Goal: Task Accomplishment & Management: Complete application form

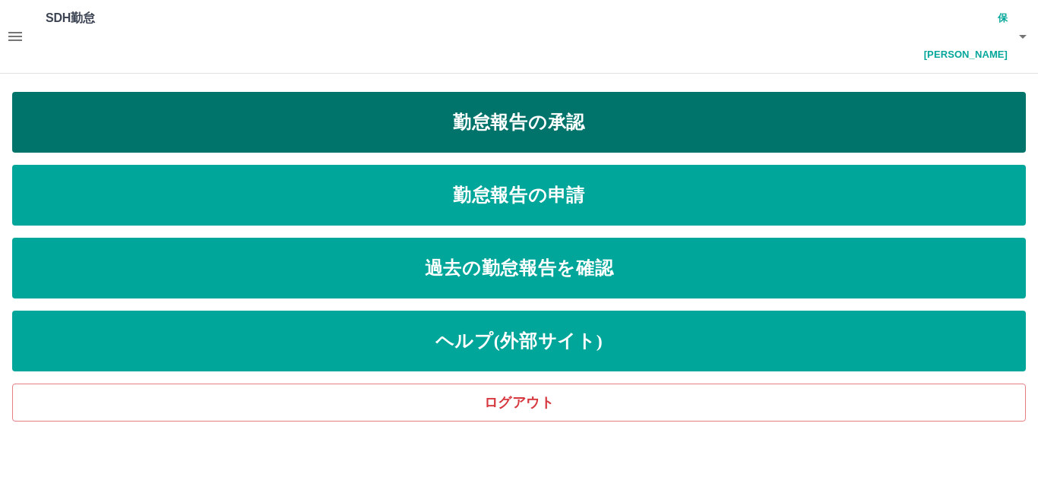
click at [567, 92] on link "勤怠報告の承認" at bounding box center [518, 122] width 1013 height 61
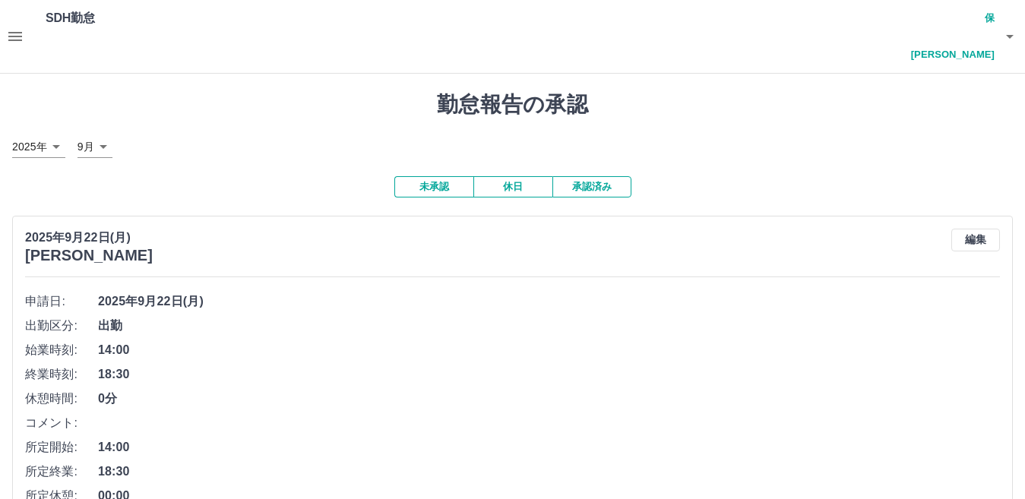
click at [439, 176] on button "未承認" at bounding box center [433, 186] width 79 height 21
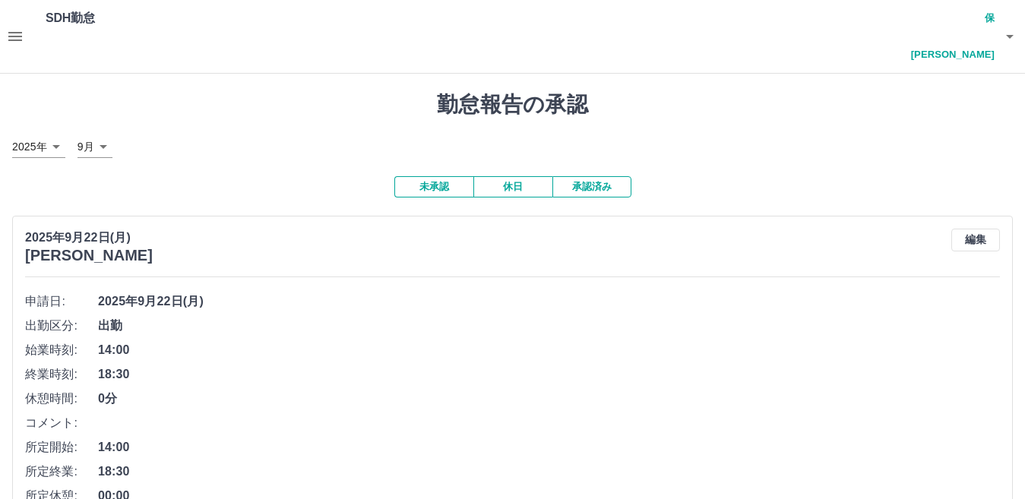
click at [439, 176] on button "未承認" at bounding box center [433, 186] width 79 height 21
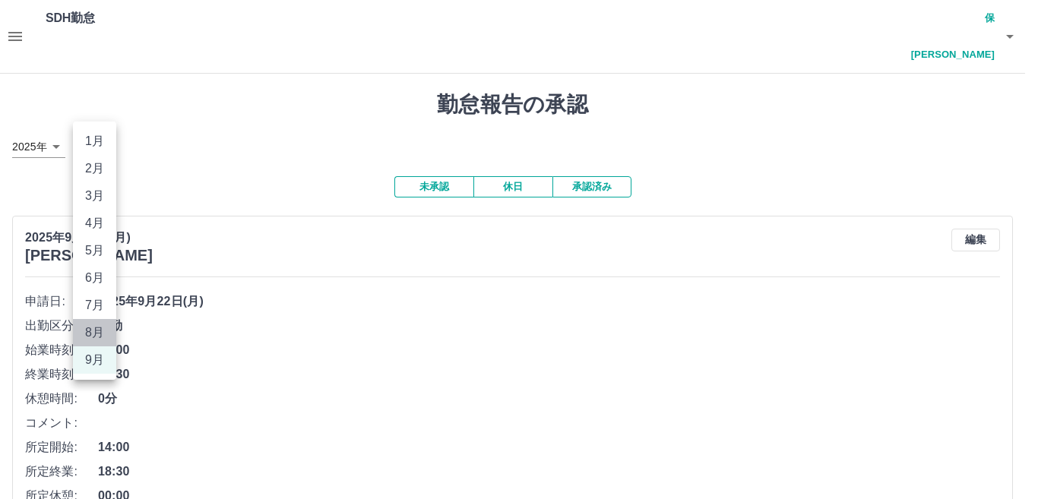
click at [90, 332] on li "8月" at bounding box center [94, 332] width 43 height 27
type input "*"
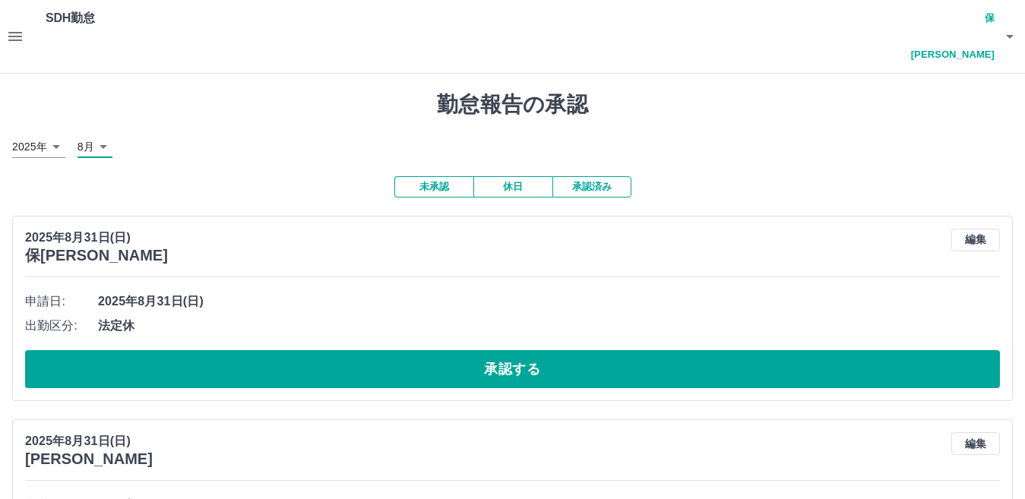
click at [435, 176] on button "未承認" at bounding box center [433, 186] width 79 height 21
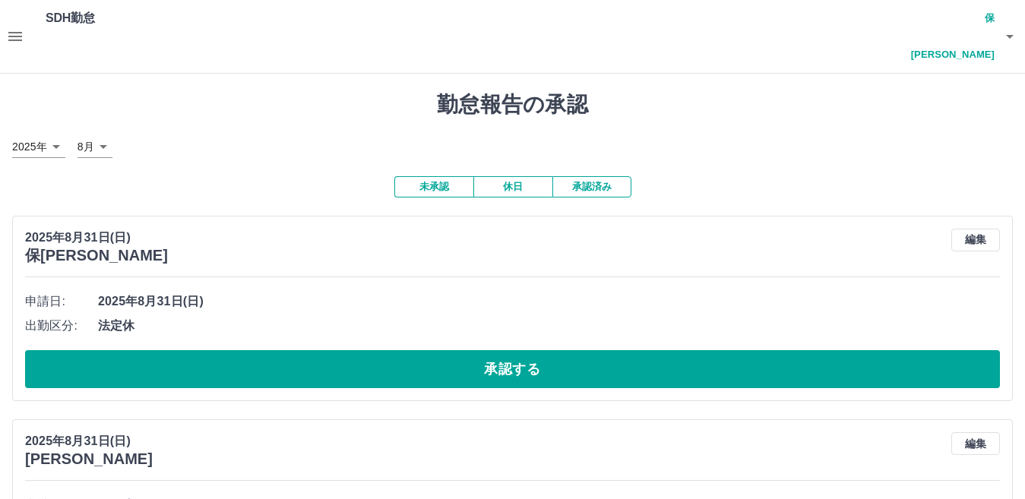
click at [435, 176] on button "未承認" at bounding box center [433, 186] width 79 height 21
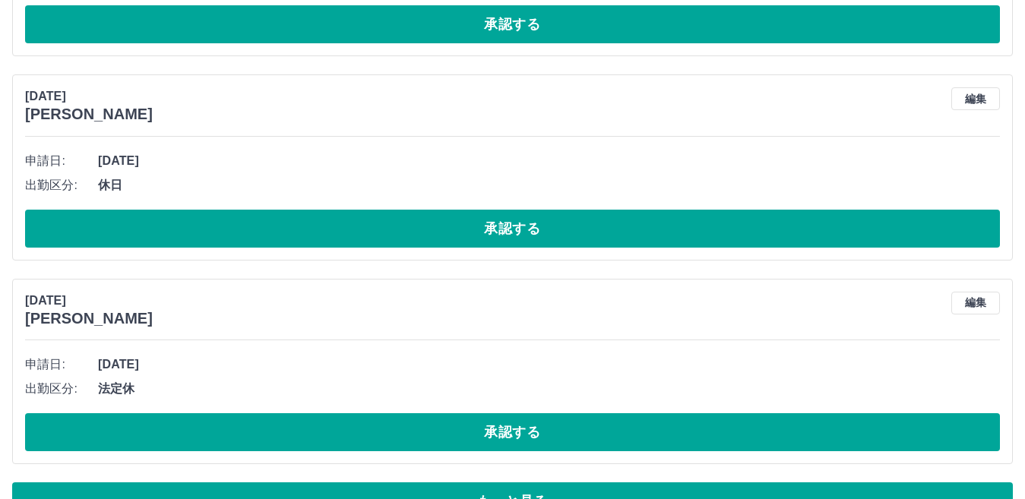
scroll to position [5490, 0]
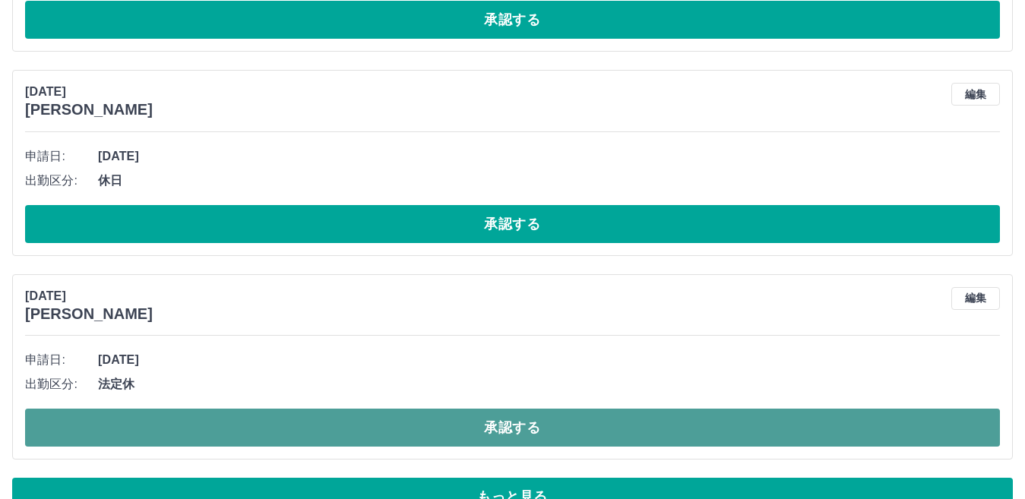
click at [512, 409] on button "承認する" at bounding box center [512, 428] width 975 height 38
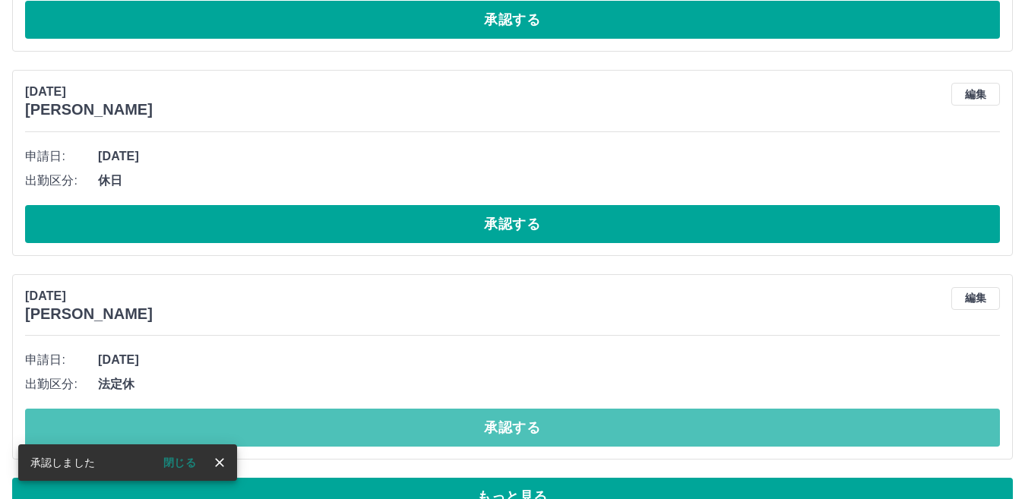
click at [512, 409] on button "承認する" at bounding box center [512, 428] width 975 height 38
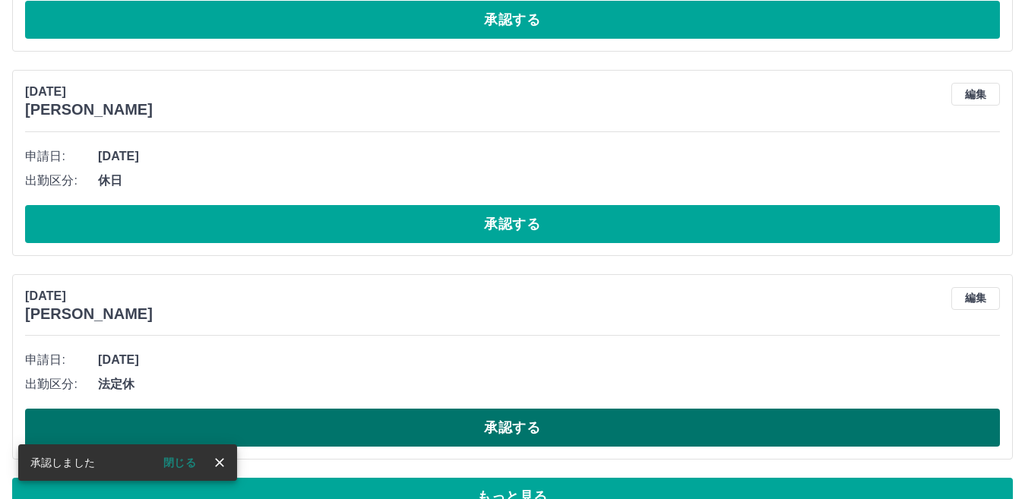
click at [498, 409] on button "承認する" at bounding box center [512, 428] width 975 height 38
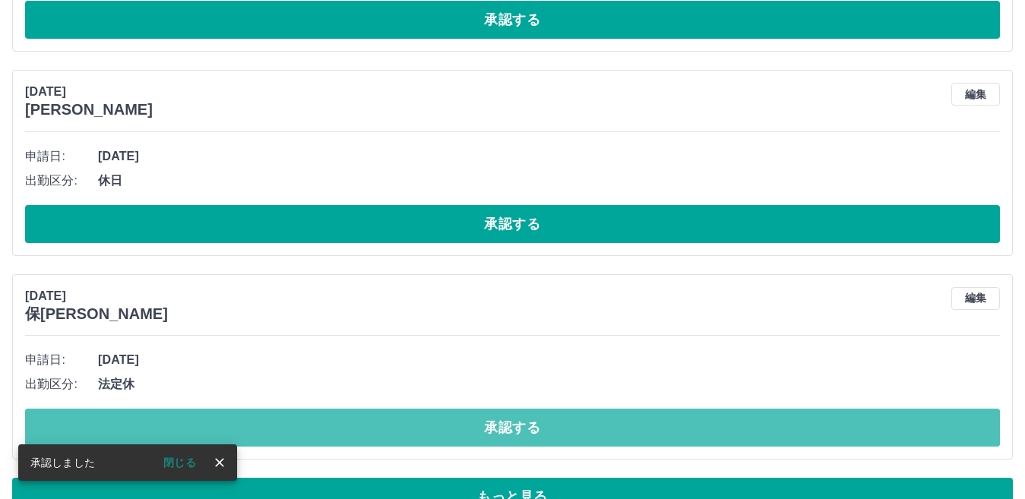
click at [498, 409] on button "承認する" at bounding box center [512, 428] width 975 height 38
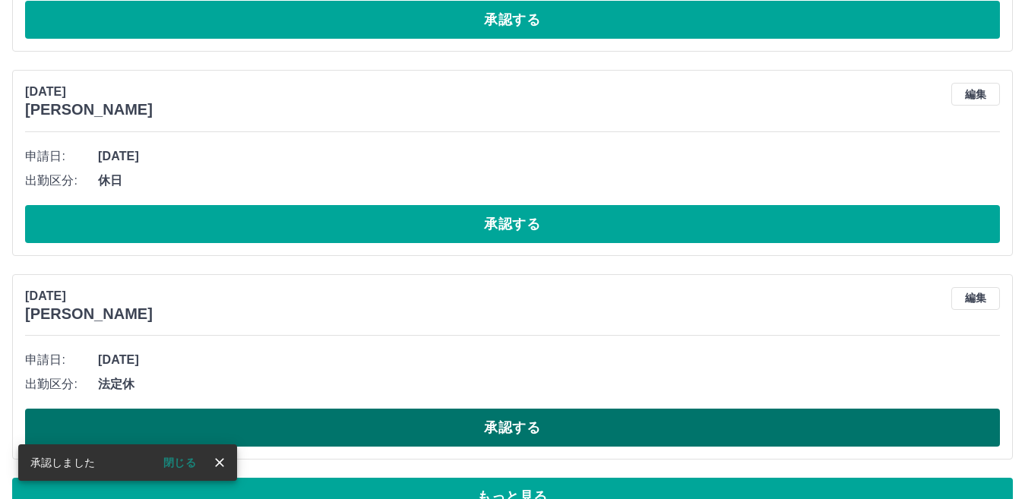
click at [497, 409] on button "承認する" at bounding box center [512, 428] width 975 height 38
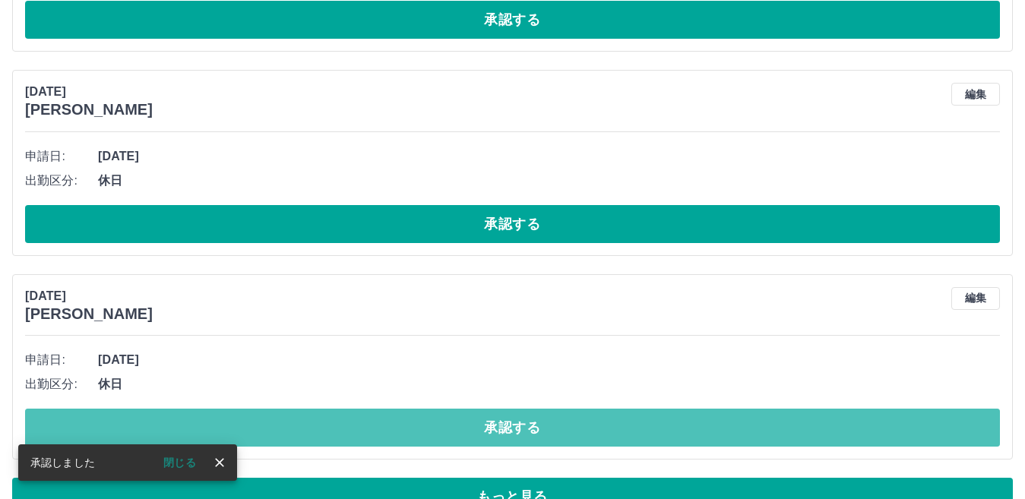
click at [497, 409] on button "承認する" at bounding box center [512, 428] width 975 height 38
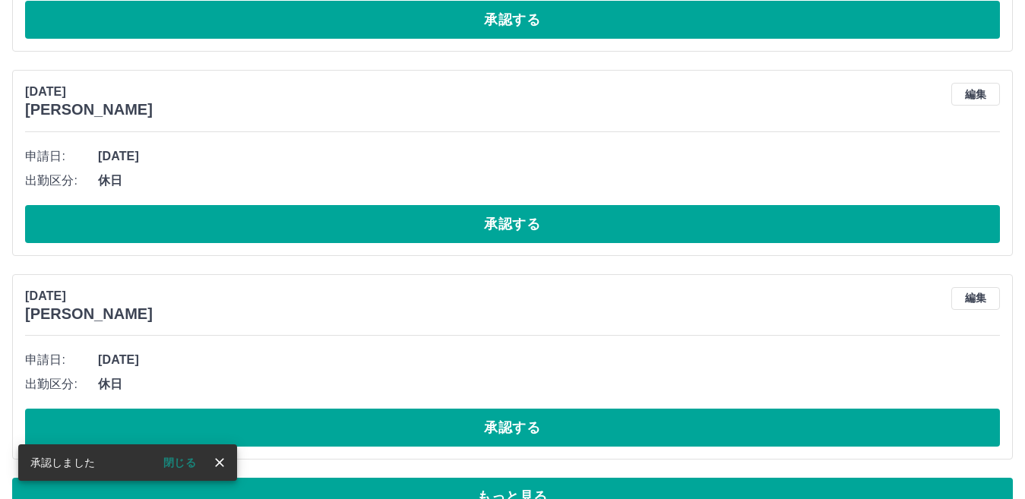
click at [496, 409] on button "承認する" at bounding box center [512, 428] width 975 height 38
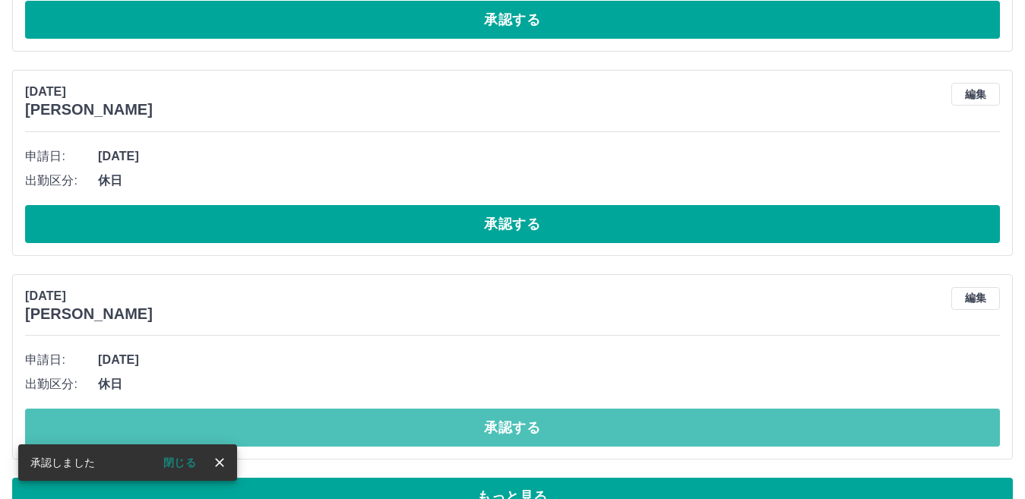
click at [496, 409] on button "承認する" at bounding box center [512, 428] width 975 height 38
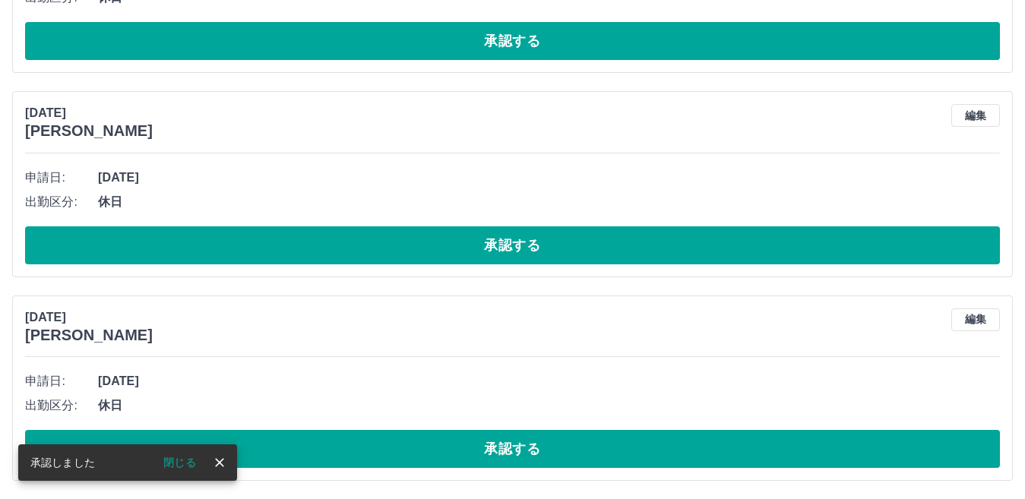
scroll to position [5434, 0]
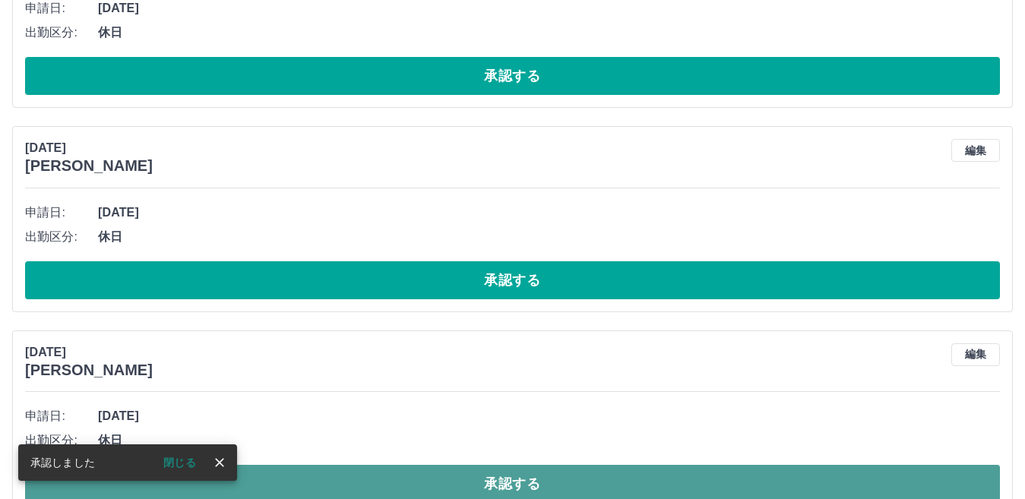
click at [495, 465] on button "承認する" at bounding box center [512, 484] width 975 height 38
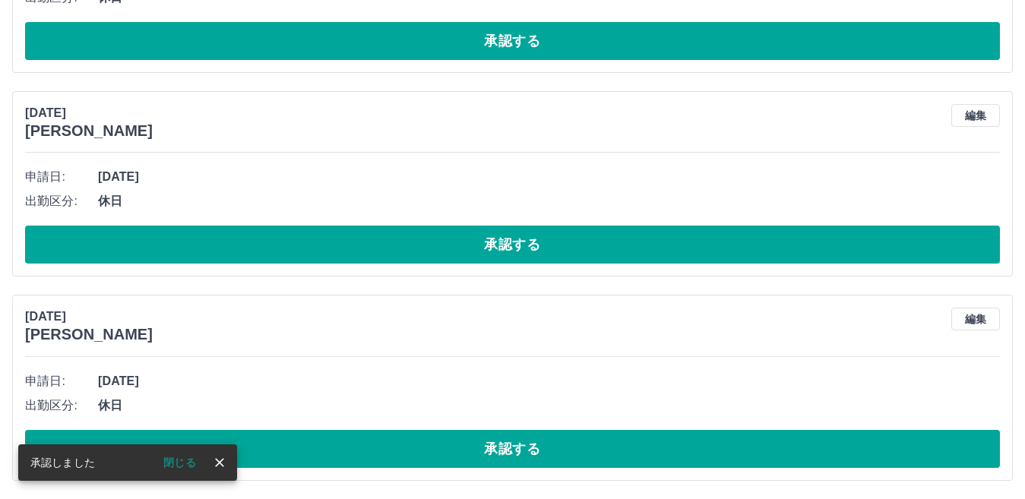
scroll to position [5230, 0]
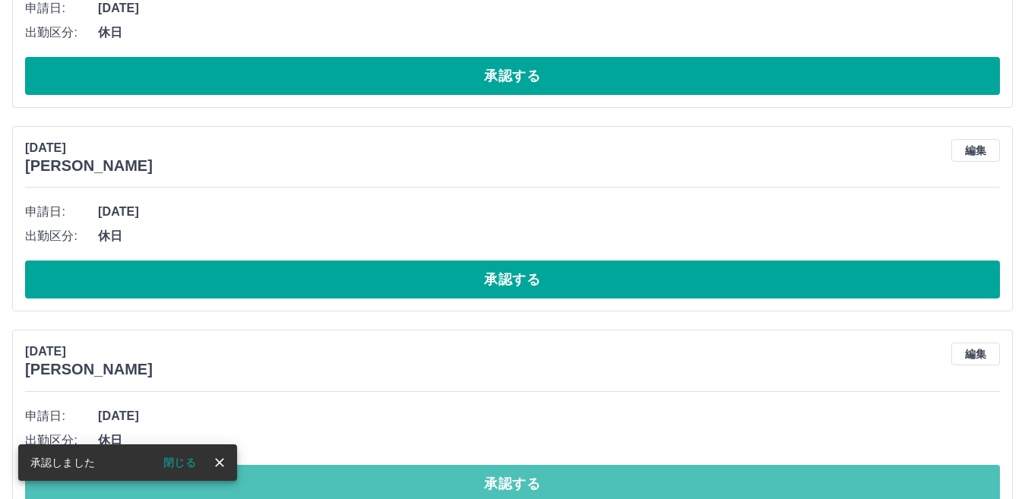
click at [495, 465] on button "承認する" at bounding box center [512, 484] width 975 height 38
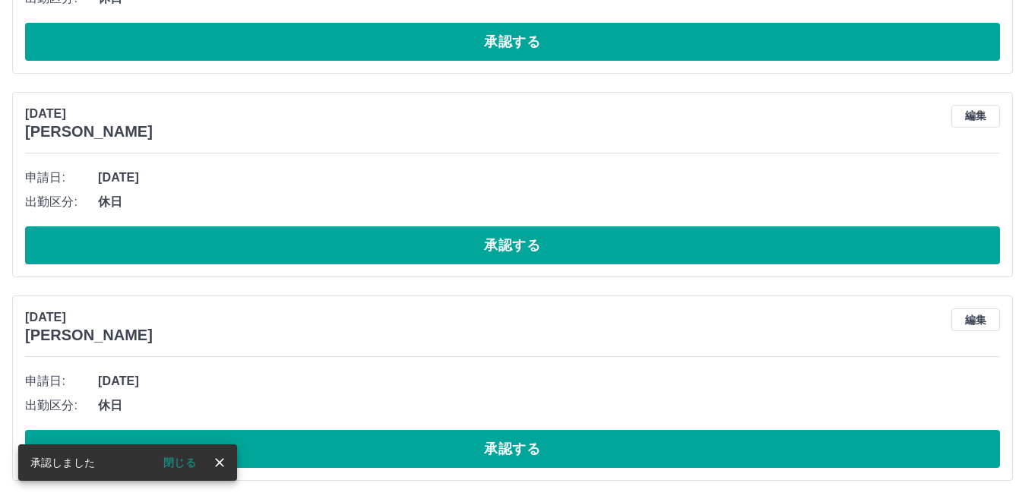
scroll to position [5026, 0]
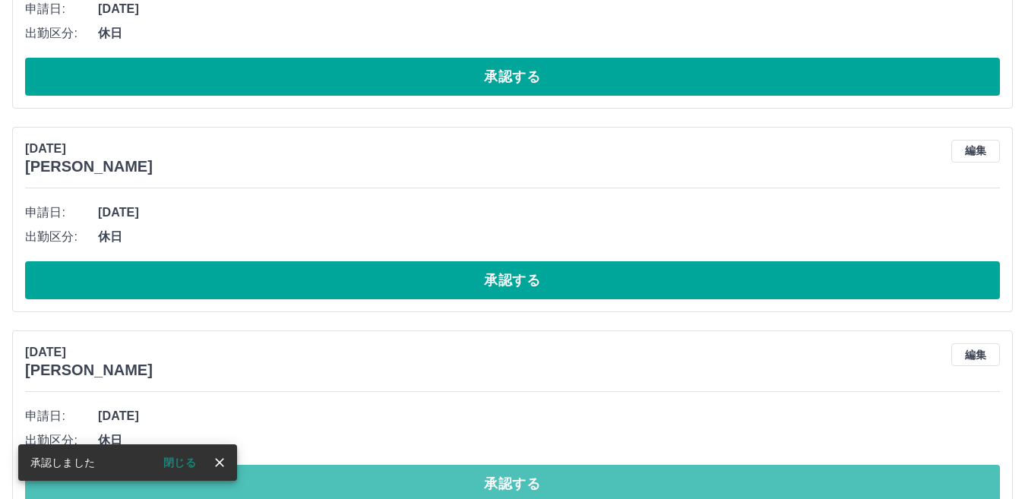
click at [495, 465] on button "承認する" at bounding box center [512, 484] width 975 height 38
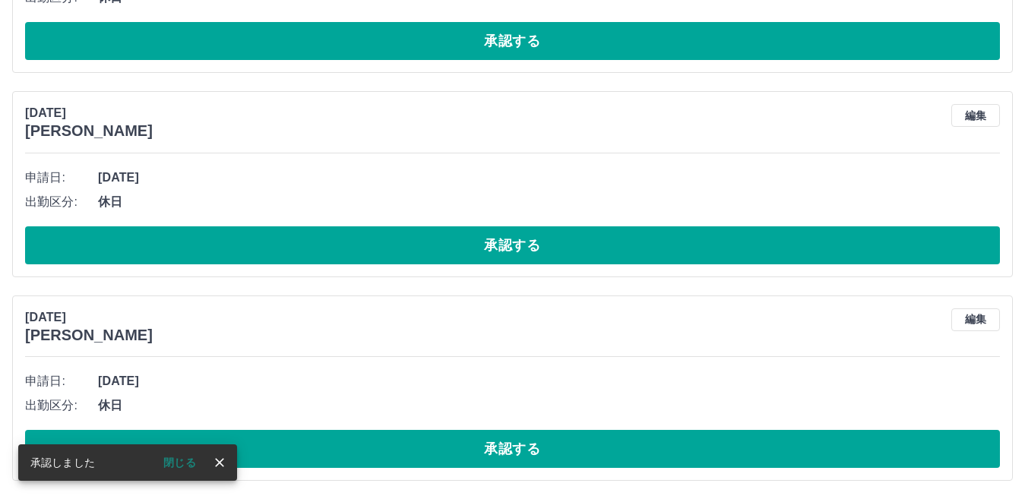
scroll to position [4823, 0]
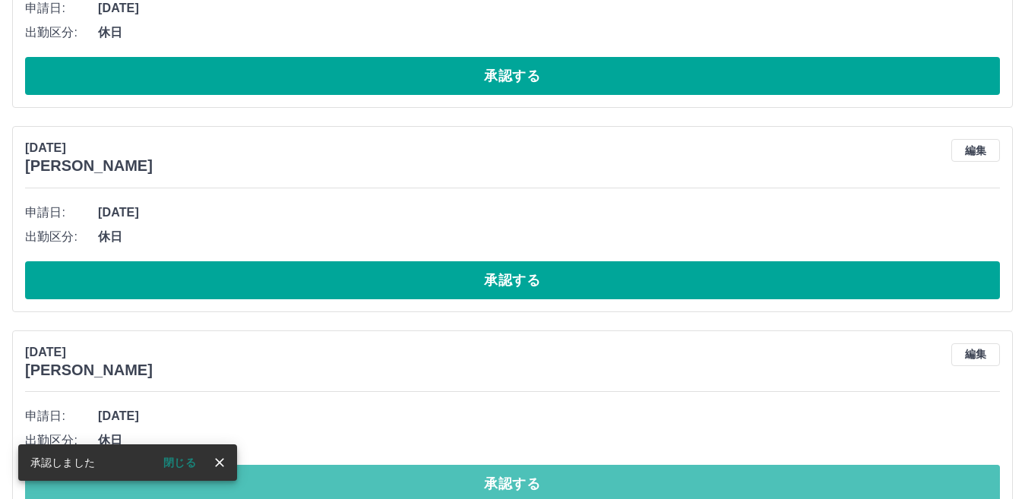
click at [495, 465] on button "承認する" at bounding box center [512, 484] width 975 height 38
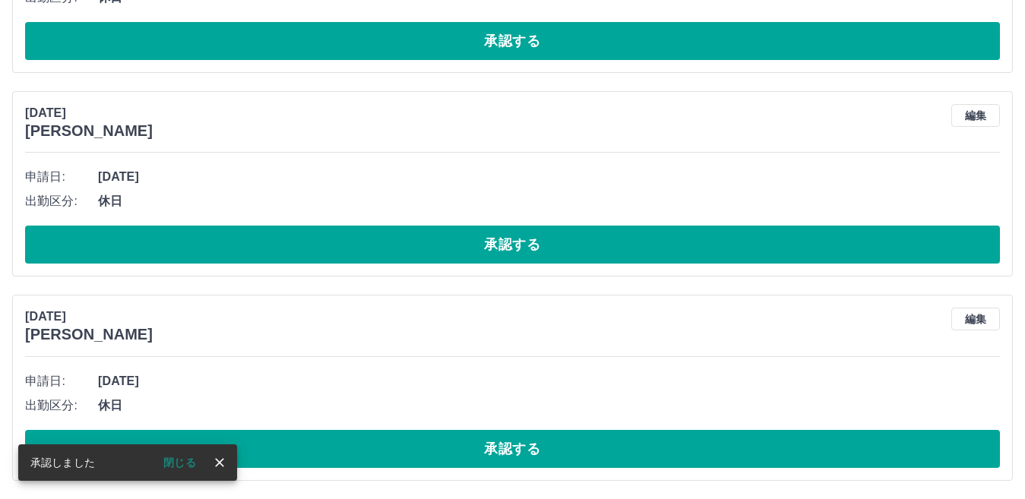
scroll to position [4619, 0]
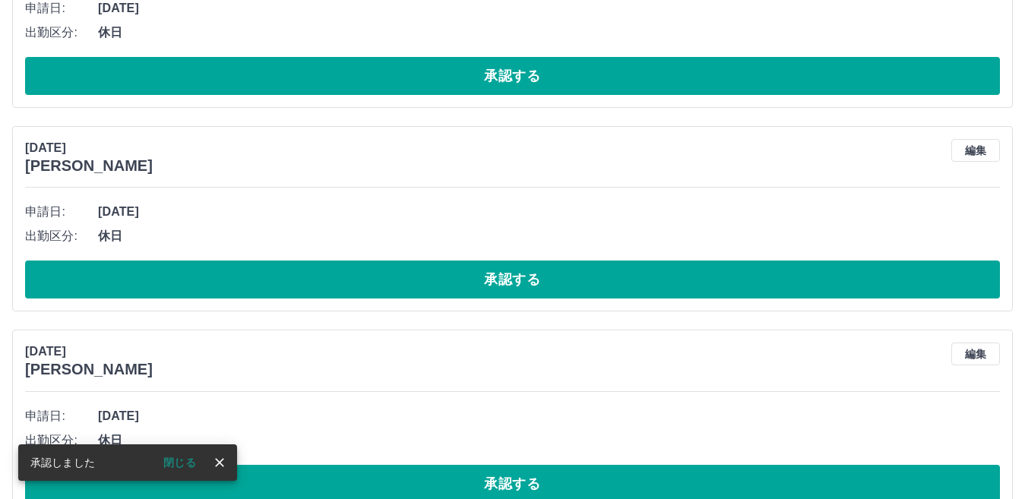
click at [495, 465] on button "承認する" at bounding box center [512, 484] width 975 height 38
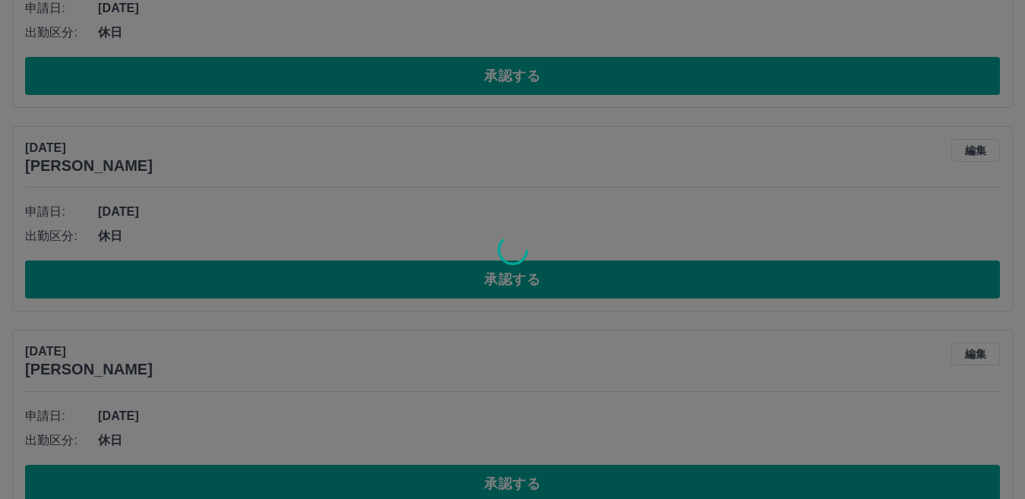
scroll to position [4415, 0]
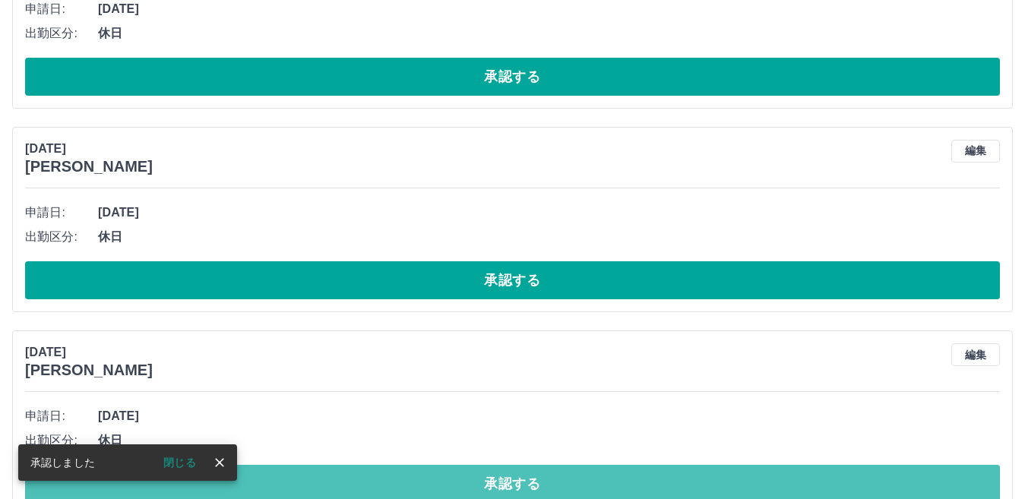
click at [495, 465] on button "承認する" at bounding box center [512, 484] width 975 height 38
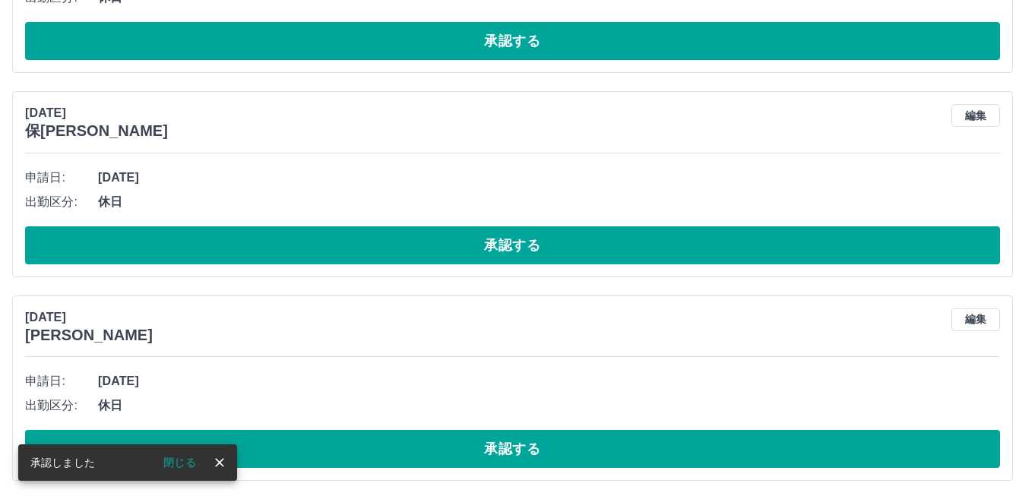
scroll to position [4211, 0]
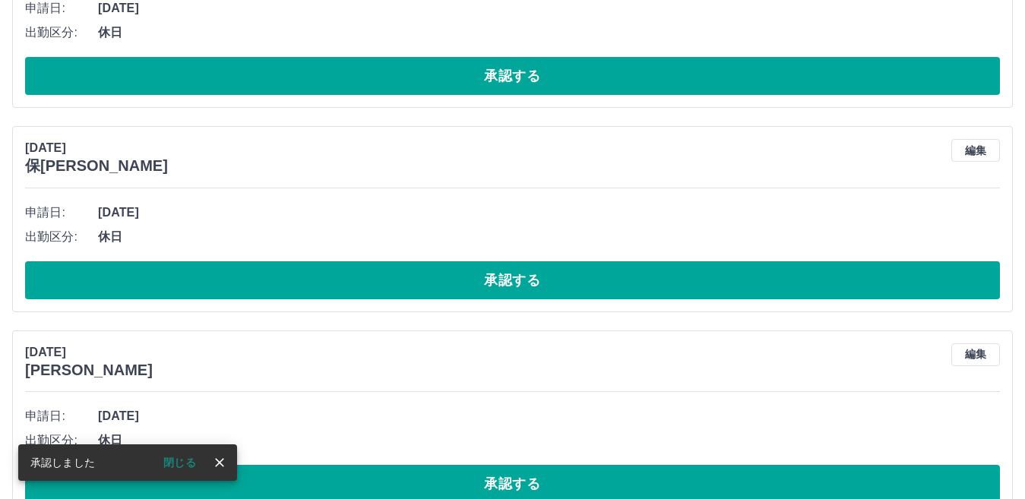
click at [470, 465] on button "承認する" at bounding box center [512, 484] width 975 height 38
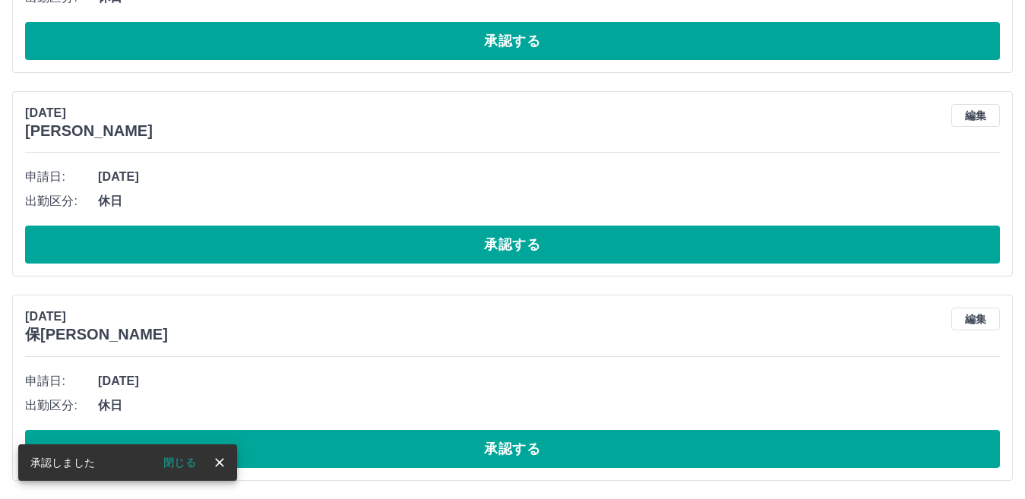
scroll to position [4007, 0]
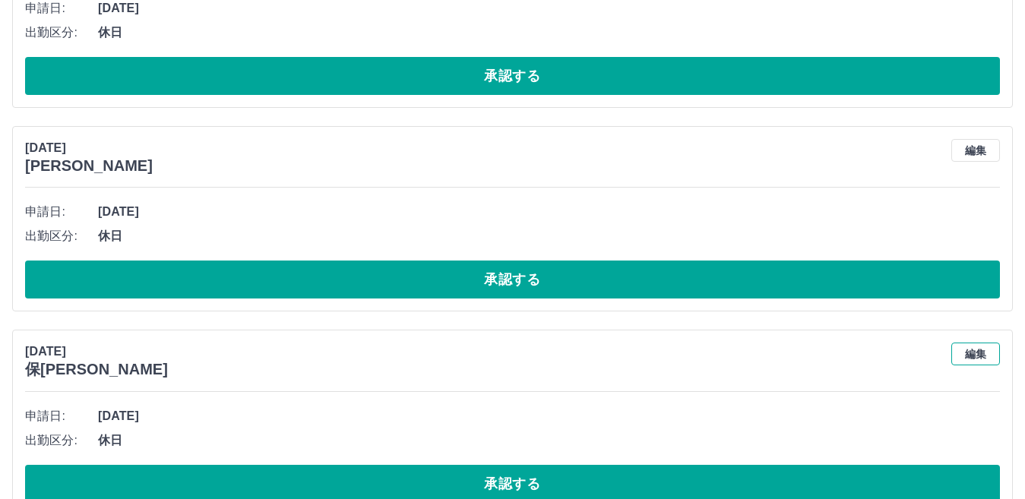
click at [974, 343] on button "編集" at bounding box center [975, 354] width 49 height 23
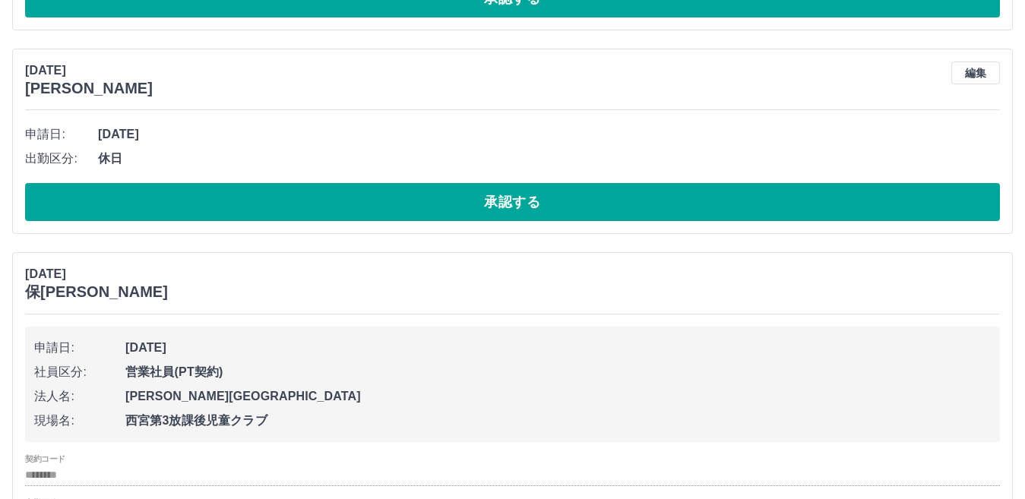
scroll to position [4213, 0]
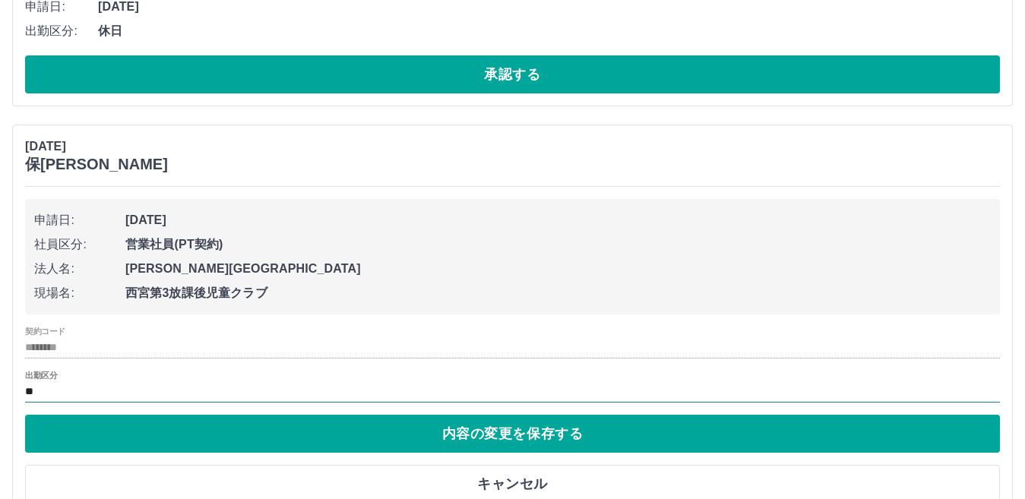
click at [122, 383] on input "**" at bounding box center [512, 392] width 975 height 19
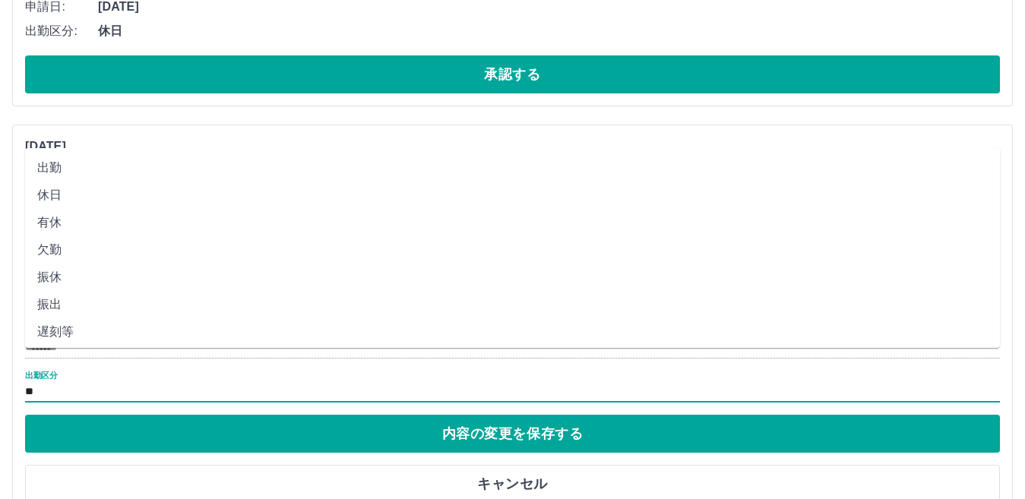
click at [163, 175] on li "出勤" at bounding box center [512, 167] width 975 height 27
type input "**"
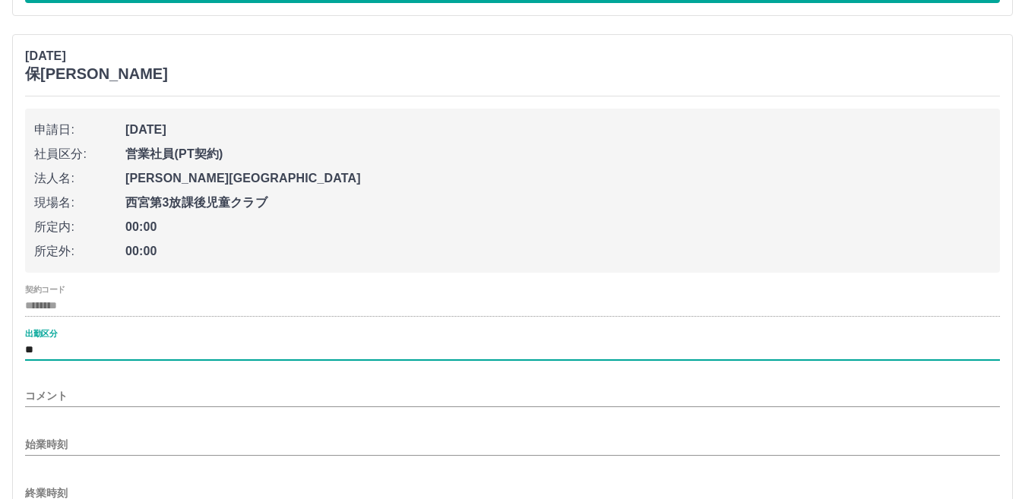
scroll to position [4440, 0]
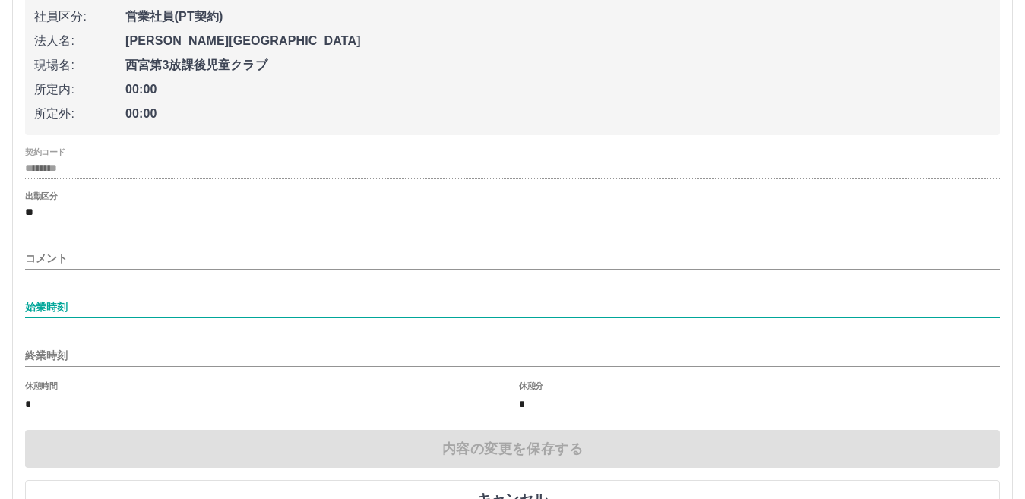
click at [143, 296] on input "始業時刻" at bounding box center [512, 307] width 975 height 22
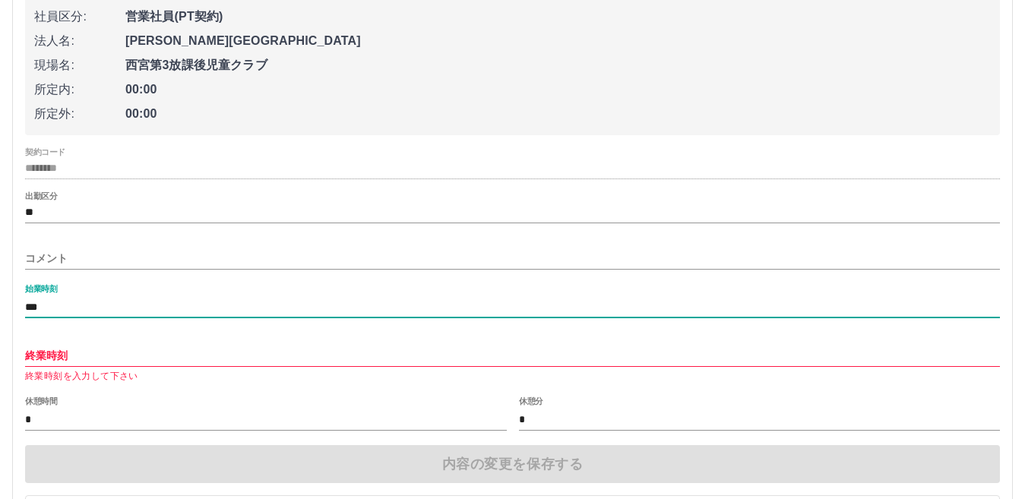
type input "***"
click at [91, 345] on input "終業時刻" at bounding box center [512, 356] width 975 height 22
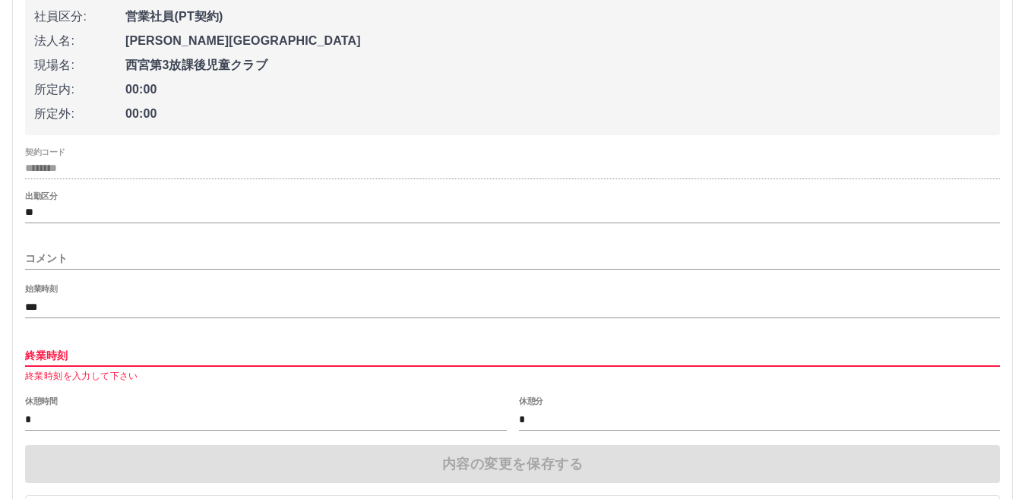
type input "****"
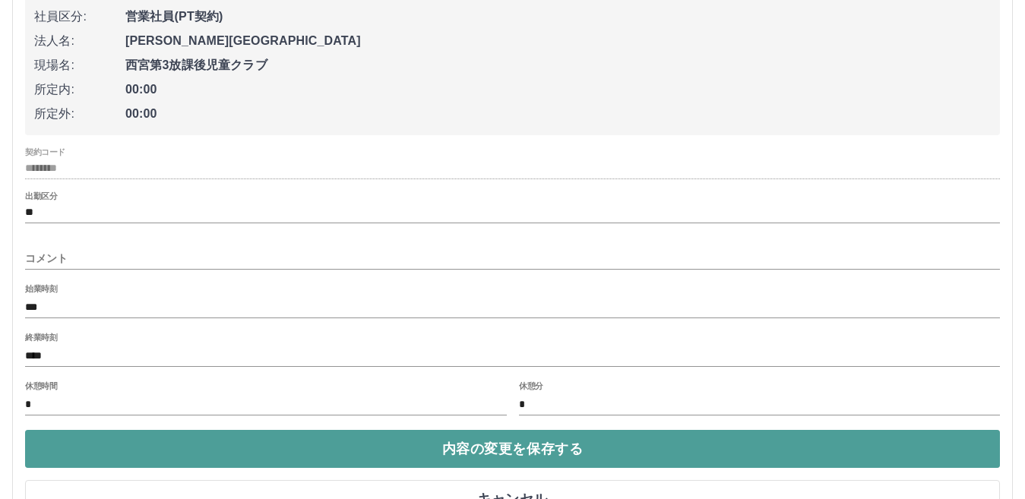
click at [134, 430] on button "内容の変更を保存する" at bounding box center [512, 449] width 975 height 38
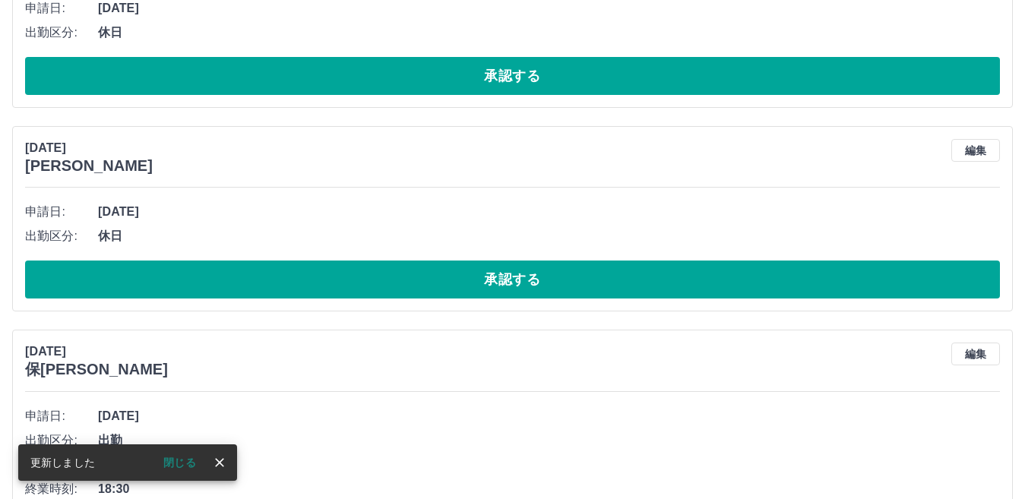
scroll to position [4226, 0]
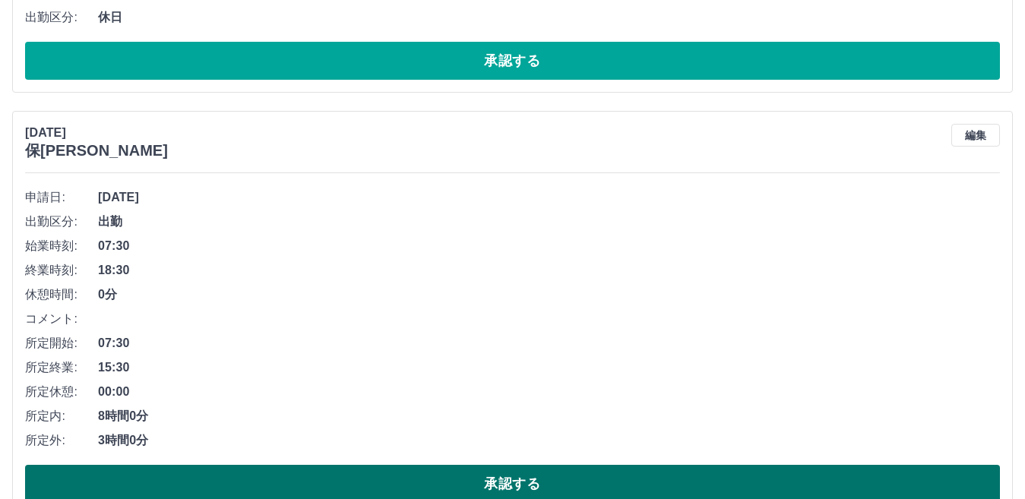
click at [500, 465] on button "承認する" at bounding box center [512, 484] width 975 height 38
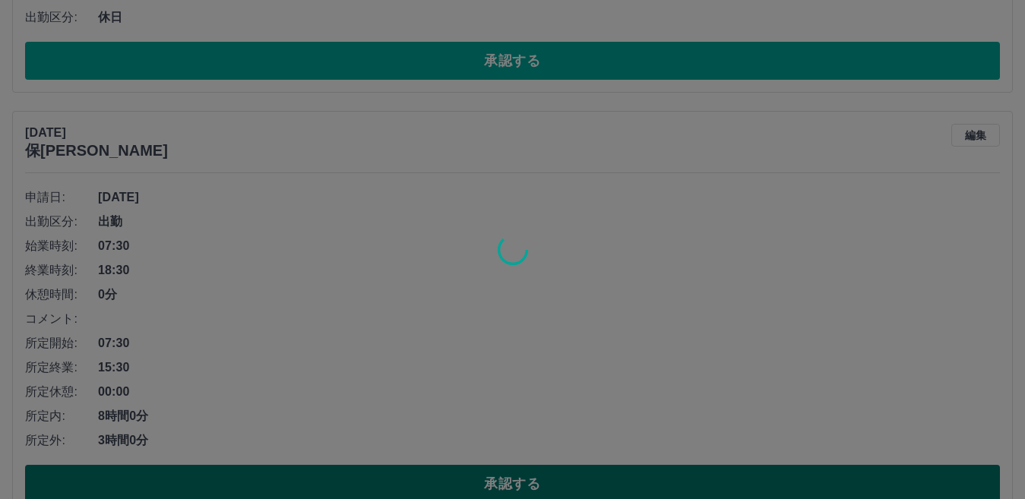
scroll to position [3803, 0]
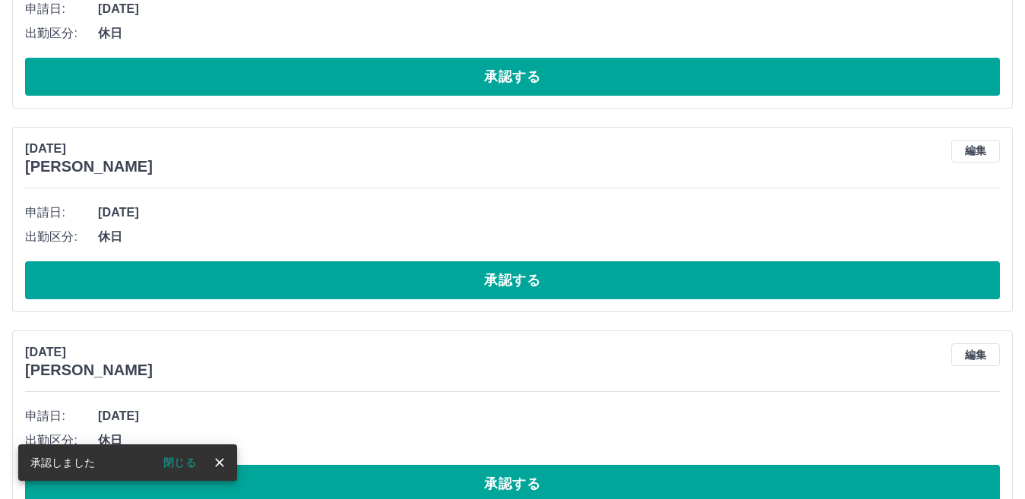
click at [500, 465] on button "承認する" at bounding box center [512, 484] width 975 height 38
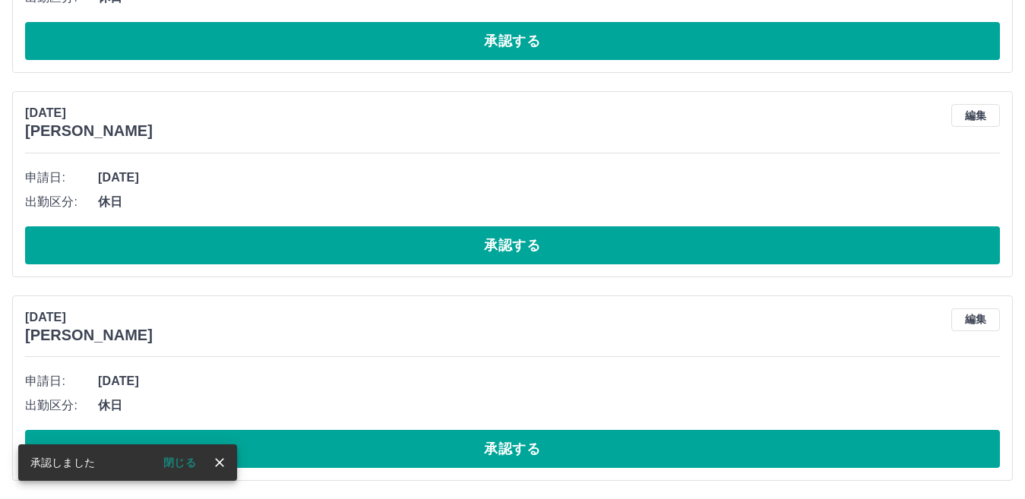
scroll to position [3599, 0]
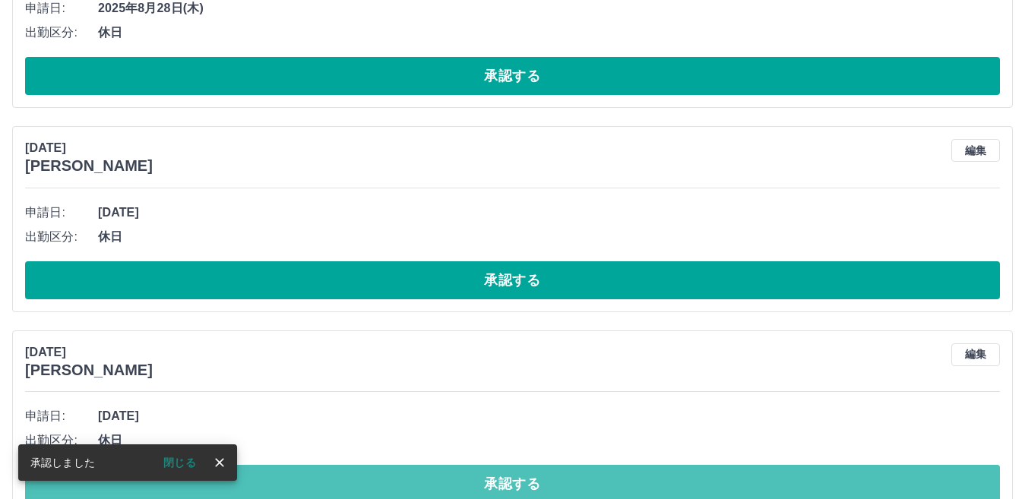
click at [495, 465] on button "承認する" at bounding box center [512, 484] width 975 height 38
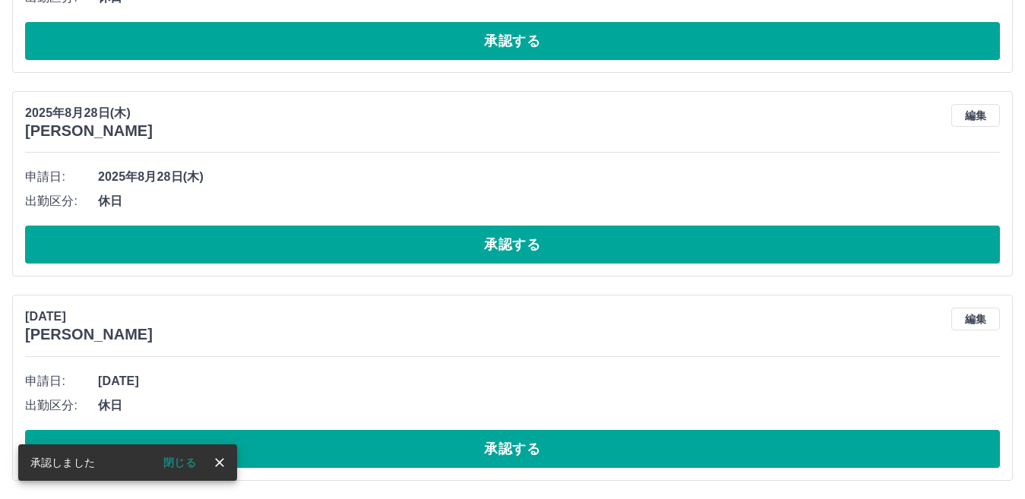
scroll to position [3396, 0]
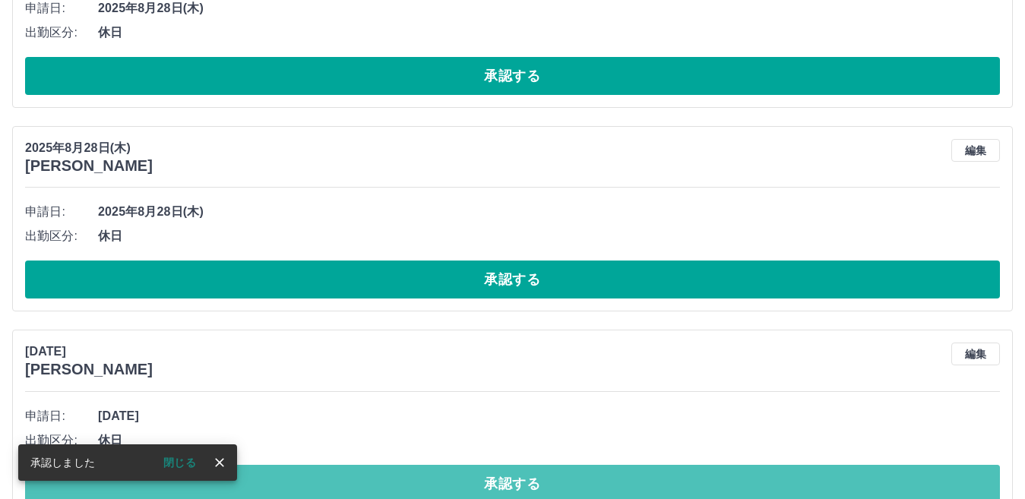
click at [492, 465] on button "承認する" at bounding box center [512, 484] width 975 height 38
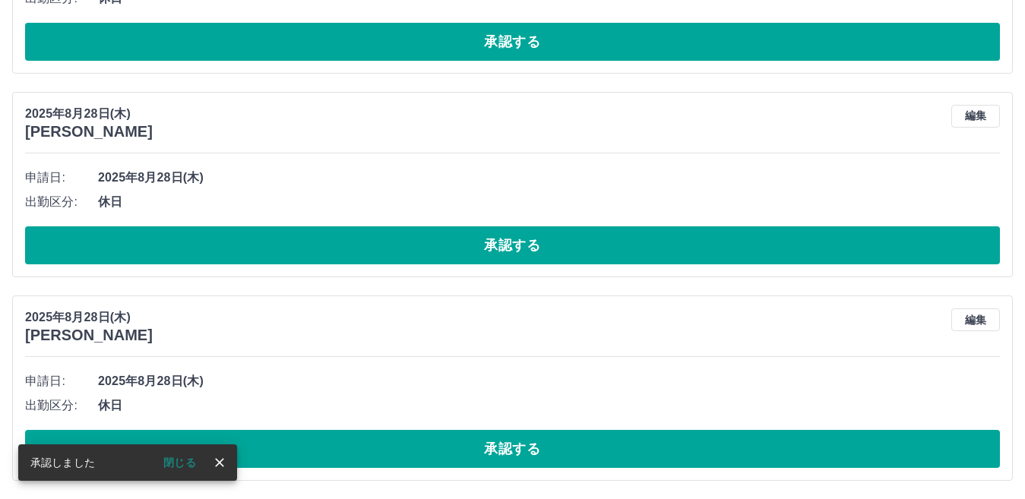
scroll to position [3191, 0]
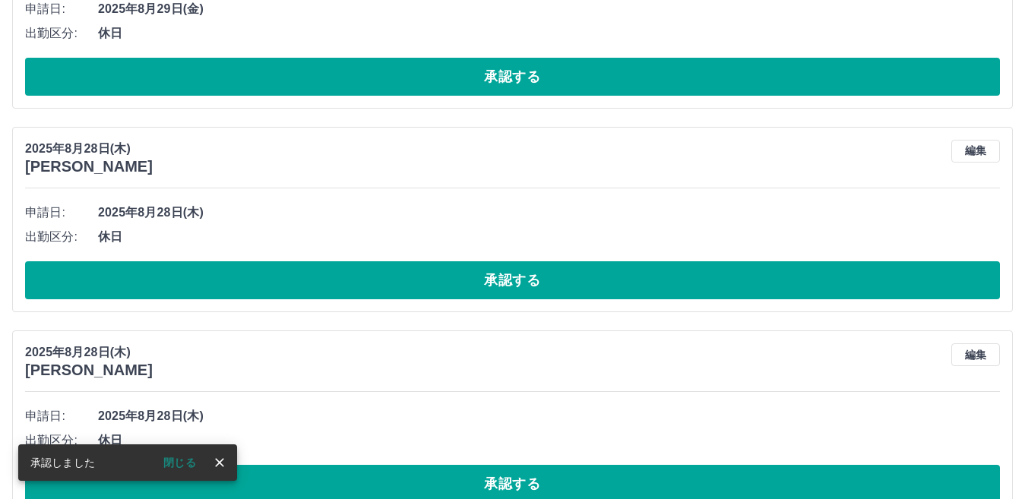
click at [492, 465] on button "承認する" at bounding box center [512, 484] width 975 height 38
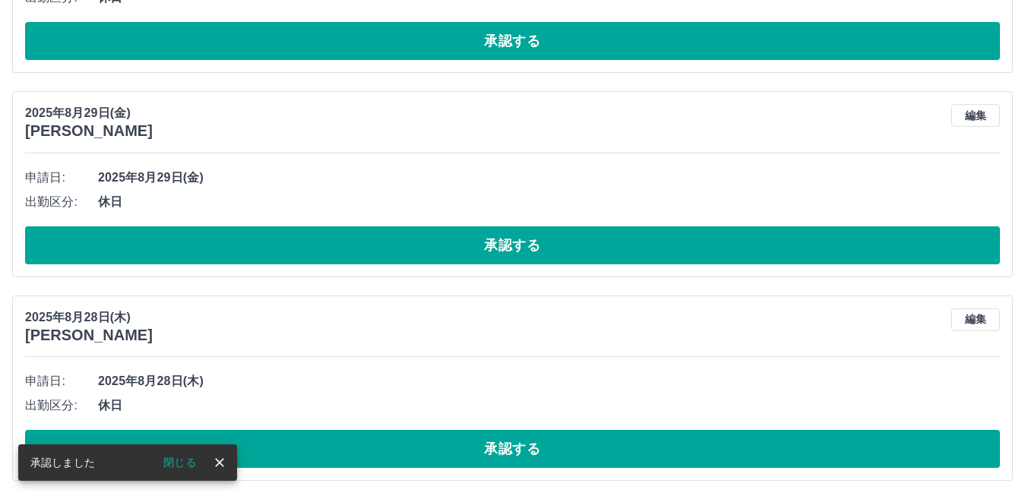
scroll to position [2988, 0]
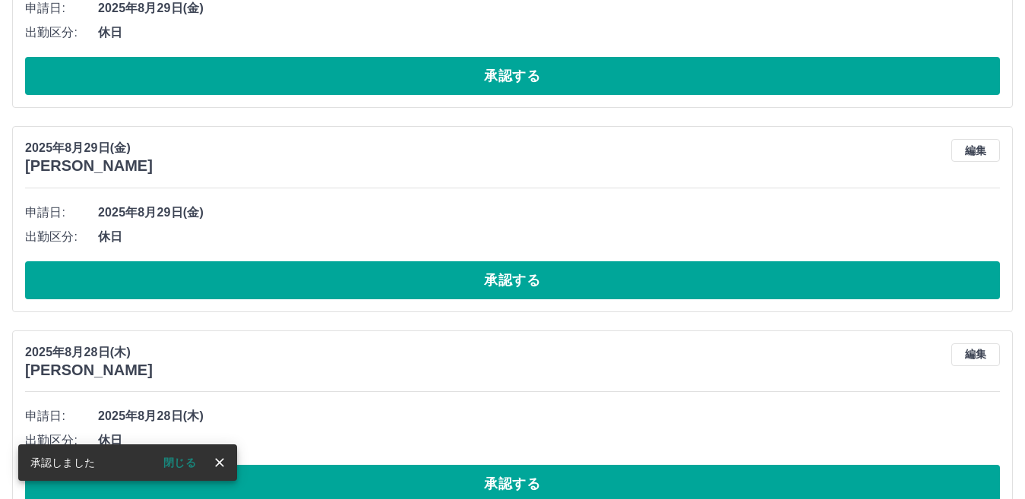
click at [492, 465] on button "承認する" at bounding box center [512, 484] width 975 height 38
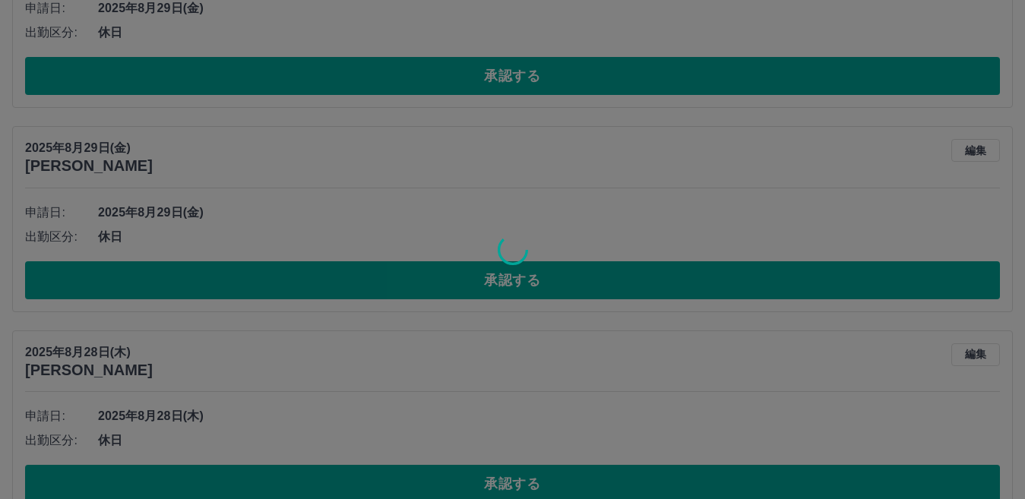
scroll to position [2784, 0]
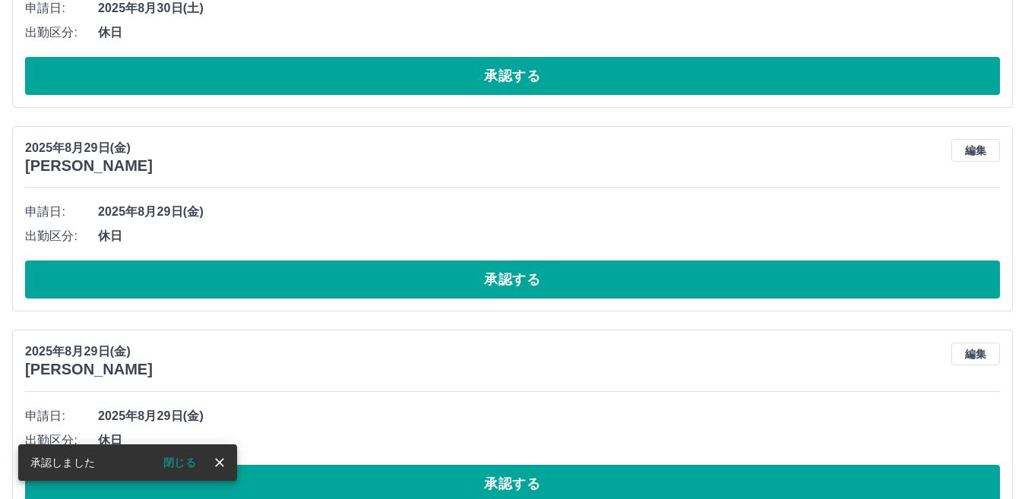
click at [492, 465] on button "承認する" at bounding box center [512, 484] width 975 height 38
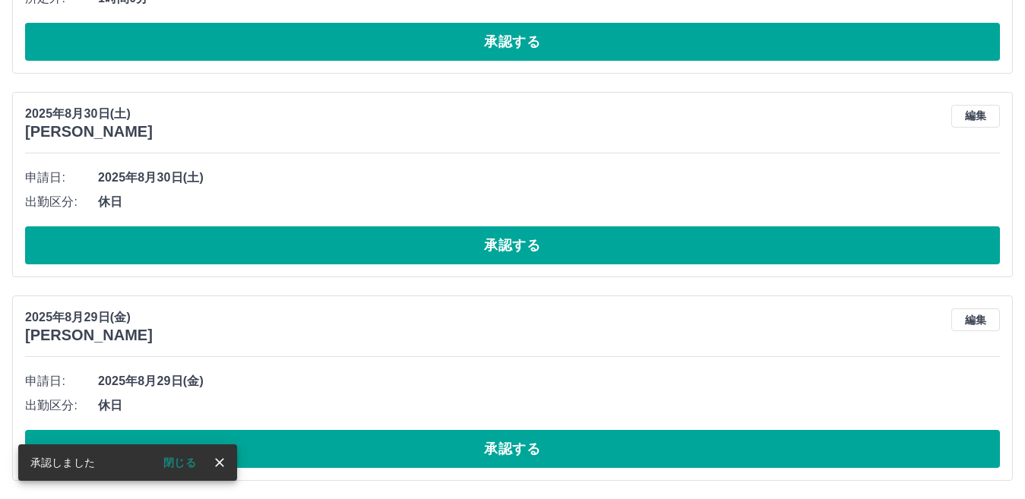
scroll to position [2580, 0]
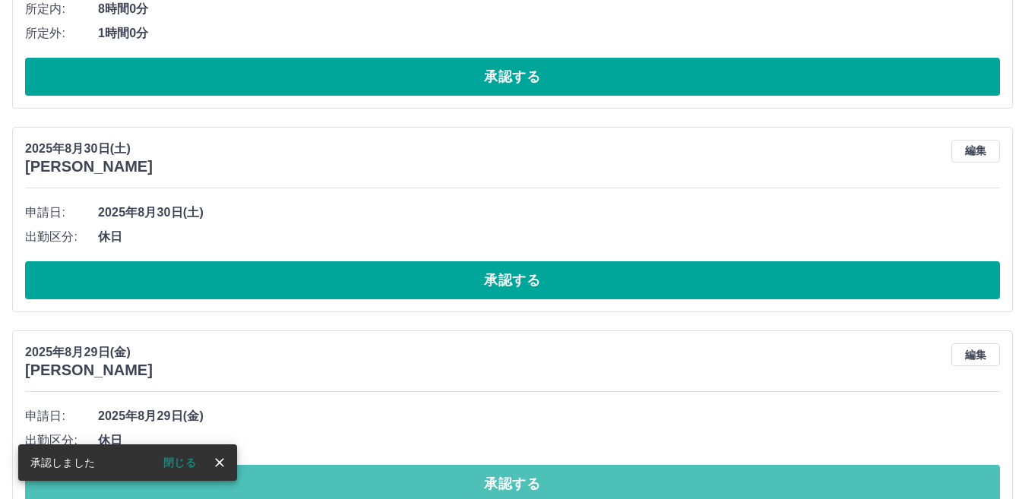
click at [492, 465] on button "承認する" at bounding box center [512, 484] width 975 height 38
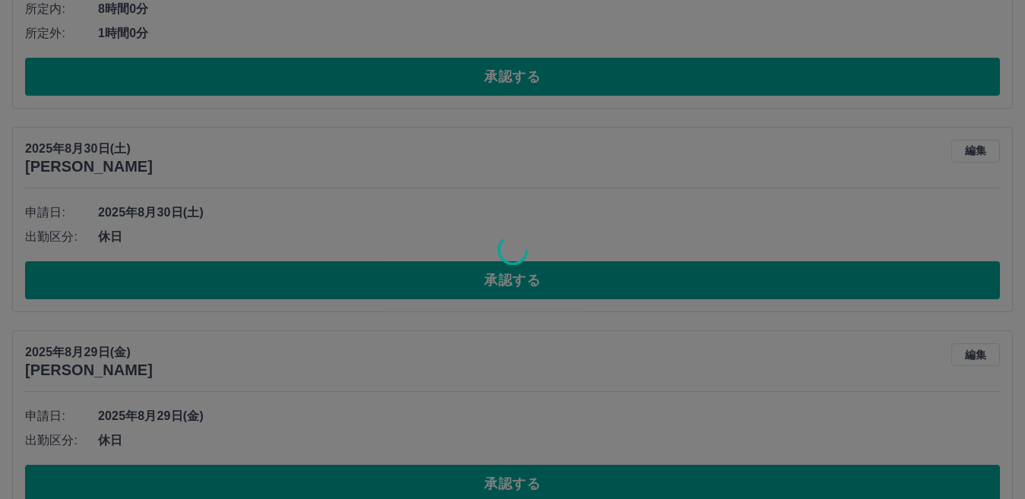
scroll to position [2376, 0]
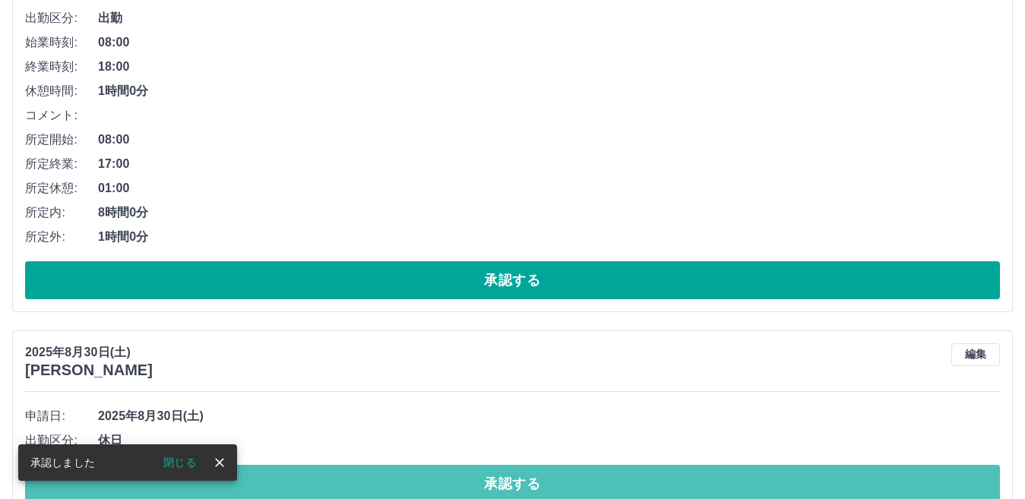
click at [492, 465] on button "承認する" at bounding box center [512, 484] width 975 height 38
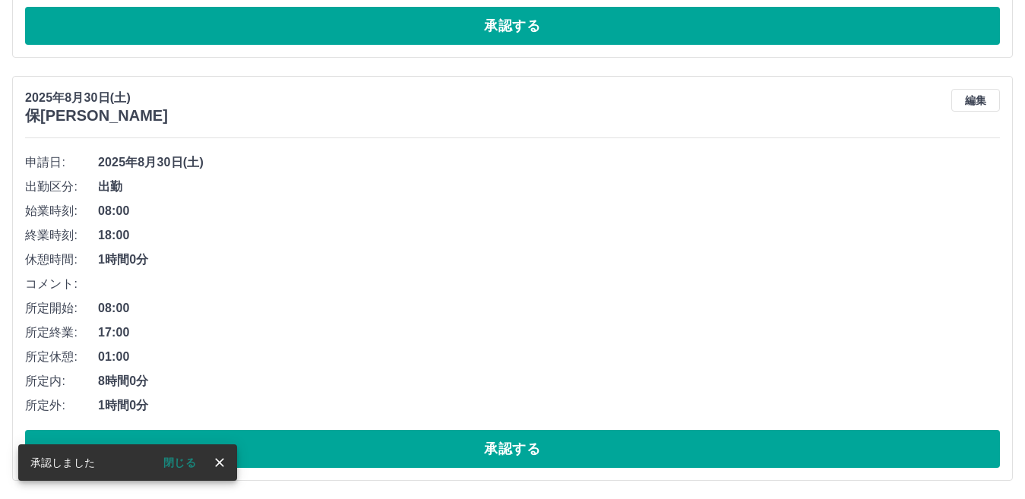
scroll to position [2173, 0]
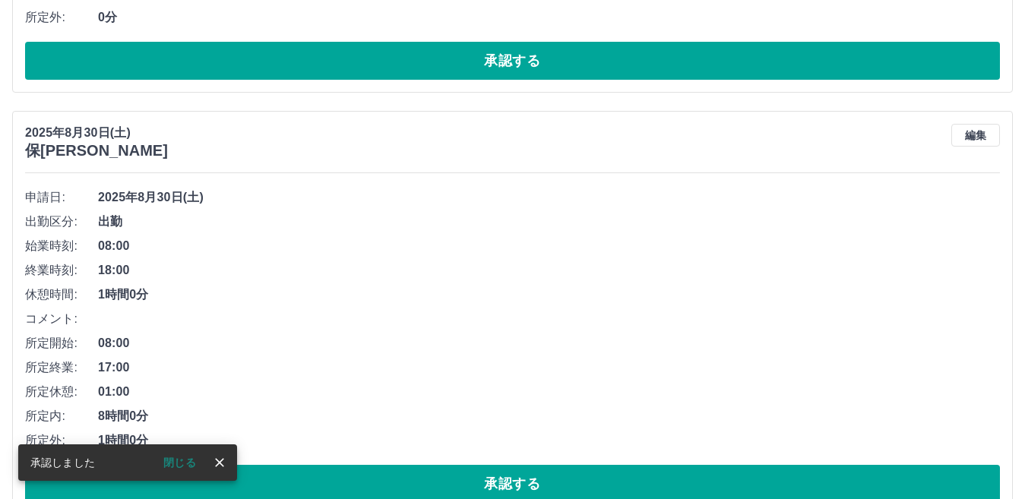
click at [488, 465] on button "承認する" at bounding box center [512, 484] width 975 height 38
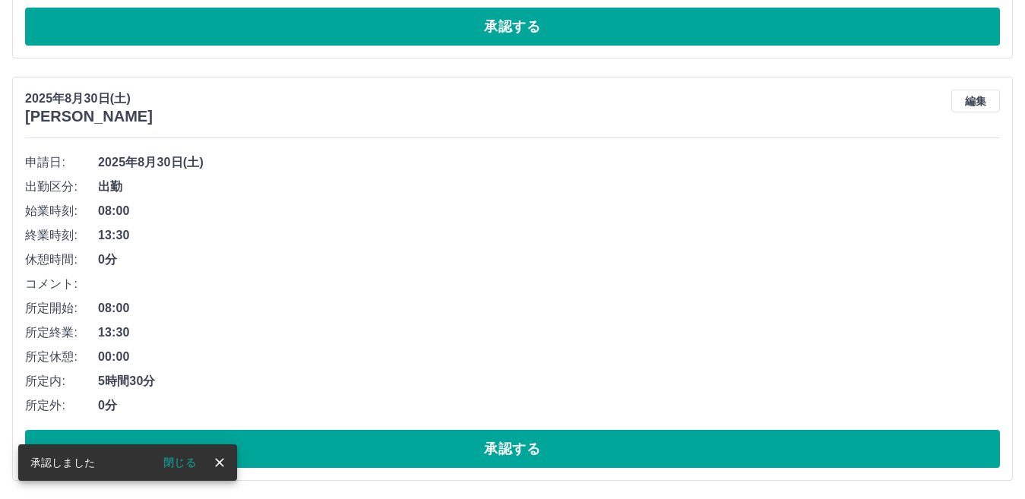
scroll to position [1750, 0]
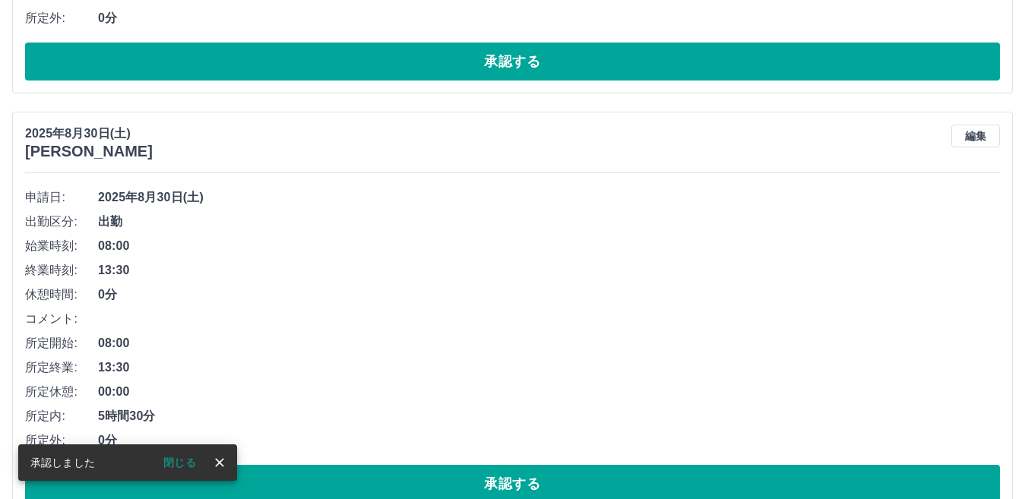
click at [488, 465] on button "承認する" at bounding box center [512, 484] width 975 height 38
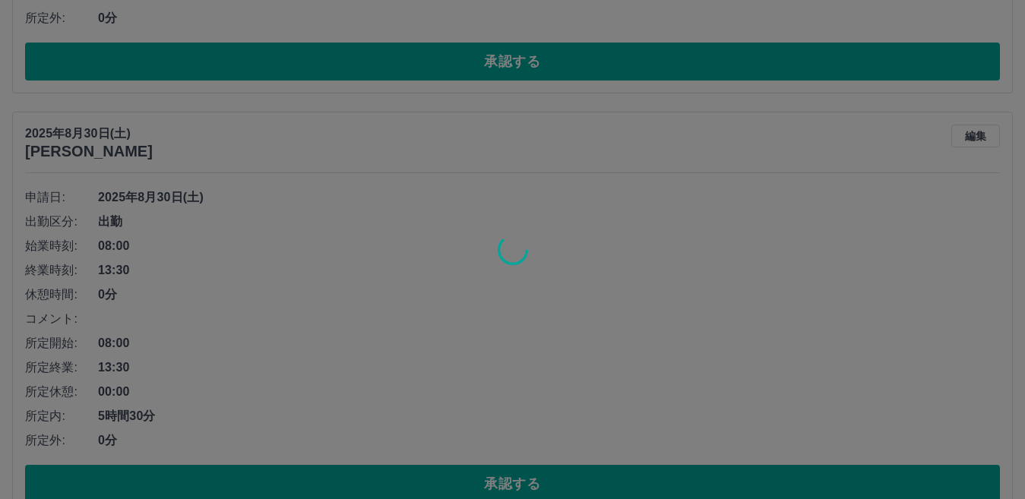
scroll to position [1327, 0]
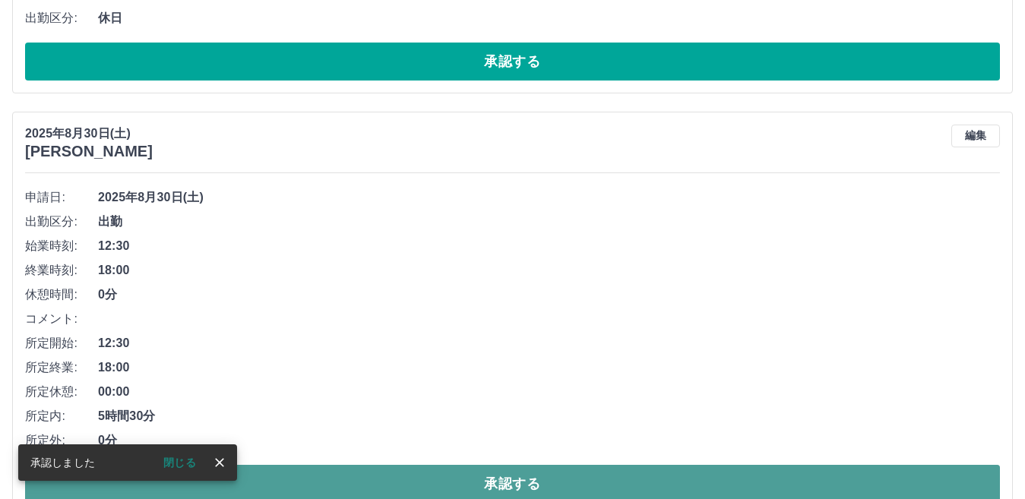
click at [485, 465] on button "承認する" at bounding box center [512, 484] width 975 height 38
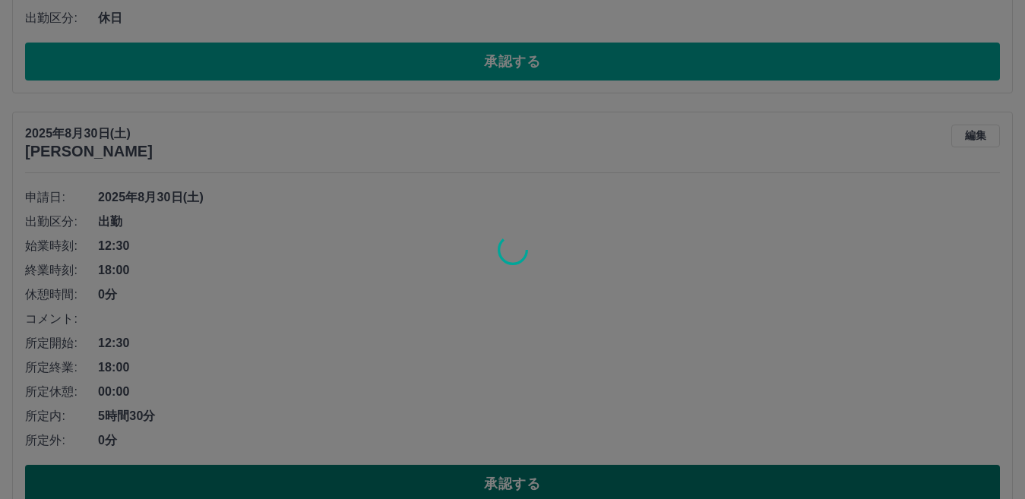
scroll to position [905, 0]
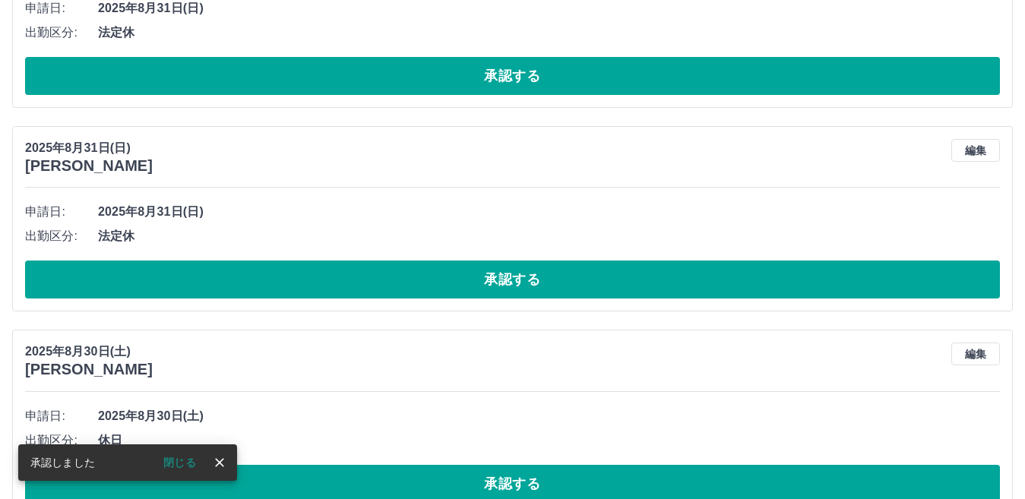
click at [485, 465] on button "承認する" at bounding box center [512, 484] width 975 height 38
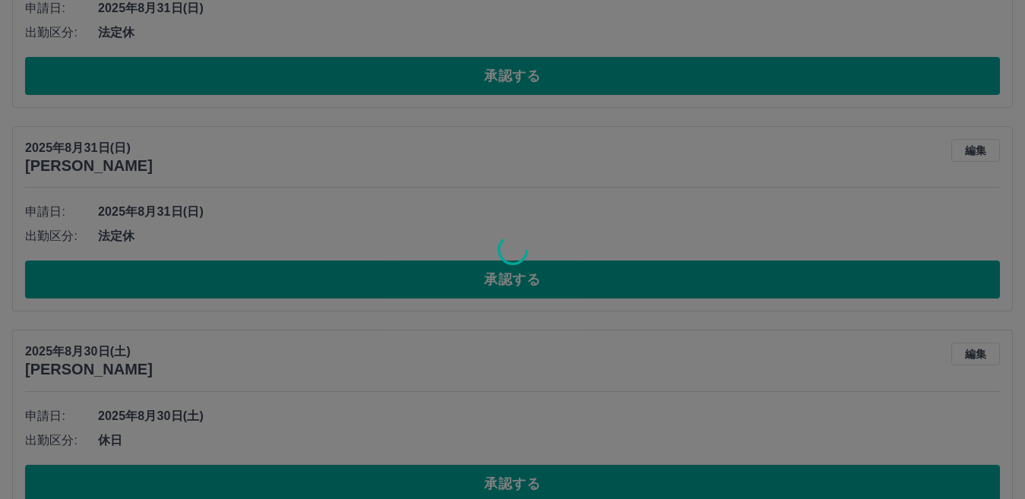
scroll to position [700, 0]
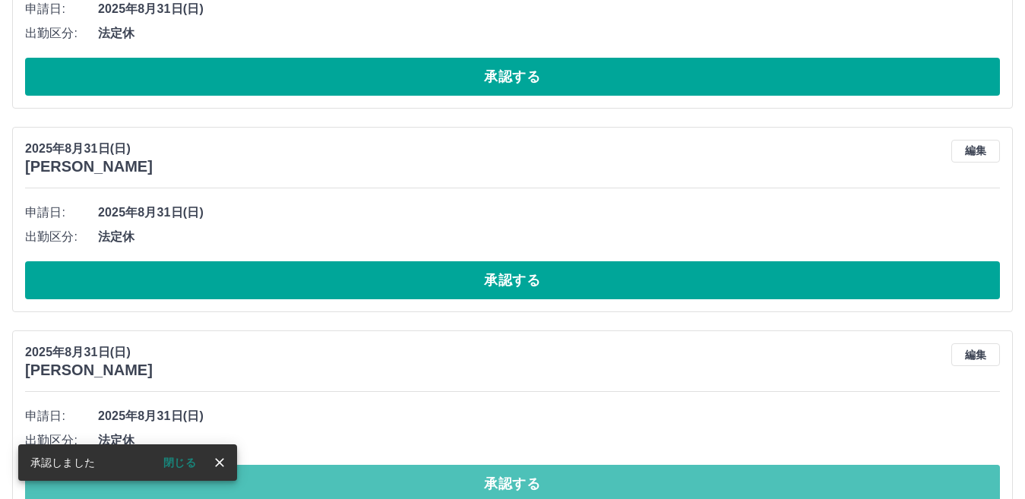
click at [485, 465] on button "承認する" at bounding box center [512, 484] width 975 height 38
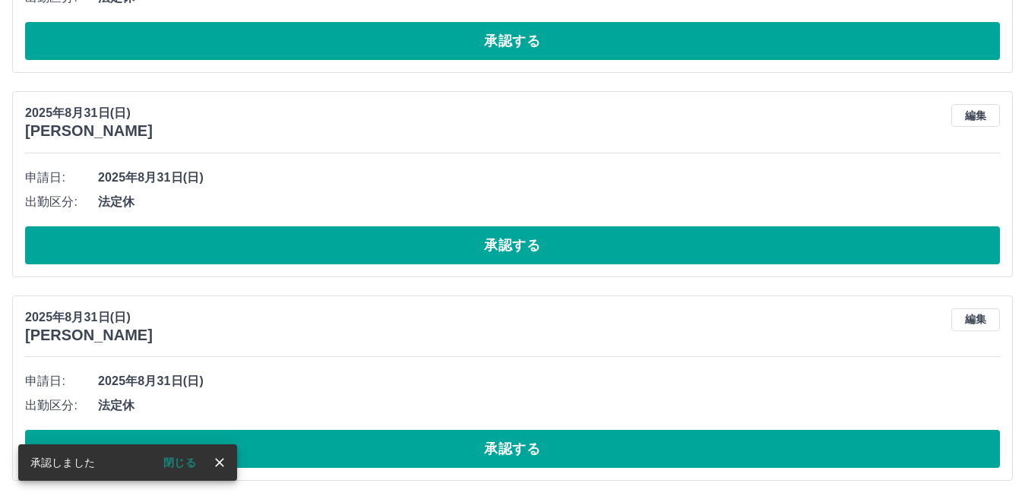
scroll to position [497, 0]
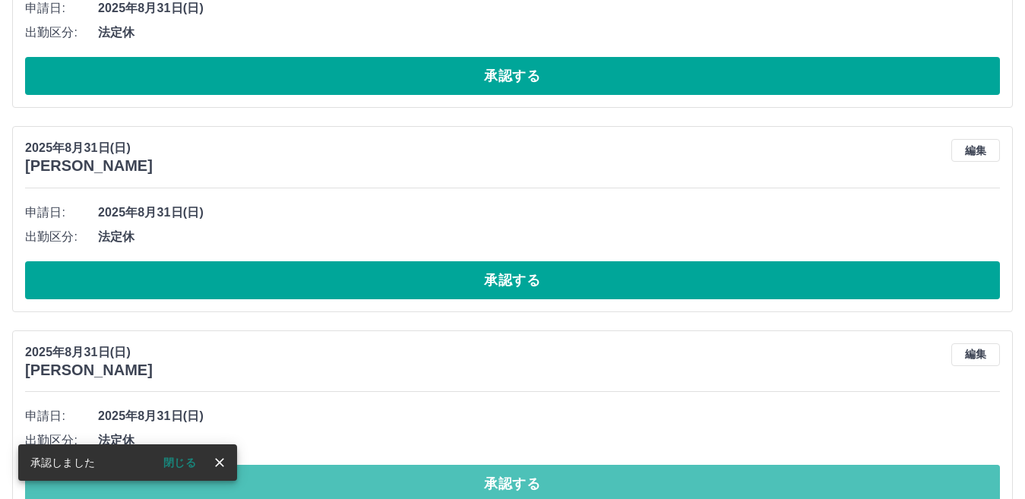
click at [485, 465] on button "承認する" at bounding box center [512, 484] width 975 height 38
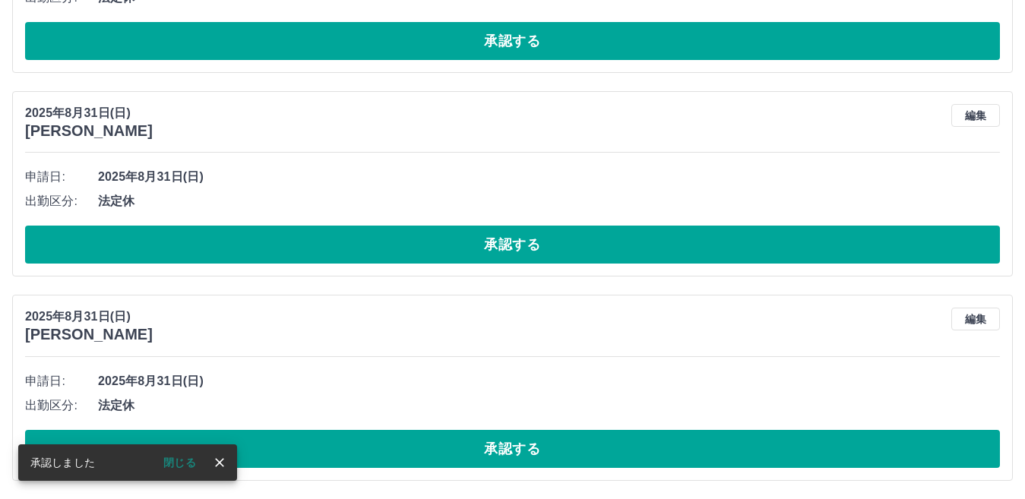
scroll to position [293, 0]
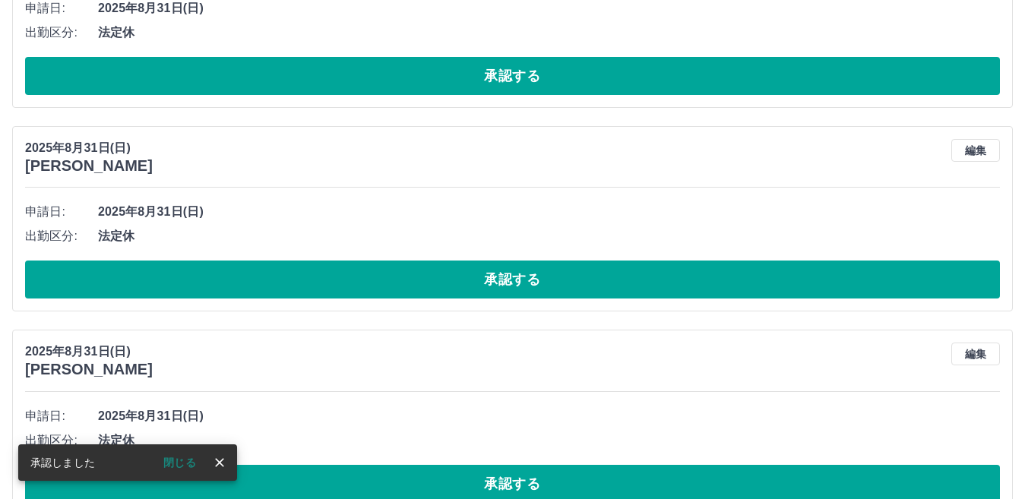
click at [485, 465] on button "承認する" at bounding box center [512, 484] width 975 height 38
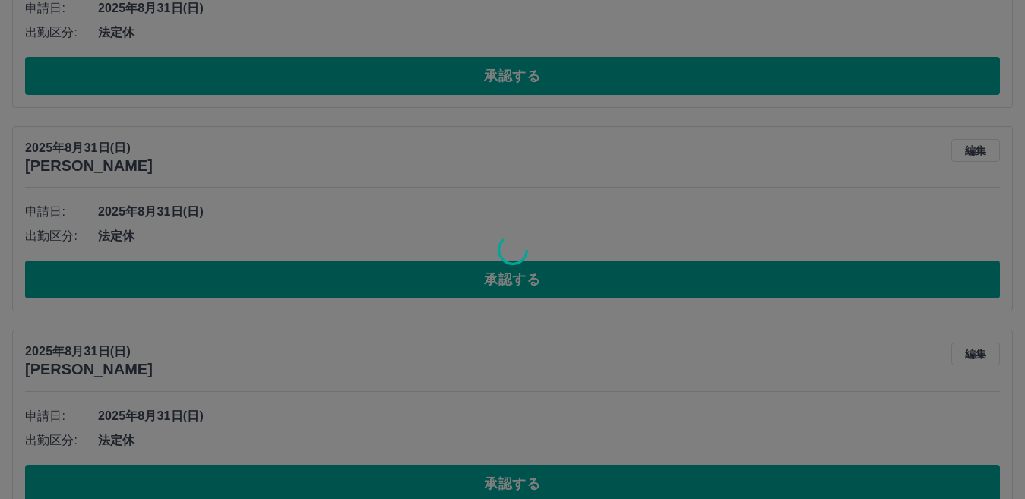
scroll to position [89, 0]
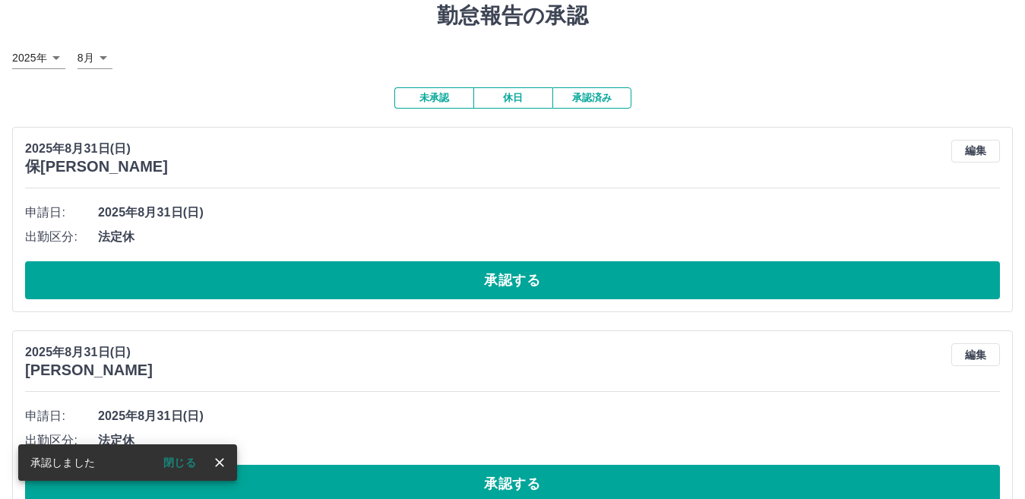
click at [485, 465] on button "承認する" at bounding box center [512, 484] width 975 height 38
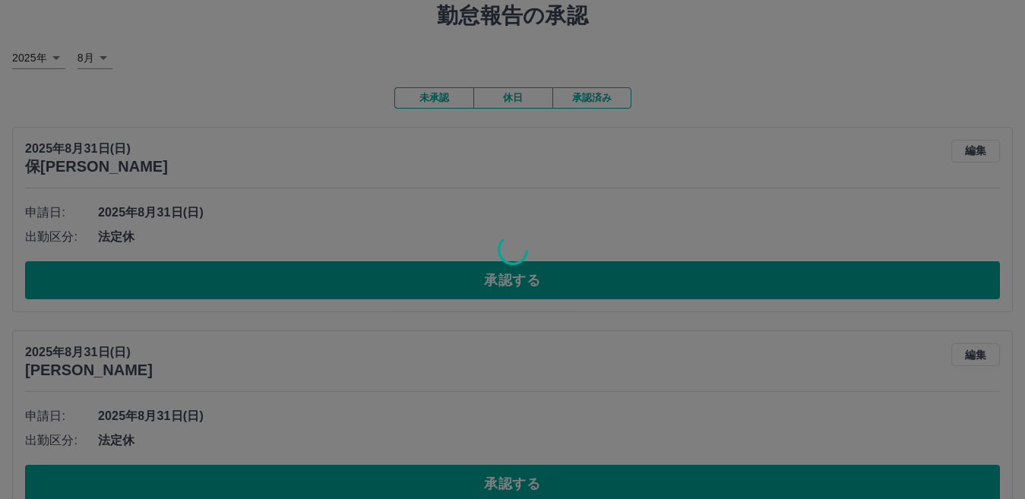
scroll to position [0, 0]
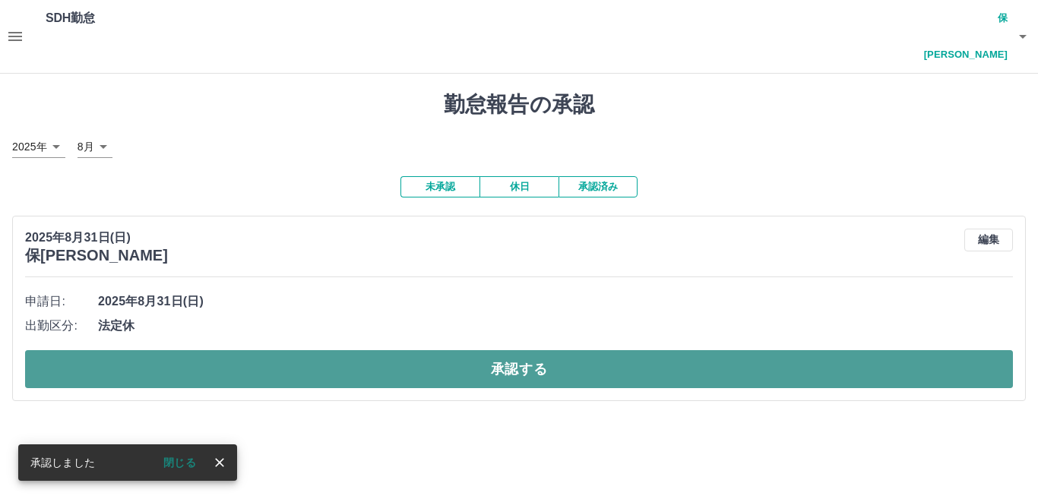
click at [506, 350] on button "承認する" at bounding box center [519, 369] width 988 height 38
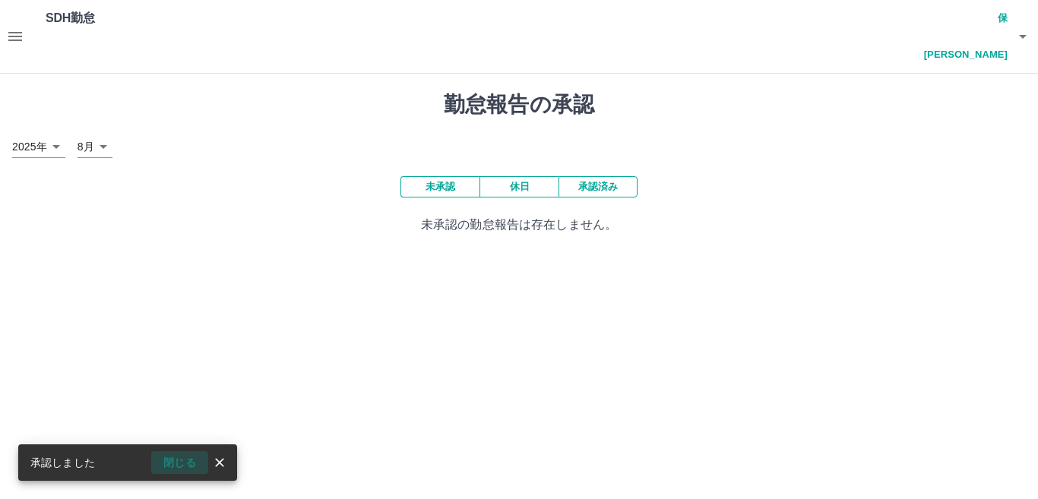
click at [189, 458] on button "閉じる" at bounding box center [179, 462] width 57 height 23
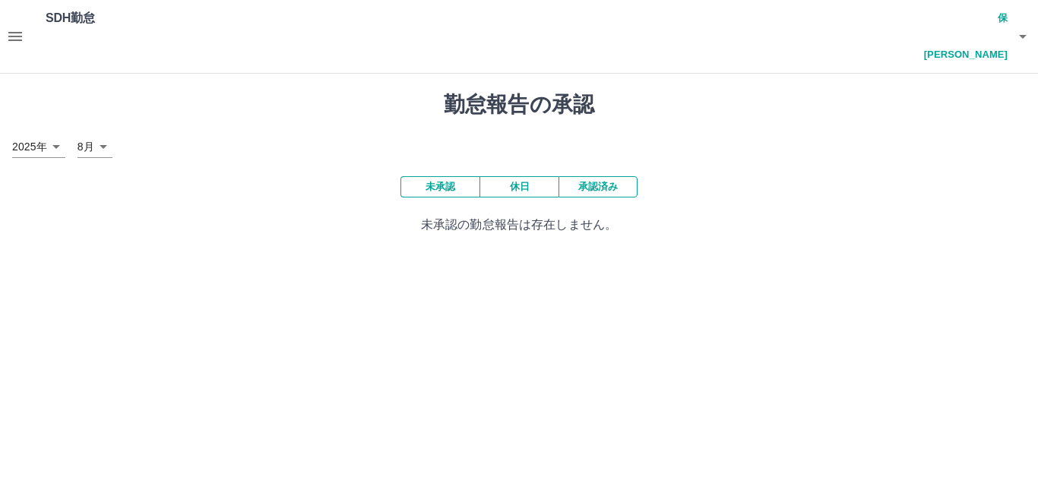
click at [2, 22] on button "button" at bounding box center [15, 36] width 30 height 73
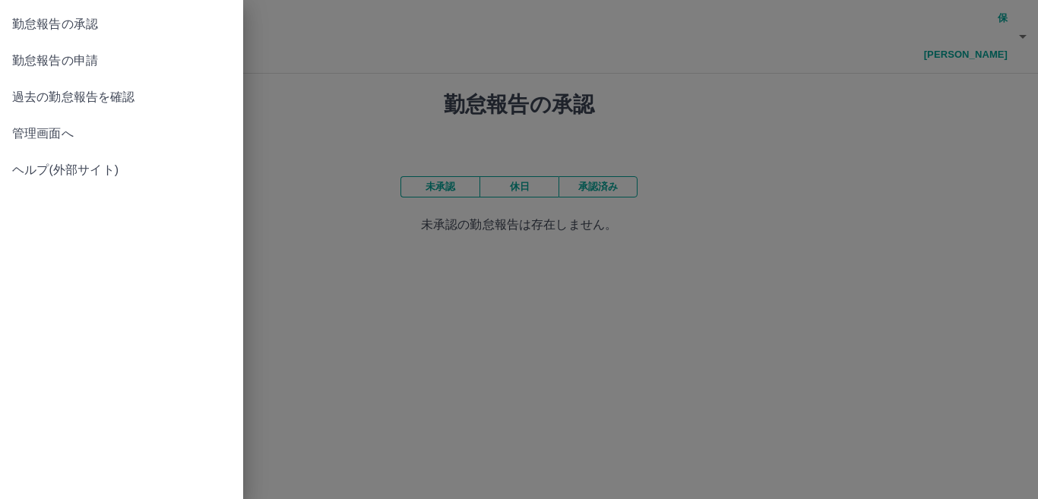
click at [106, 33] on span "勤怠報告の承認" at bounding box center [121, 24] width 219 height 18
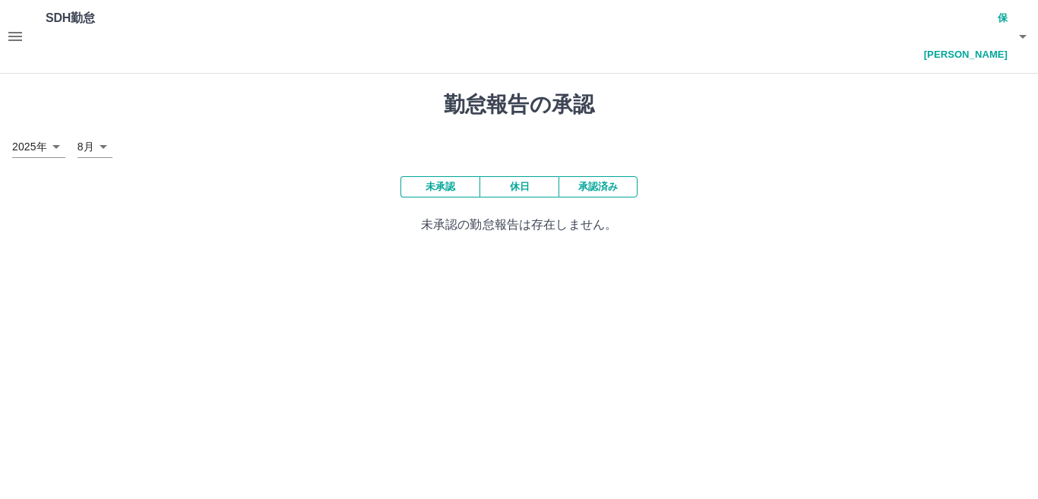
click at [424, 176] on button "未承認" at bounding box center [439, 186] width 79 height 21
click at [423, 176] on button "未承認" at bounding box center [439, 186] width 79 height 21
click at [24, 28] on button "button" at bounding box center [15, 36] width 30 height 73
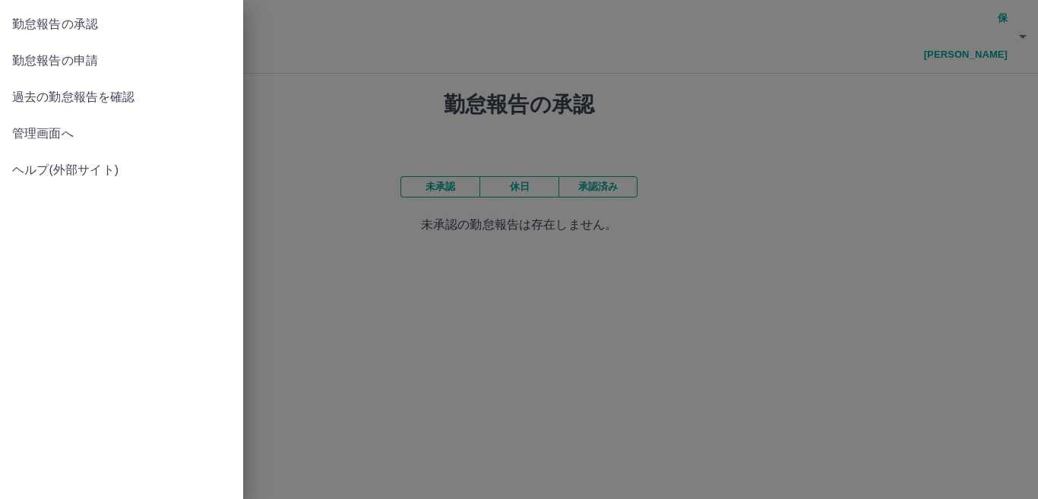
click at [81, 106] on span "過去の勤怠報告を確認" at bounding box center [121, 97] width 219 height 18
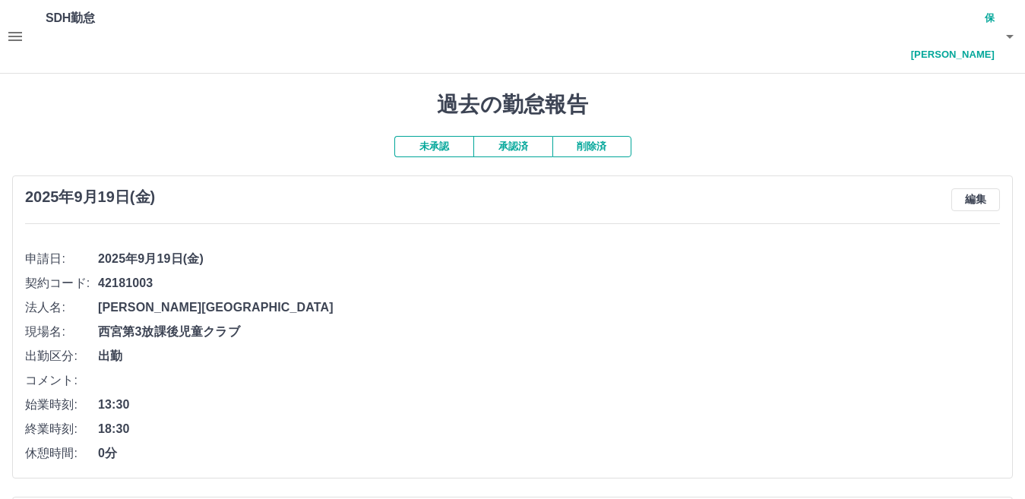
click at [504, 136] on button "承認済" at bounding box center [512, 146] width 79 height 21
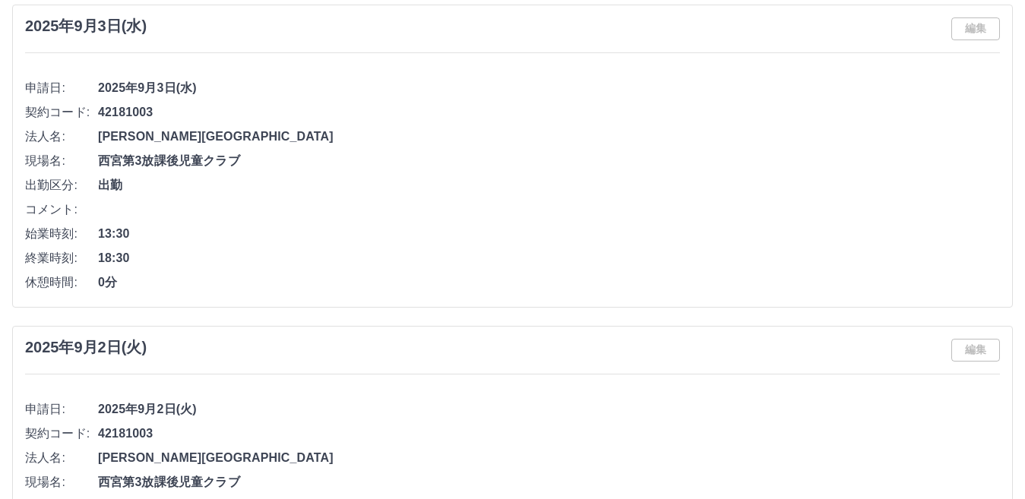
scroll to position [2279, 0]
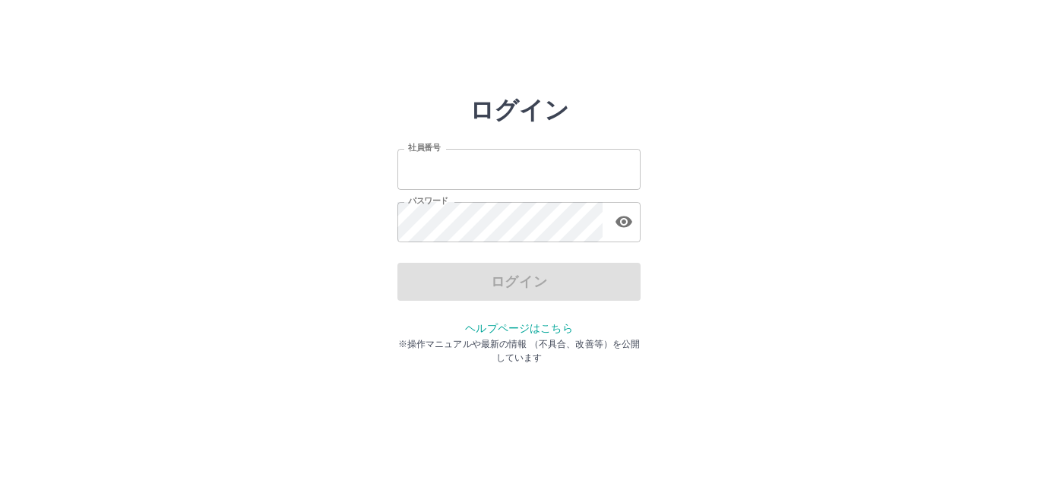
type input "*******"
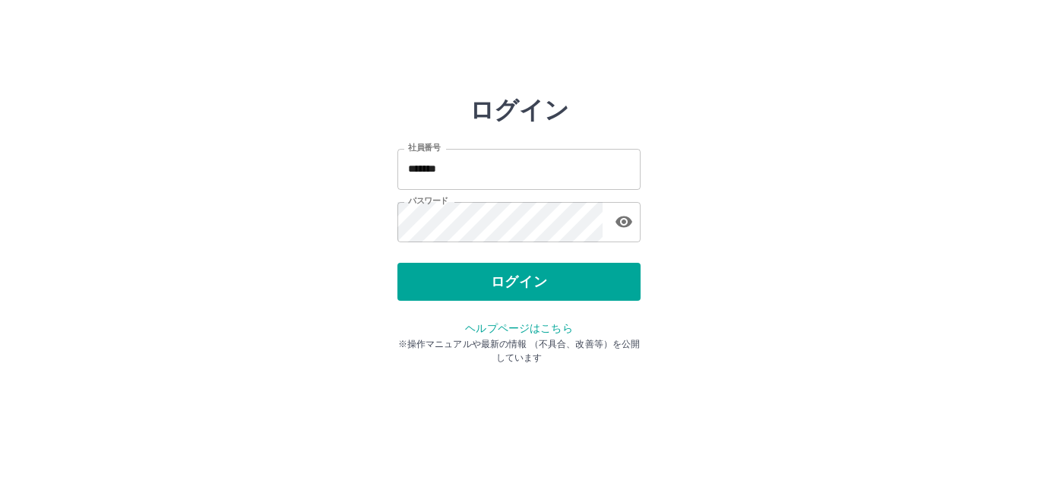
click at [515, 292] on div "ログイン" at bounding box center [518, 282] width 243 height 38
click at [515, 292] on button "ログイン" at bounding box center [518, 282] width 243 height 38
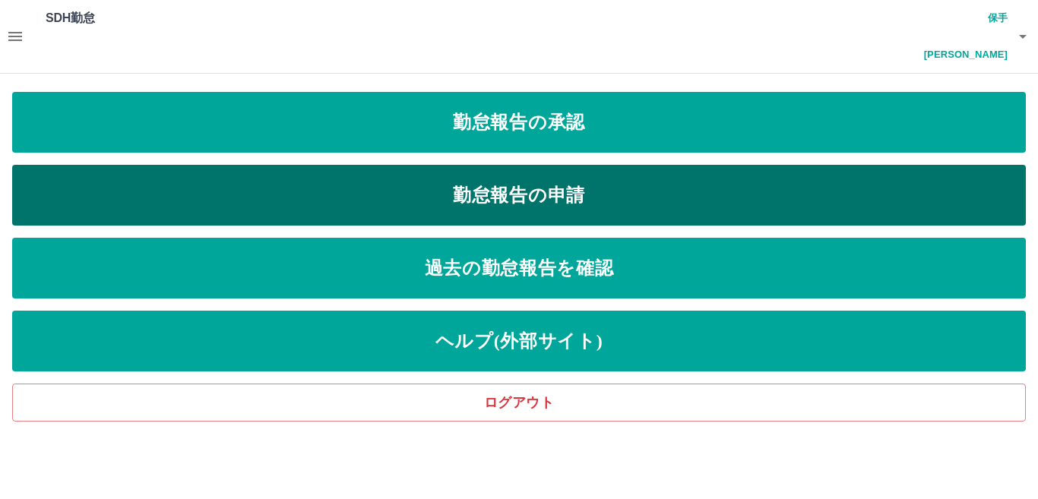
click at [544, 166] on link "勤怠報告の申請" at bounding box center [518, 195] width 1013 height 61
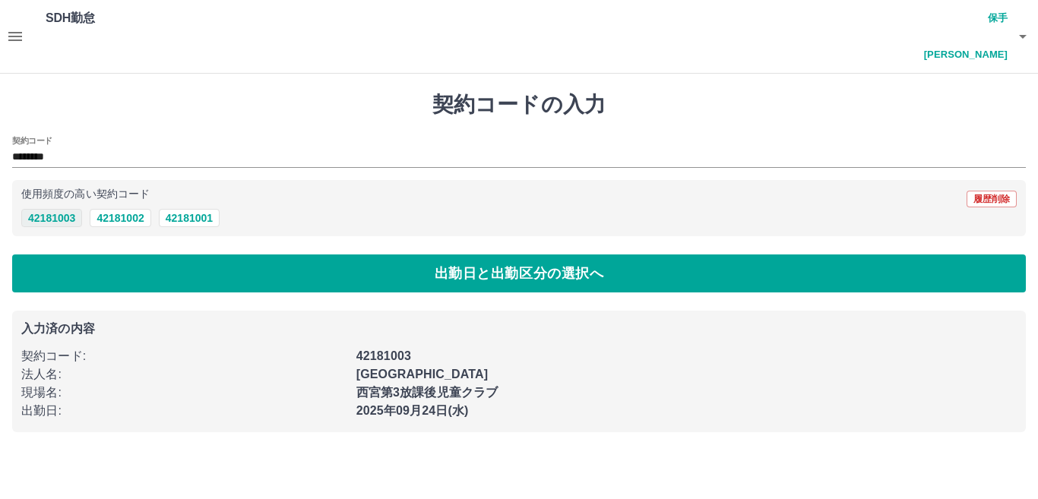
click at [66, 209] on button "42181003" at bounding box center [51, 218] width 61 height 18
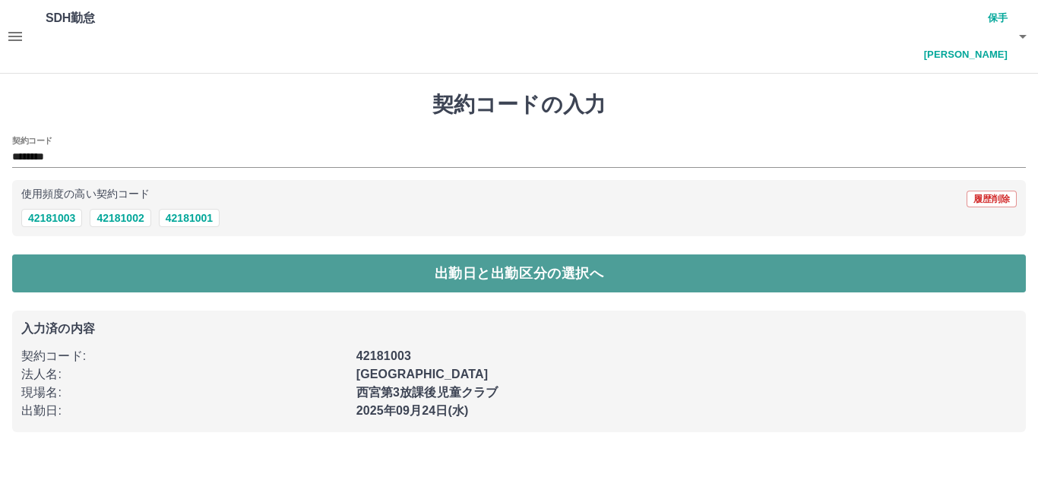
click at [89, 254] on button "出勤日と出勤区分の選択へ" at bounding box center [518, 273] width 1013 height 38
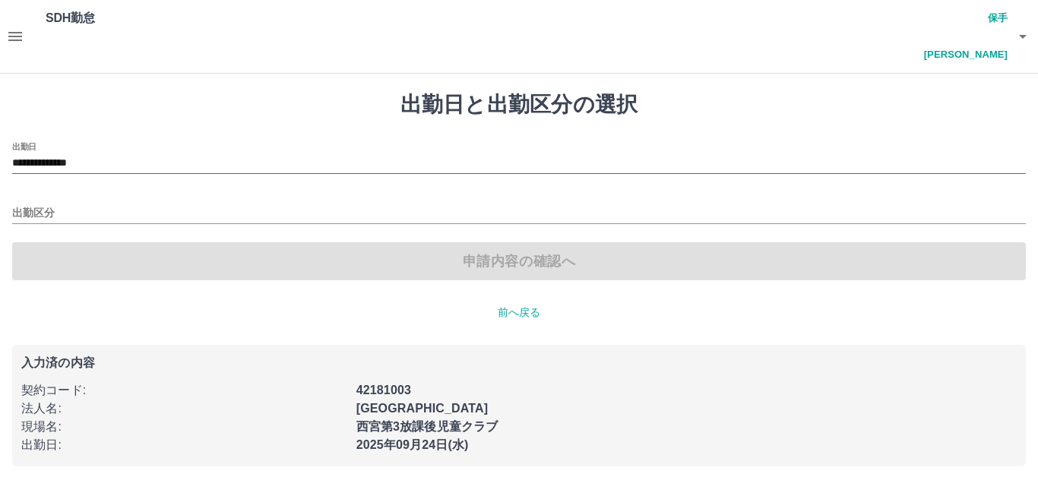
click at [126, 154] on input "**********" at bounding box center [518, 163] width 1013 height 19
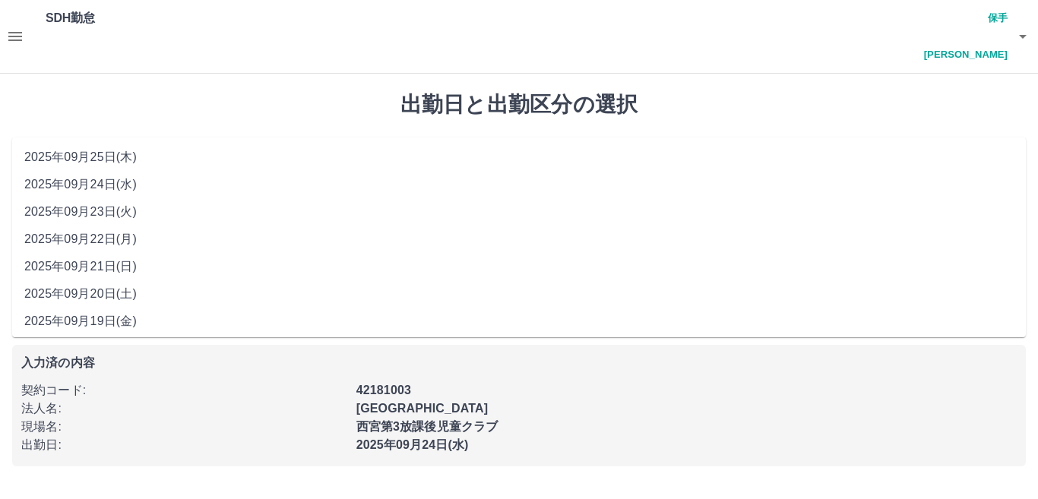
click at [128, 233] on li "2025年09月22日(月)" at bounding box center [518, 239] width 1013 height 27
type input "**********"
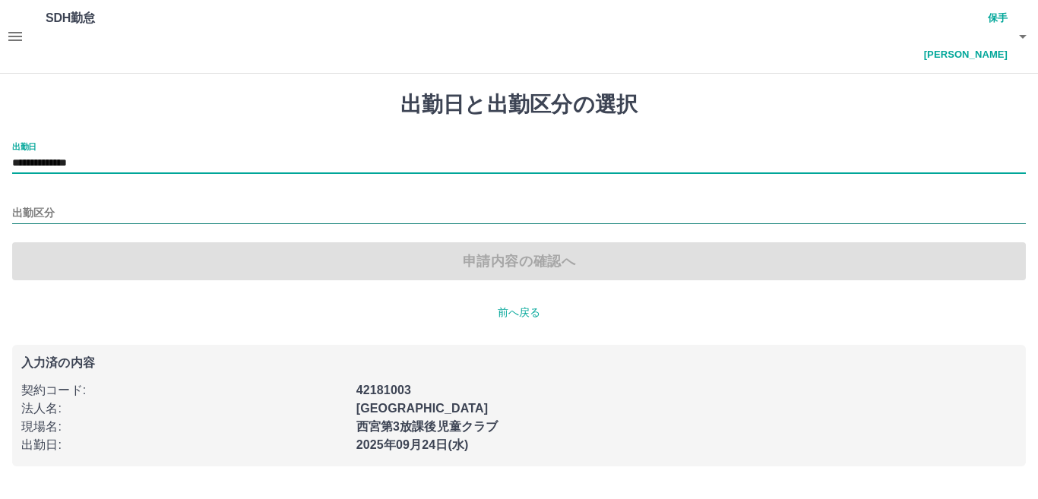
click at [103, 204] on input "出勤区分" at bounding box center [518, 213] width 1013 height 19
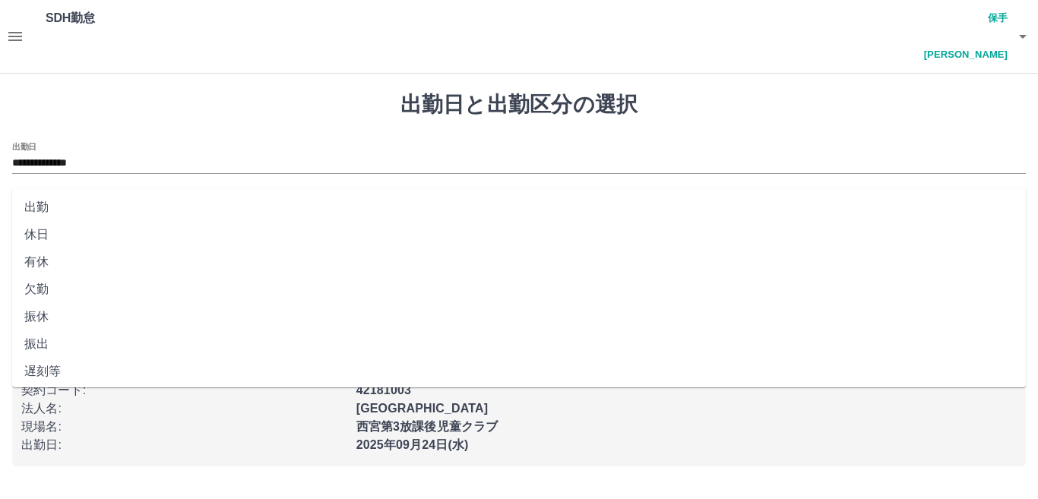
click at [104, 207] on li "出勤" at bounding box center [518, 207] width 1013 height 27
type input "**"
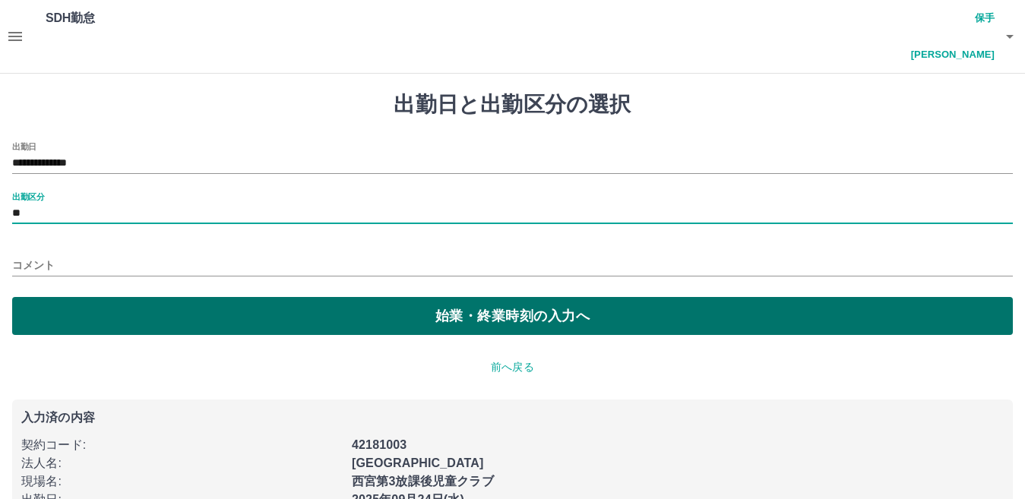
click at [98, 297] on button "始業・終業時刻の入力へ" at bounding box center [512, 316] width 1001 height 38
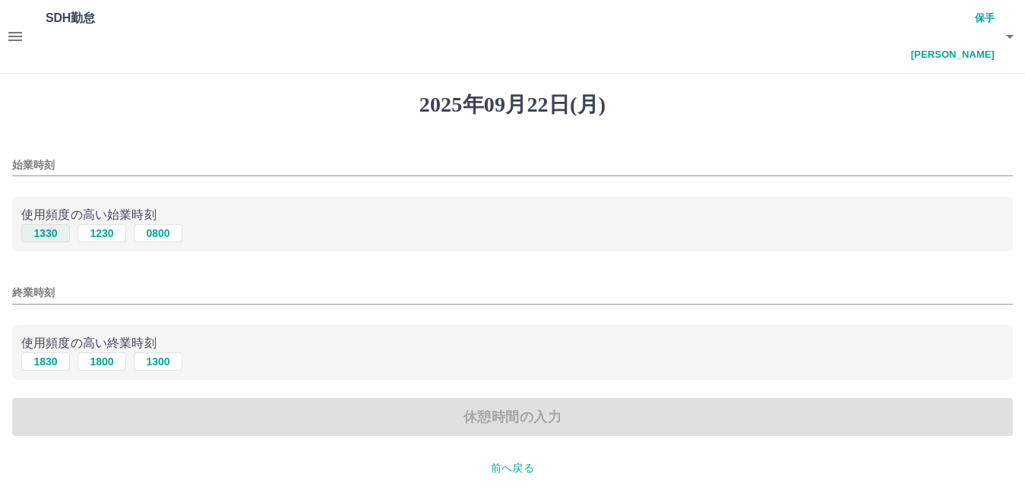
click at [54, 224] on button "1330" at bounding box center [45, 233] width 49 height 18
type input "****"
click at [38, 282] on input "終業時刻" at bounding box center [512, 293] width 1001 height 22
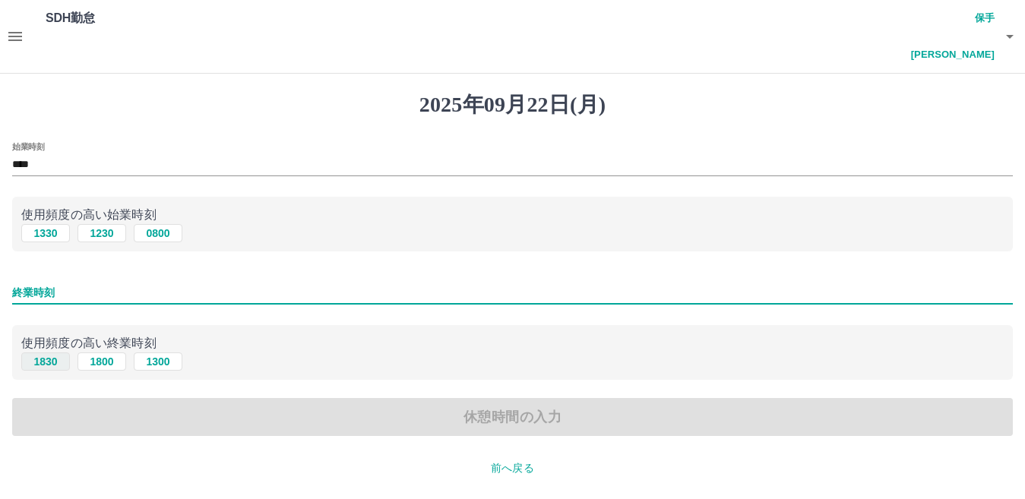
click at [38, 352] on button "1830" at bounding box center [45, 361] width 49 height 18
type input "****"
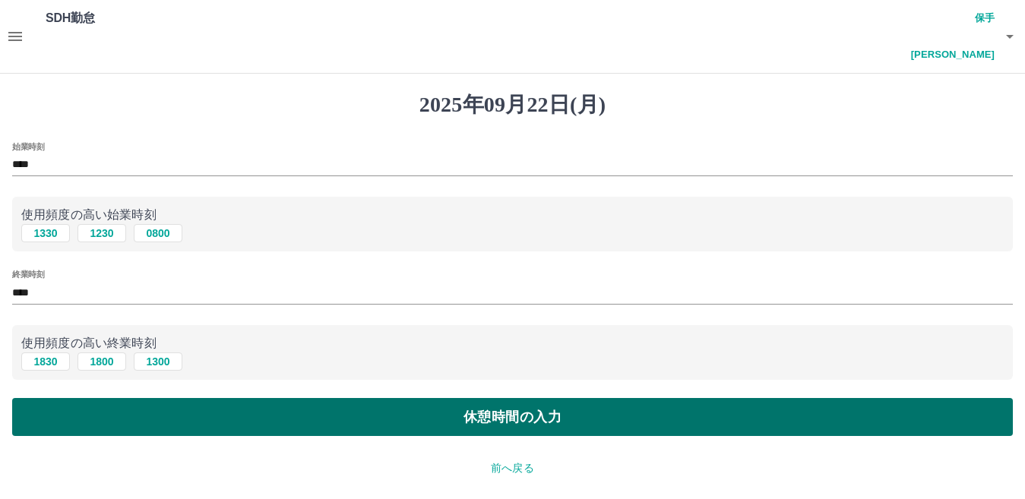
click at [45, 398] on button "休憩時間の入力" at bounding box center [512, 417] width 1001 height 38
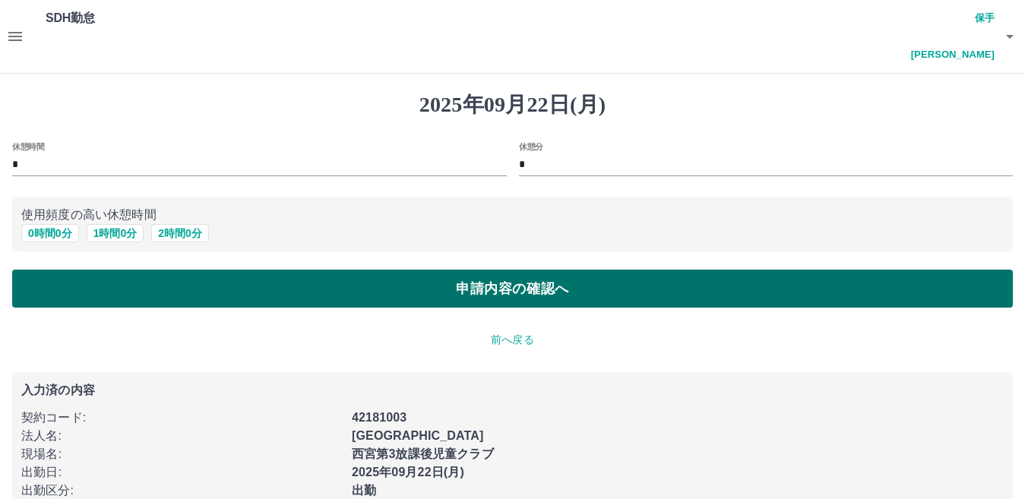
click at [618, 270] on button "申請内容の確認へ" at bounding box center [512, 289] width 1001 height 38
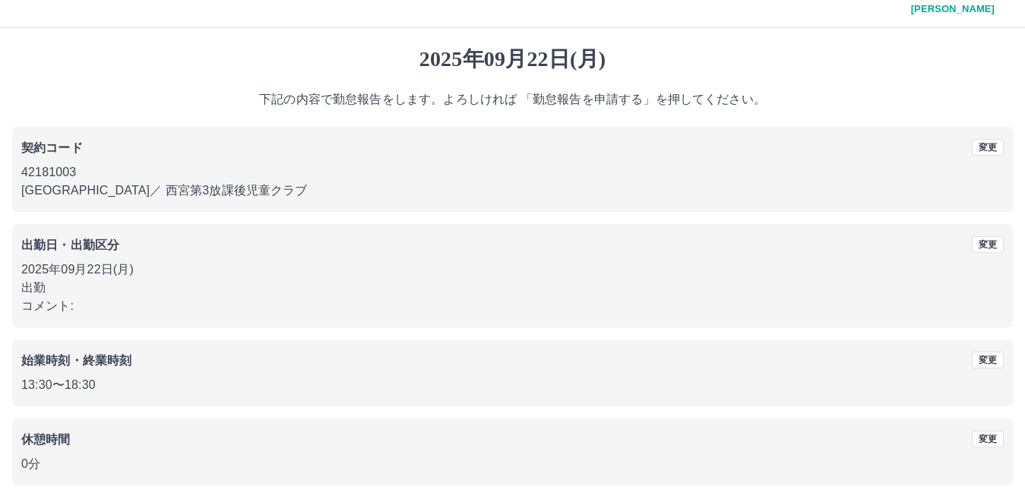
scroll to position [70, 0]
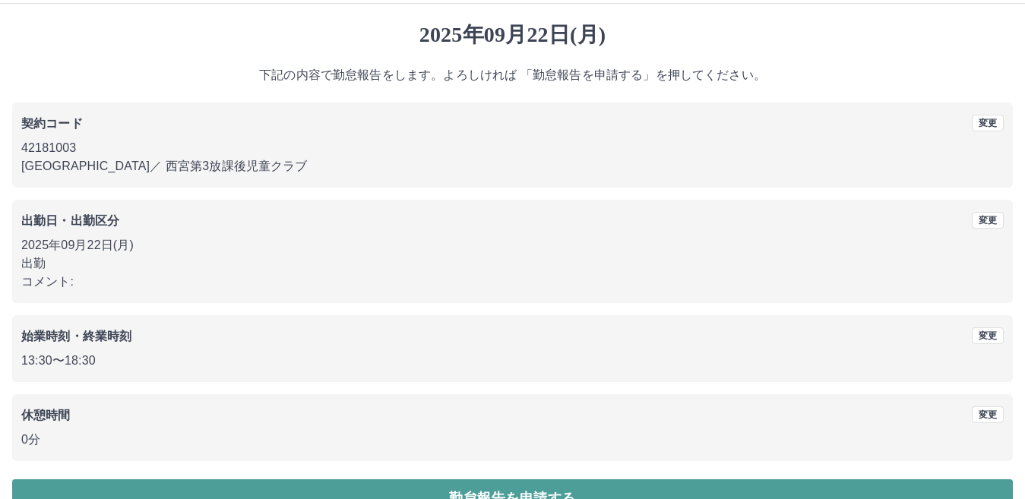
click at [429, 479] on button "勤怠報告を申請する" at bounding box center [512, 498] width 1001 height 38
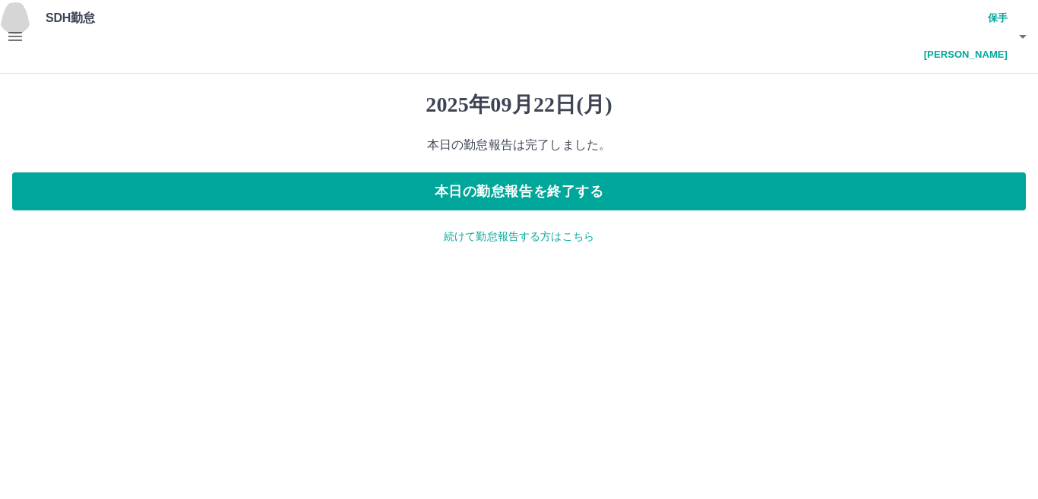
click at [21, 32] on icon "button" at bounding box center [15, 36] width 14 height 9
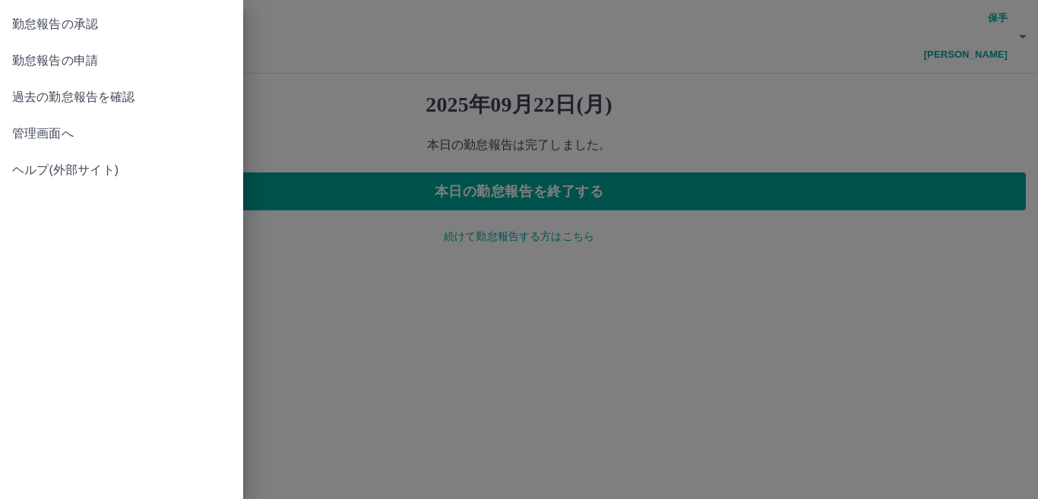
click at [66, 62] on span "勤怠報告の申請" at bounding box center [121, 61] width 219 height 18
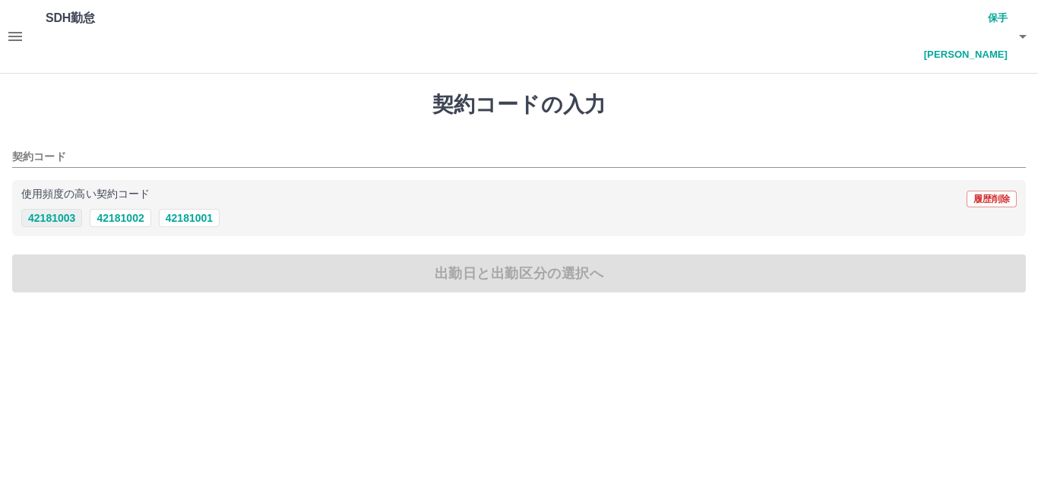
click at [79, 209] on button "42181003" at bounding box center [51, 218] width 61 height 18
type input "********"
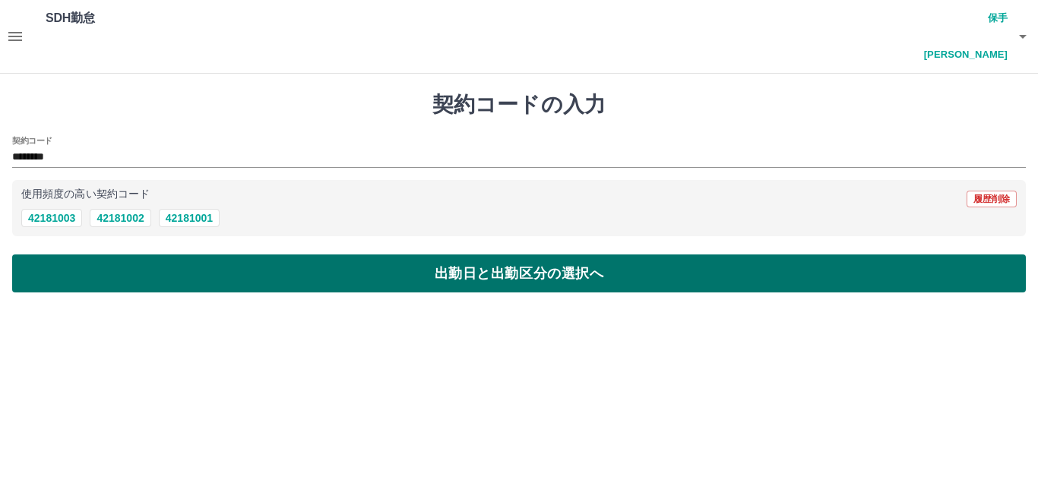
click at [84, 254] on button "出勤日と出勤区分の選択へ" at bounding box center [518, 273] width 1013 height 38
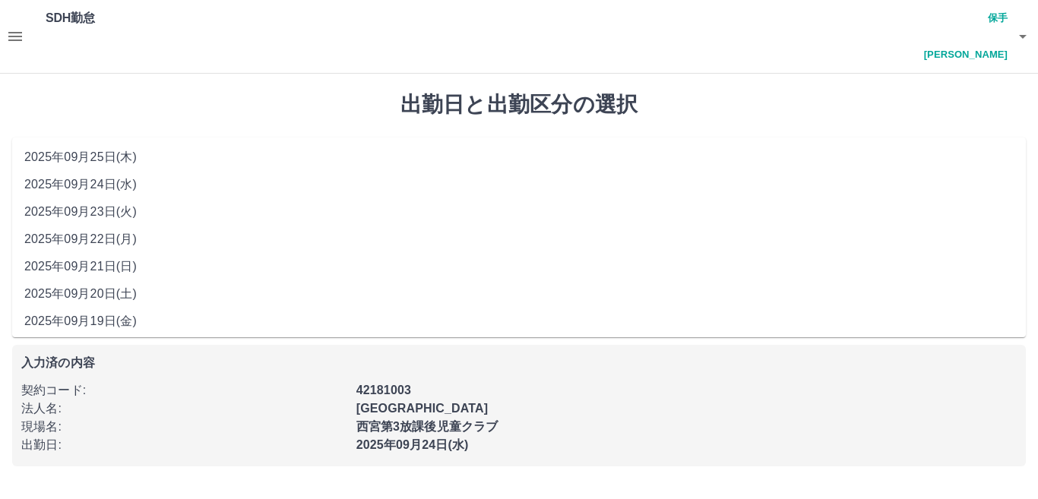
click at [115, 154] on input "**********" at bounding box center [518, 163] width 1013 height 19
click at [96, 326] on li "2025年09月19日(金)" at bounding box center [518, 321] width 1013 height 27
type input "**********"
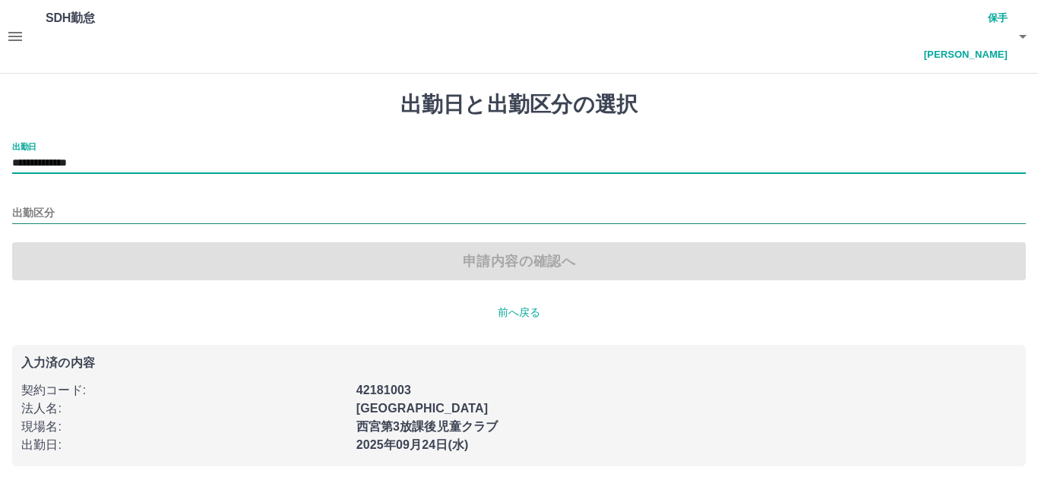
click at [102, 204] on input "出勤区分" at bounding box center [518, 213] width 1013 height 19
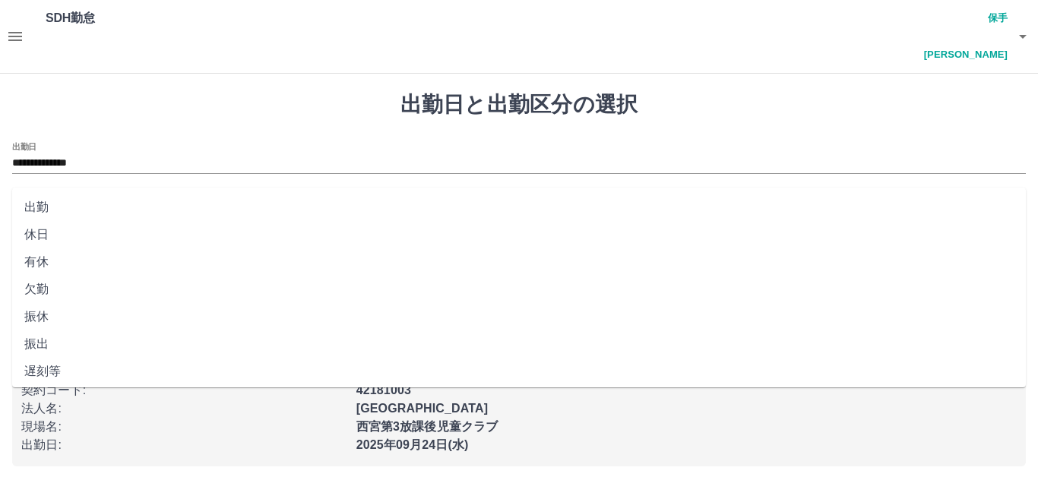
click at [103, 203] on li "出勤" at bounding box center [518, 207] width 1013 height 27
type input "**"
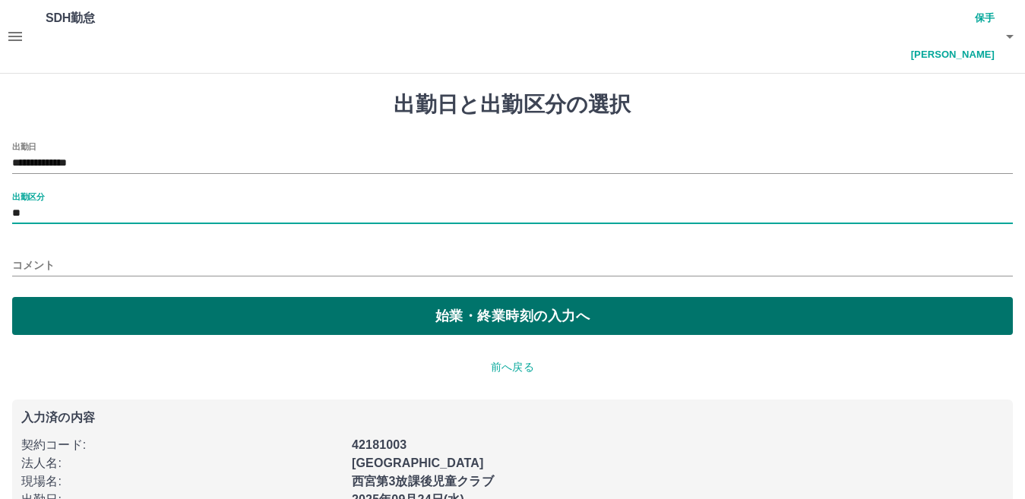
click at [103, 297] on button "始業・終業時刻の入力へ" at bounding box center [512, 316] width 1001 height 38
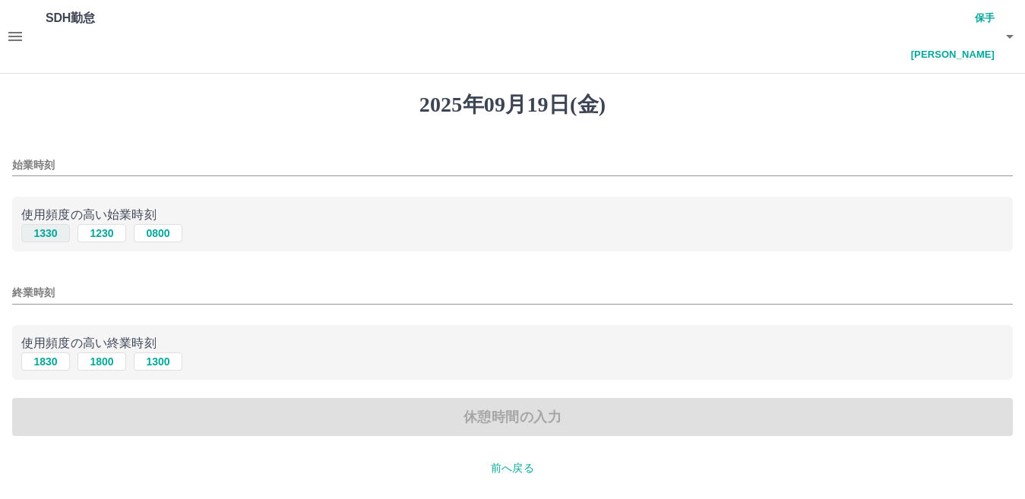
click at [61, 224] on button "1330" at bounding box center [45, 233] width 49 height 18
type input "****"
click at [39, 352] on button "1830" at bounding box center [45, 361] width 49 height 18
type input "****"
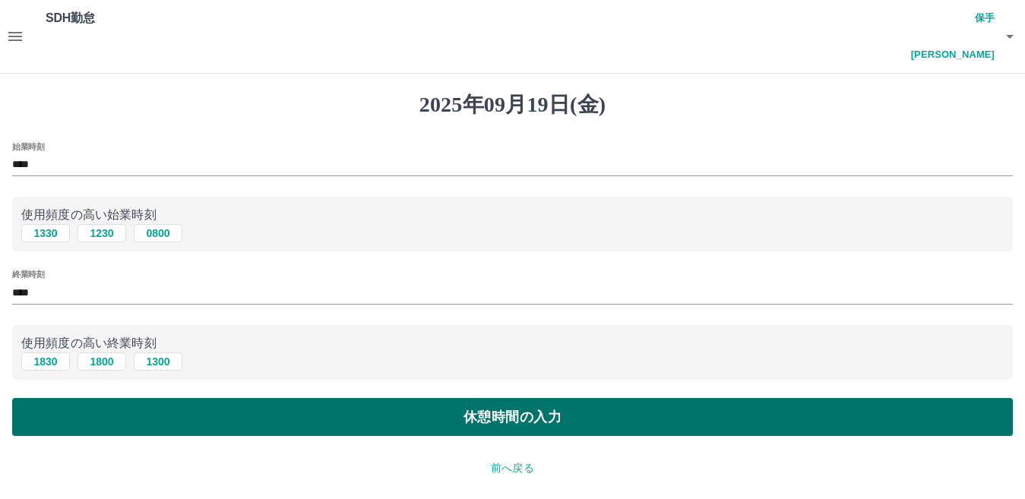
click at [51, 398] on button "休憩時間の入力" at bounding box center [512, 417] width 1001 height 38
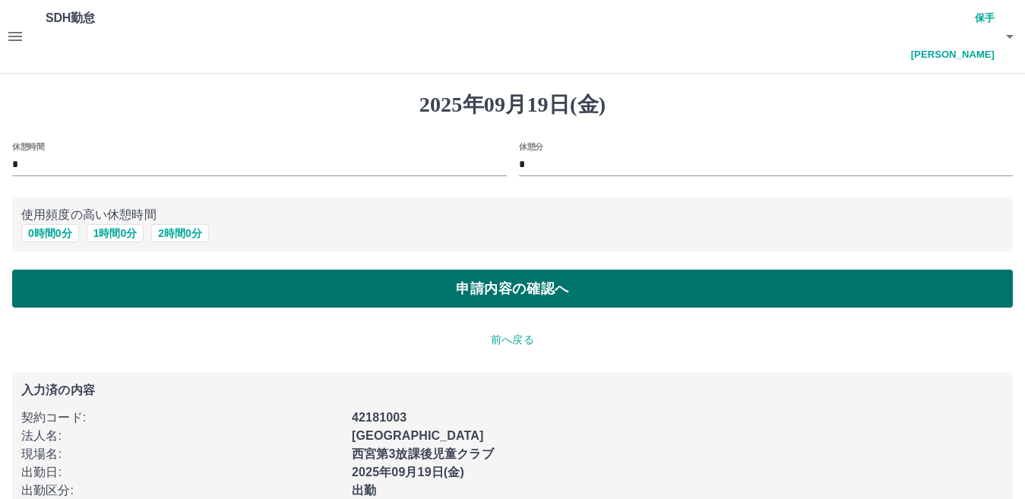
click at [109, 270] on button "申請内容の確認へ" at bounding box center [512, 289] width 1001 height 38
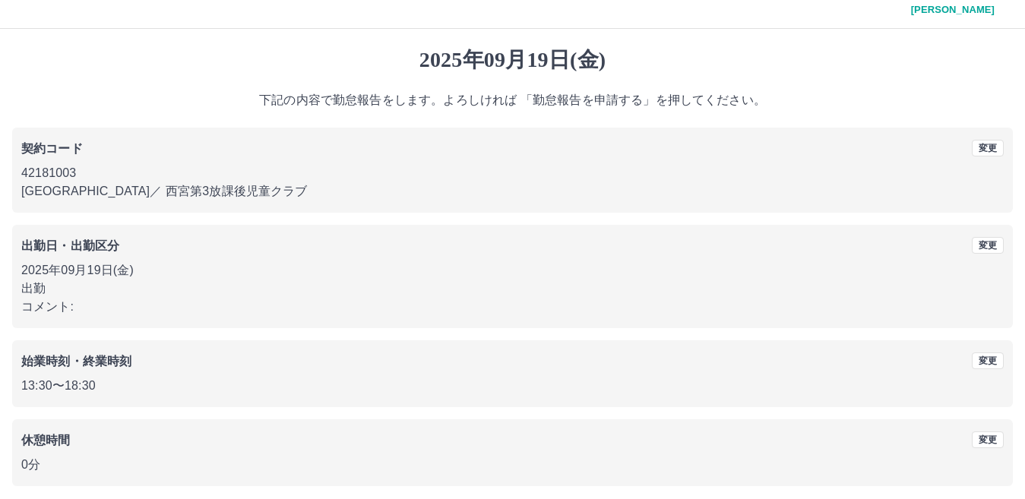
scroll to position [70, 0]
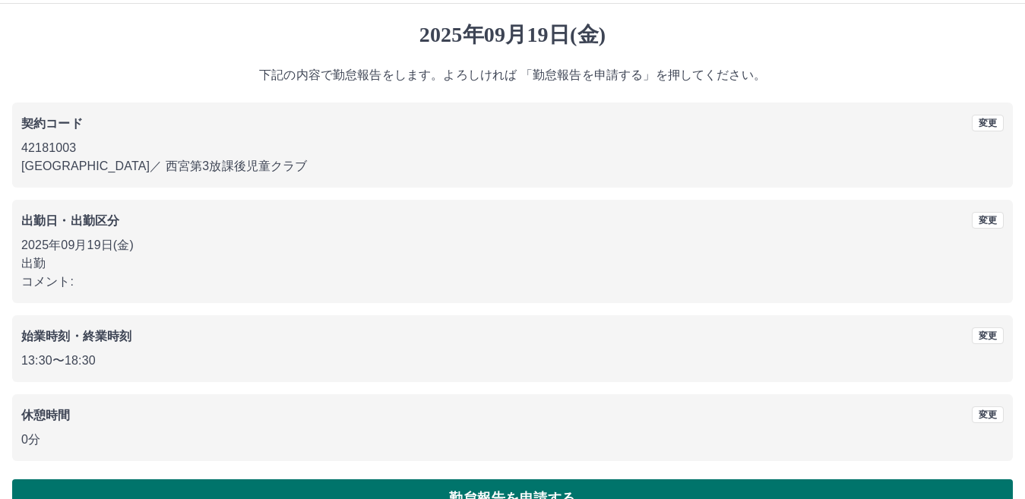
click at [411, 479] on button "勤怠報告を申請する" at bounding box center [512, 498] width 1001 height 38
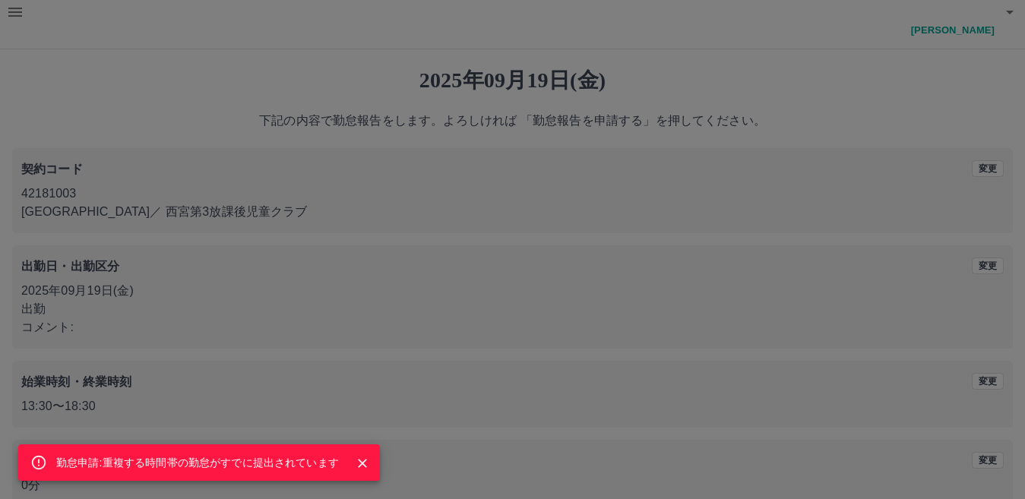
scroll to position [0, 0]
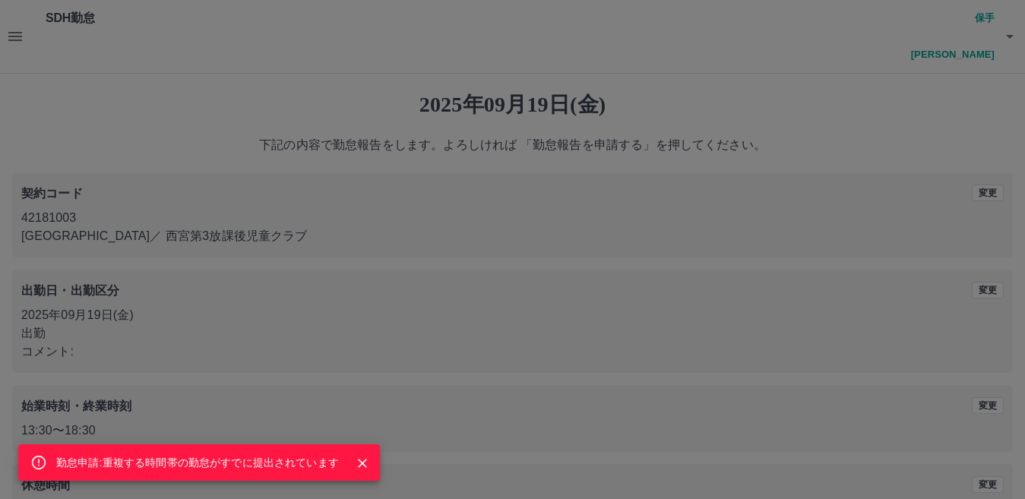
click at [364, 464] on icon "Close" at bounding box center [362, 463] width 9 height 9
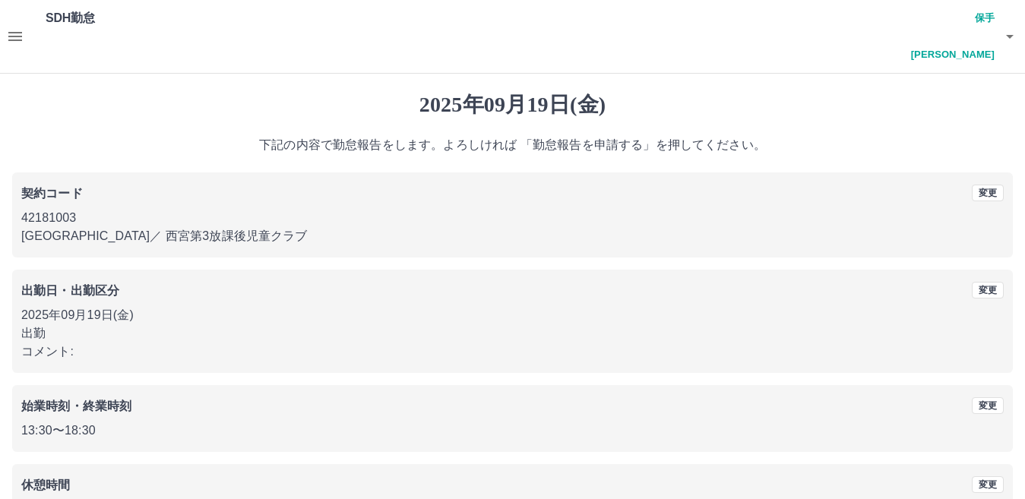
click at [21, 27] on icon "button" at bounding box center [15, 36] width 18 height 18
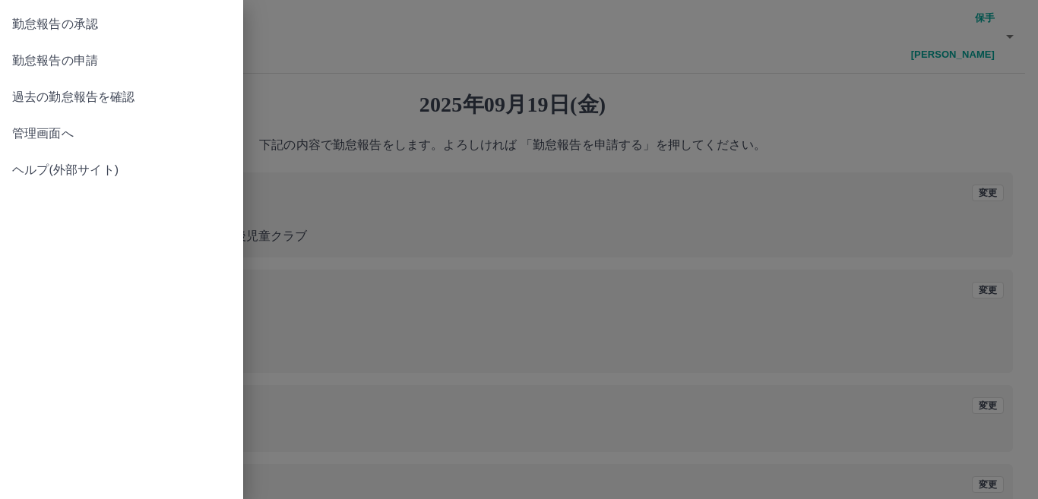
click at [101, 77] on link "勤怠報告の申請" at bounding box center [121, 61] width 243 height 36
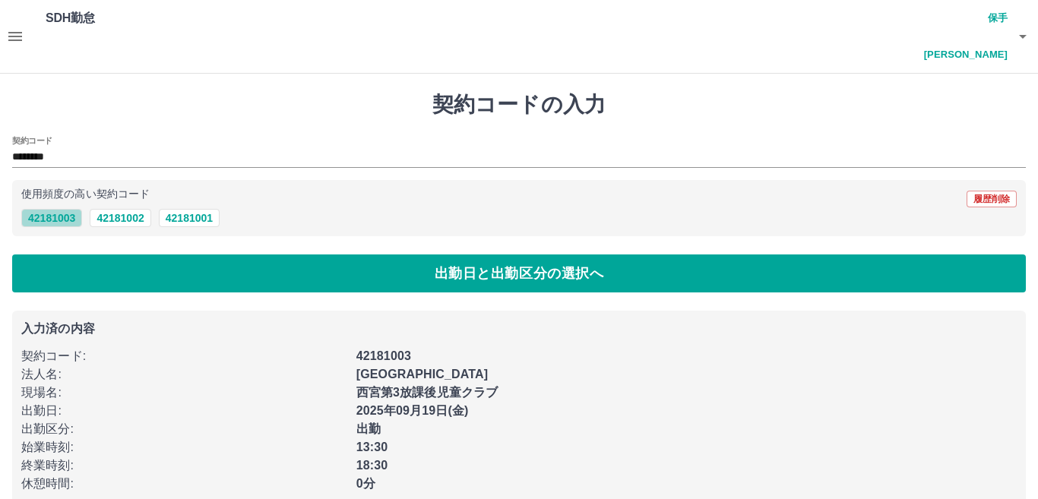
click at [56, 209] on button "42181003" at bounding box center [51, 218] width 61 height 18
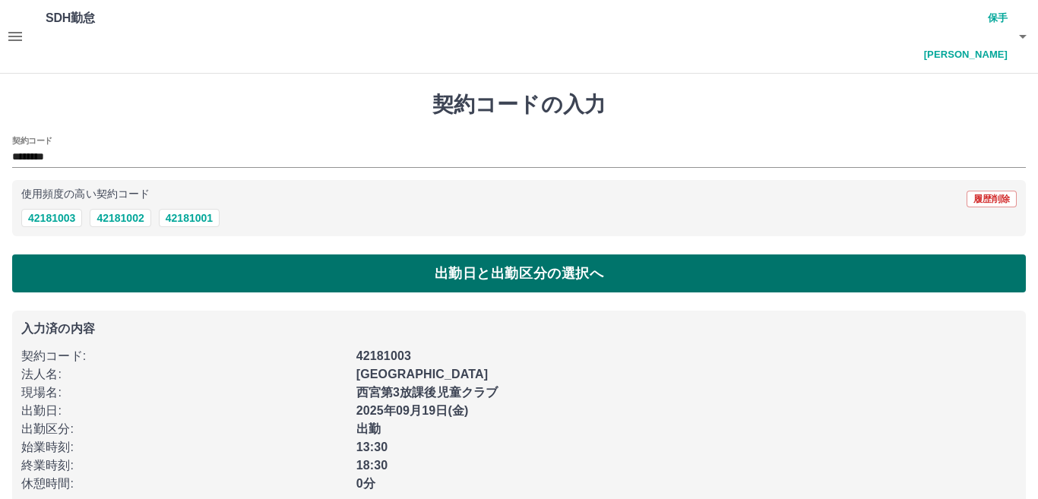
click at [96, 254] on button "出勤日と出勤区分の選択へ" at bounding box center [518, 273] width 1013 height 38
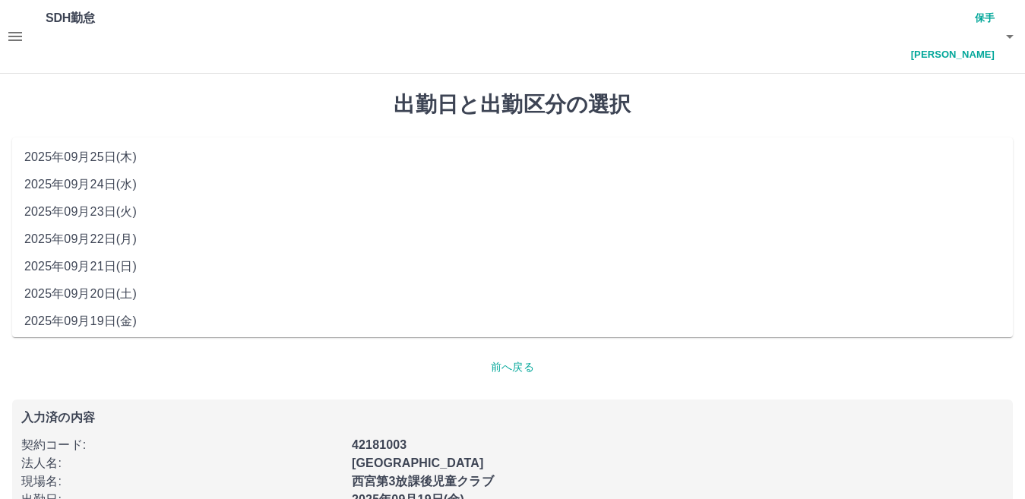
click at [113, 154] on input "**********" at bounding box center [512, 163] width 1001 height 19
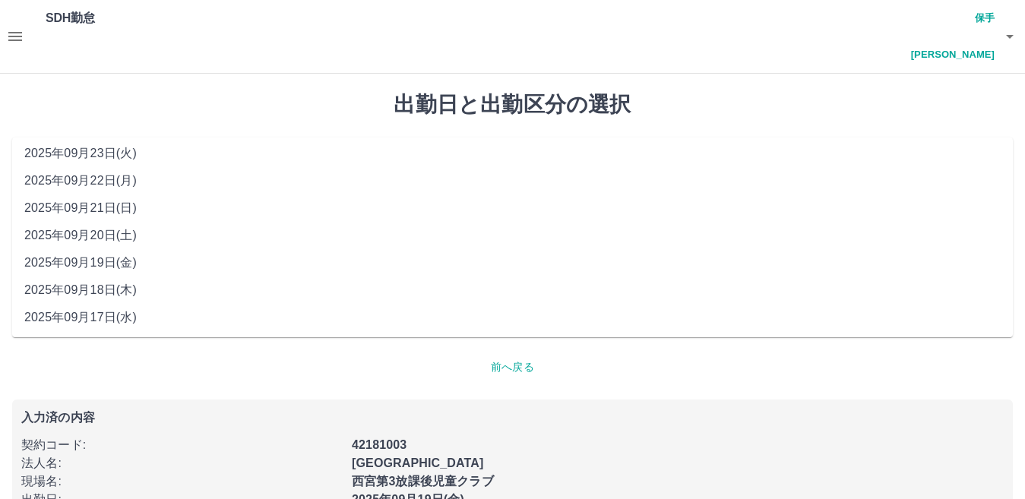
click at [132, 283] on li "2025年09月18日(木)" at bounding box center [512, 290] width 1001 height 27
type input "**********"
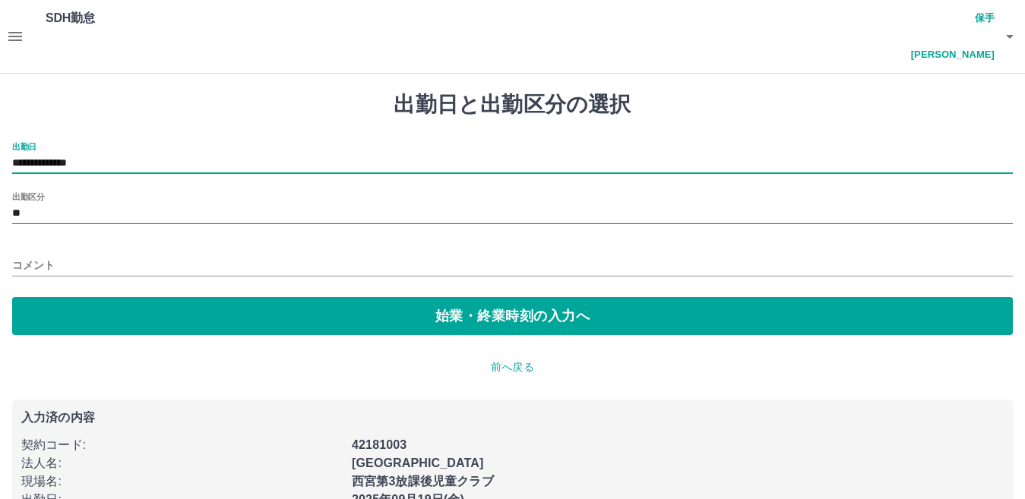
click at [64, 204] on input "**" at bounding box center [512, 213] width 1001 height 19
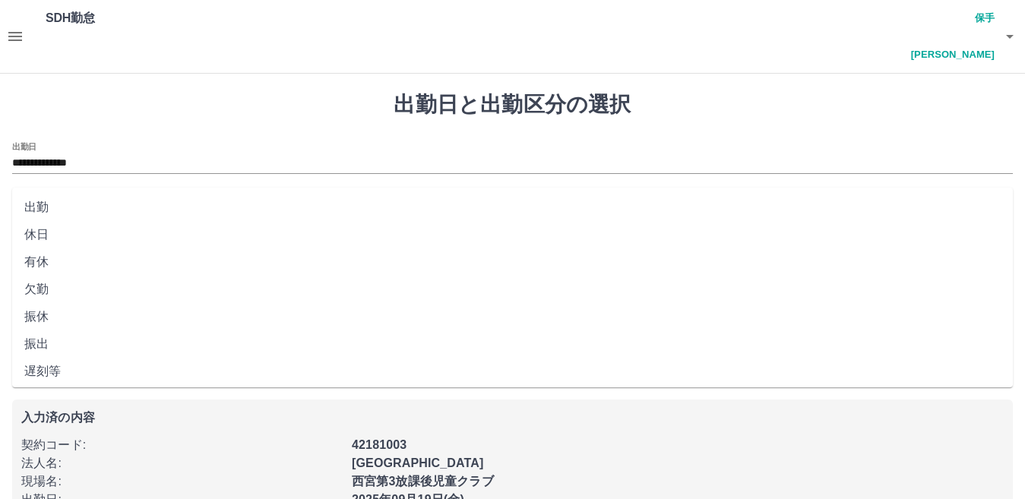
click at [68, 207] on li "出勤" at bounding box center [512, 207] width 1001 height 27
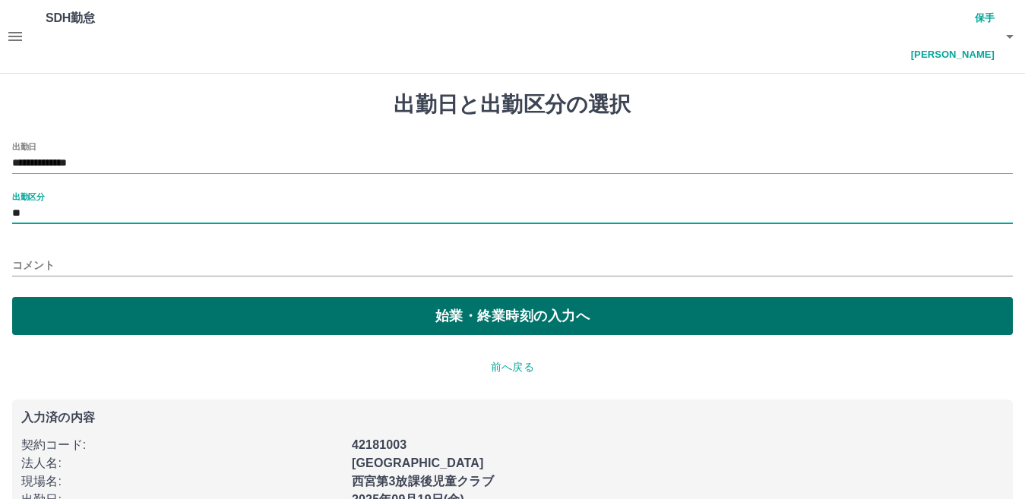
click at [82, 297] on button "始業・終業時刻の入力へ" at bounding box center [512, 316] width 1001 height 38
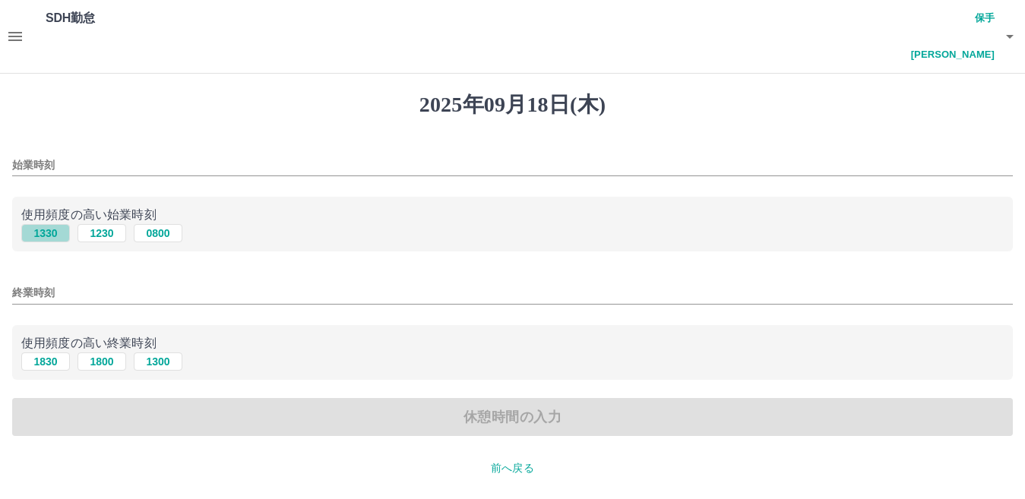
click at [52, 224] on button "1330" at bounding box center [45, 233] width 49 height 18
type input "****"
click at [62, 282] on input "終業時刻" at bounding box center [512, 293] width 1001 height 22
click at [51, 352] on button "1830" at bounding box center [45, 361] width 49 height 18
type input "****"
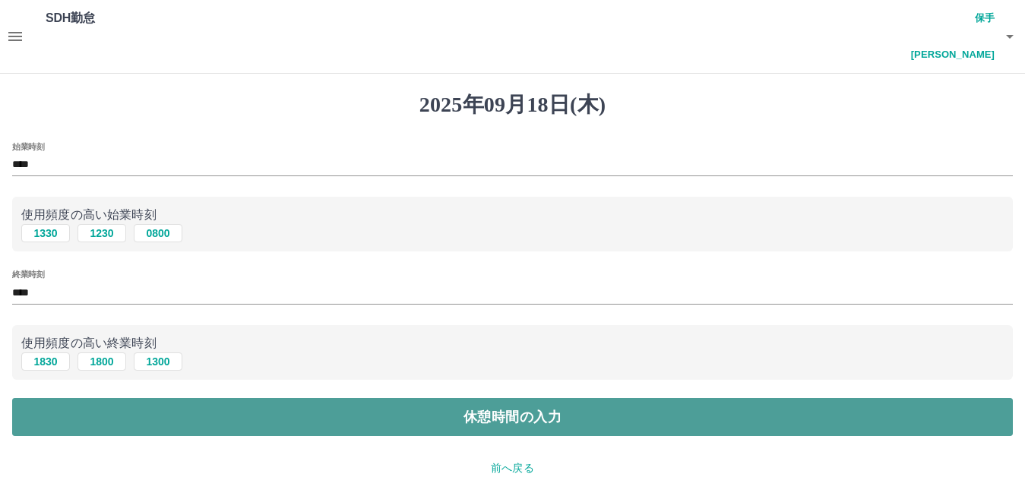
click at [49, 398] on button "休憩時間の入力" at bounding box center [512, 417] width 1001 height 38
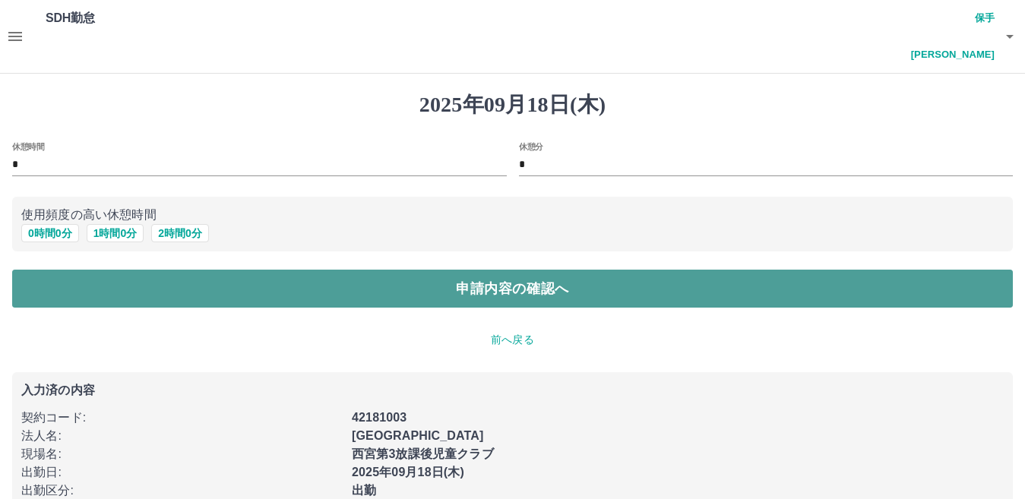
click at [74, 270] on button "申請内容の確認へ" at bounding box center [512, 289] width 1001 height 38
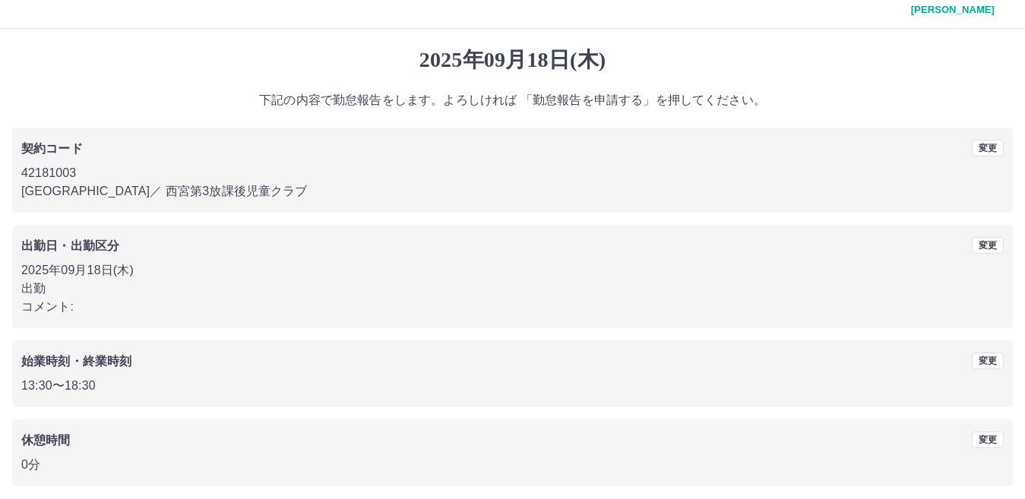
scroll to position [70, 0]
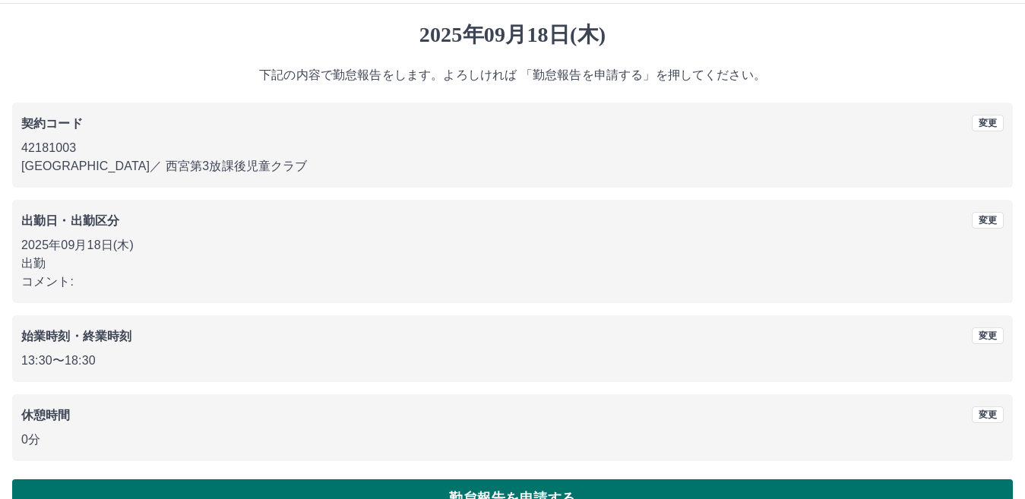
click at [362, 479] on button "勤怠報告を申請する" at bounding box center [512, 498] width 1001 height 38
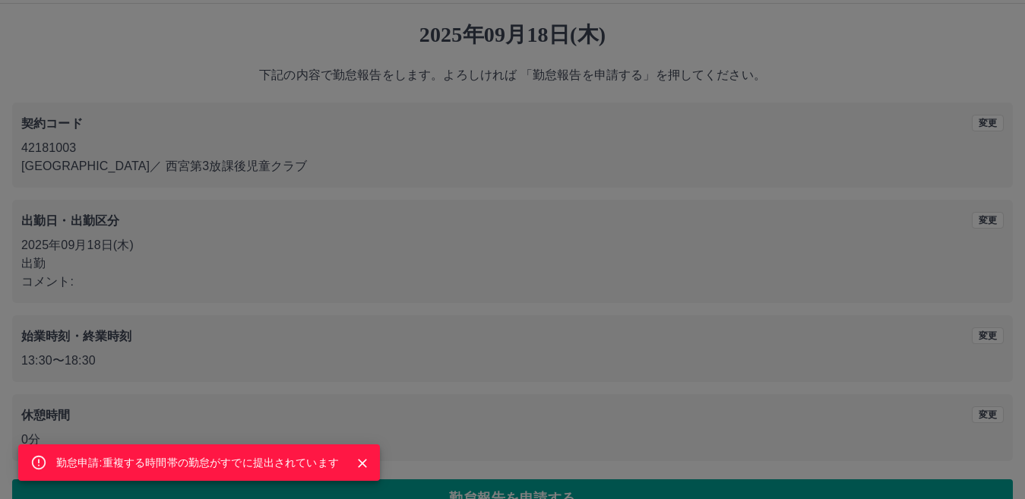
scroll to position [0, 0]
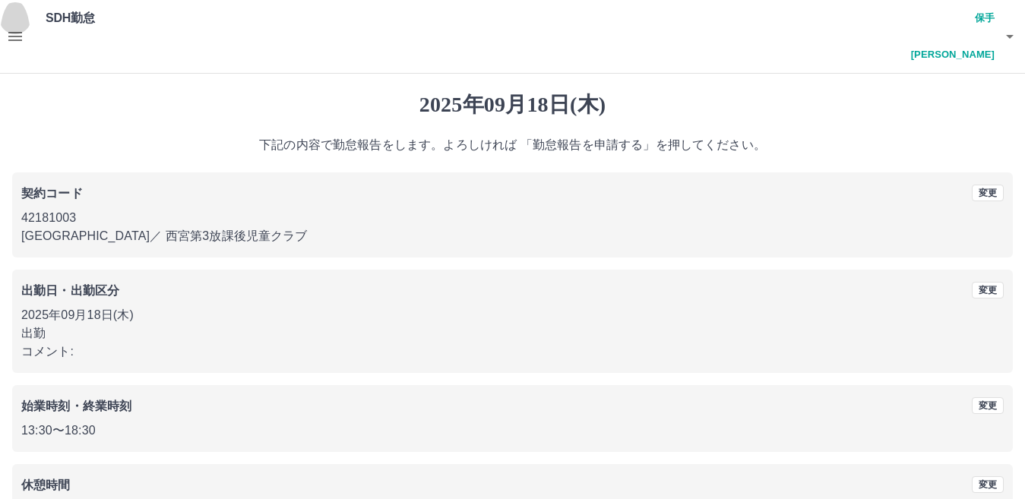
click at [11, 8] on button "button" at bounding box center [15, 36] width 30 height 73
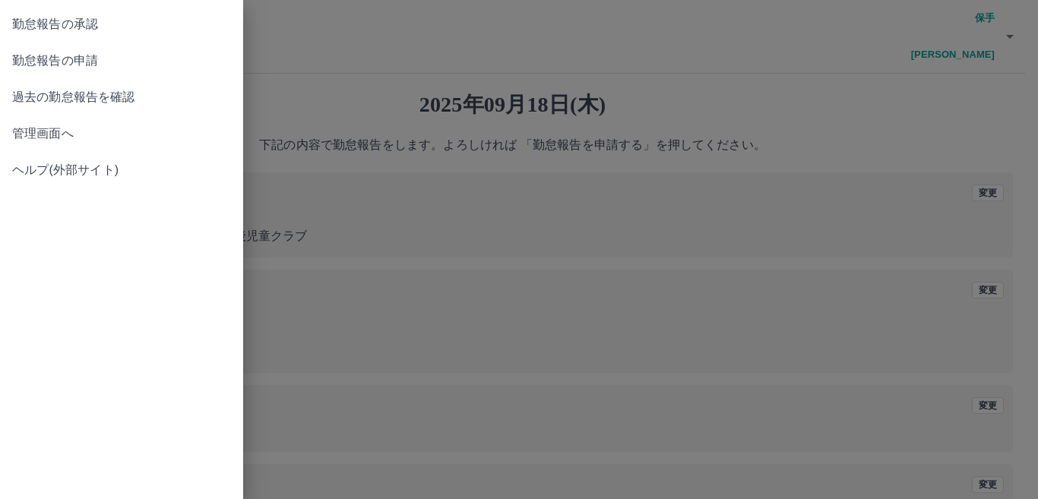
click at [597, 265] on div at bounding box center [519, 249] width 1038 height 499
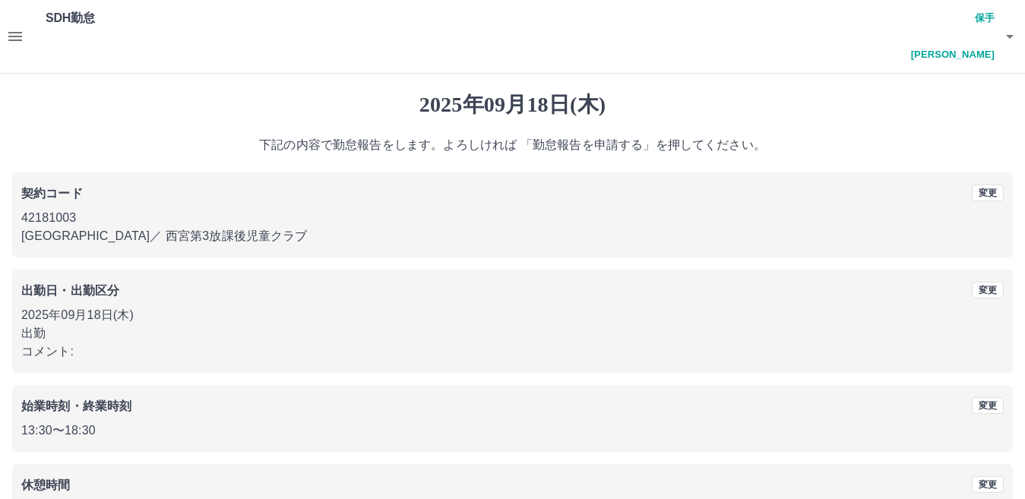
click at [17, 27] on icon "button" at bounding box center [15, 36] width 18 height 18
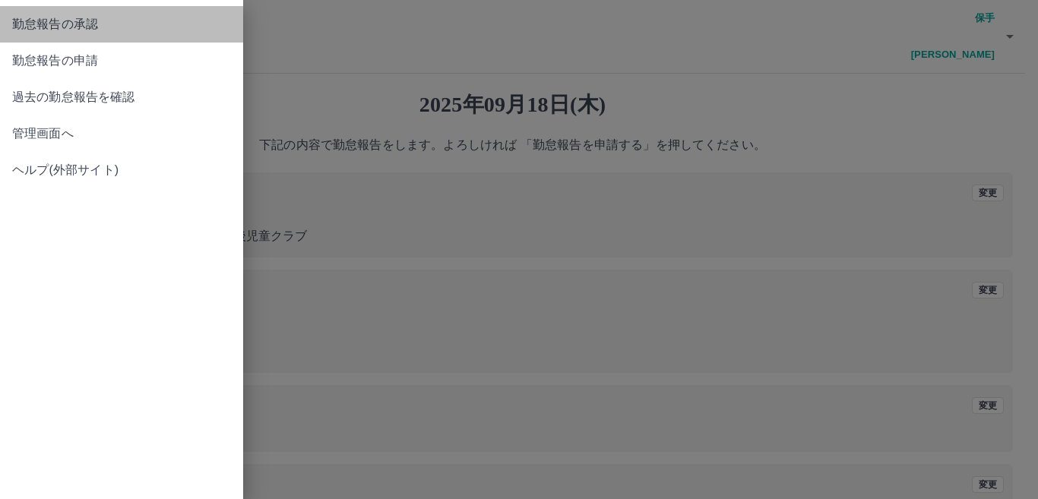
click at [60, 36] on link "勤怠報告の承認" at bounding box center [121, 24] width 243 height 36
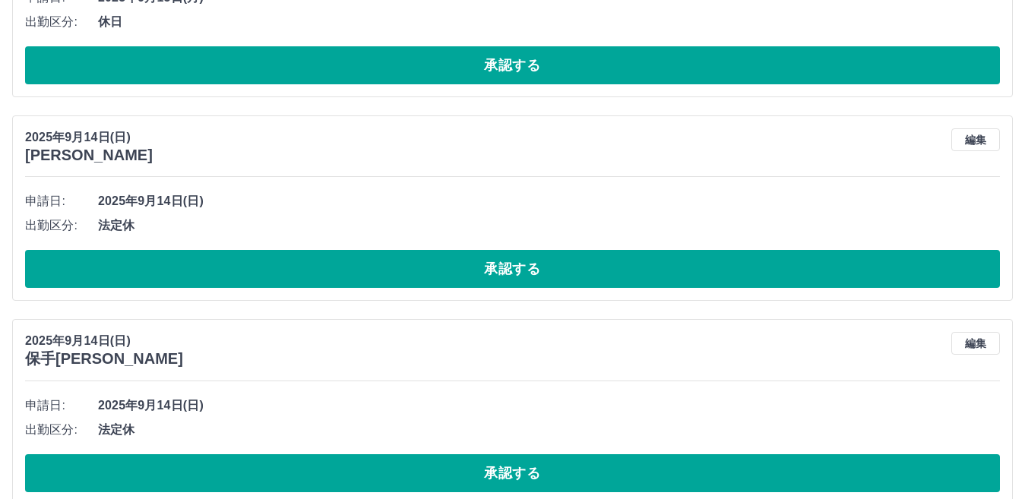
scroll to position [8335, 0]
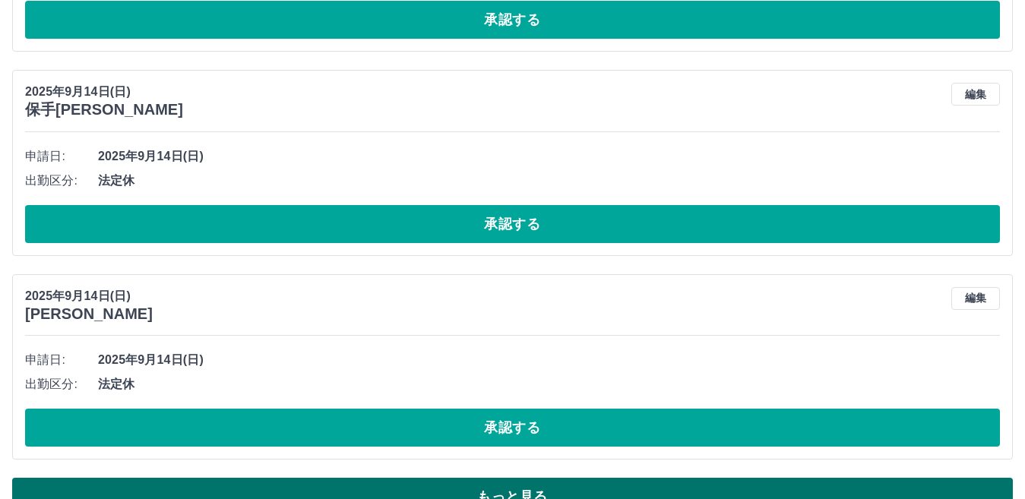
click at [770, 478] on button "もっと見る" at bounding box center [512, 497] width 1001 height 38
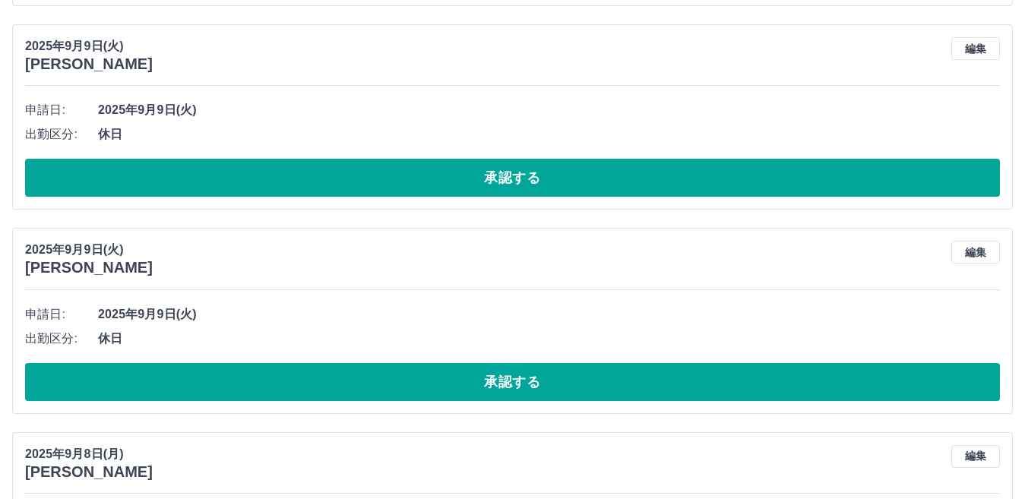
scroll to position [13577, 0]
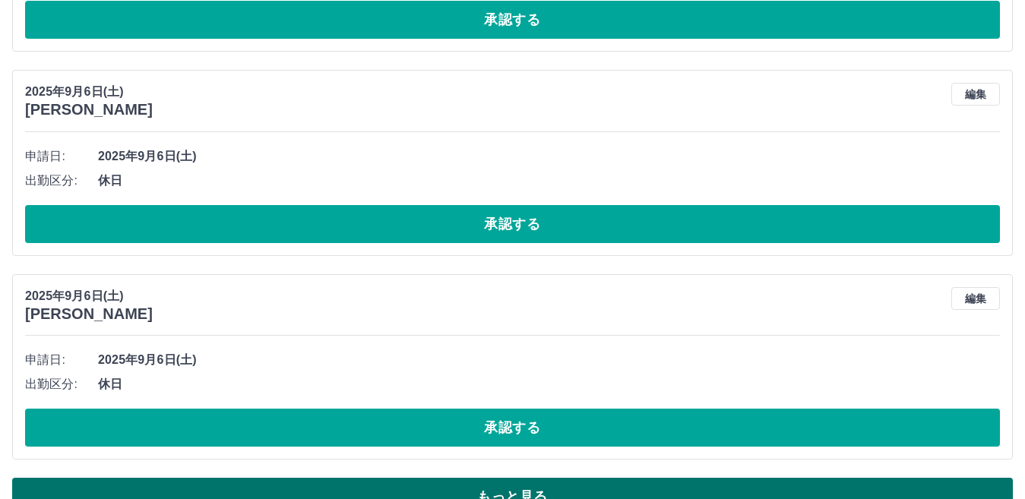
click at [650, 478] on button "もっと見る" at bounding box center [512, 497] width 1001 height 38
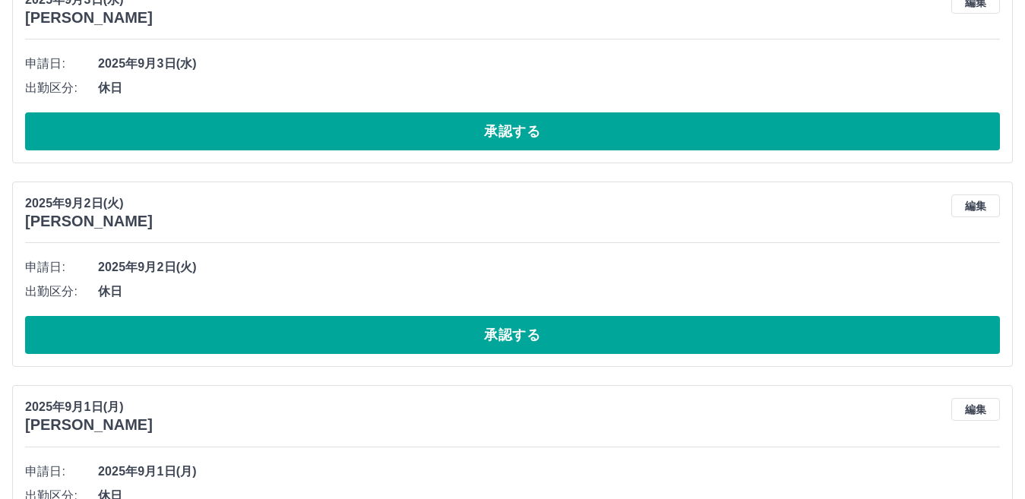
scroll to position [15151, 0]
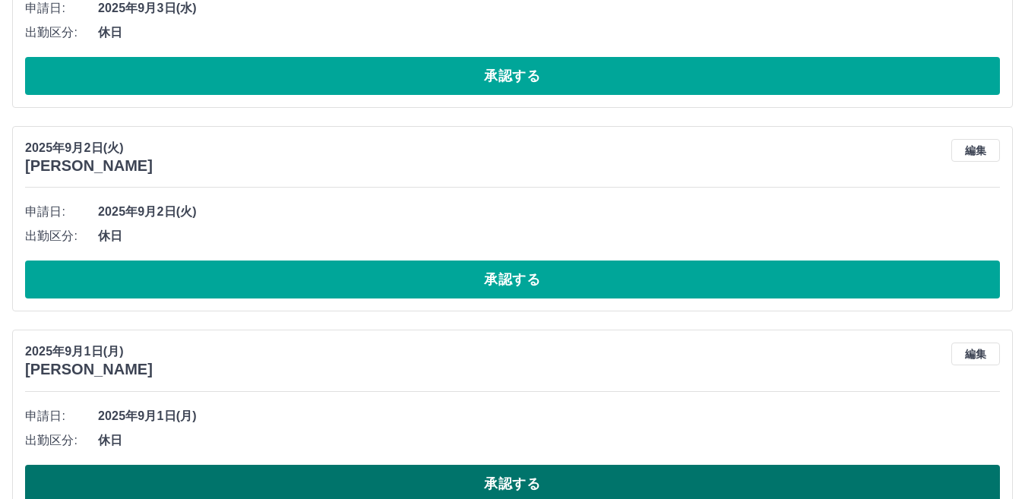
click at [444, 465] on button "承認する" at bounding box center [512, 484] width 975 height 38
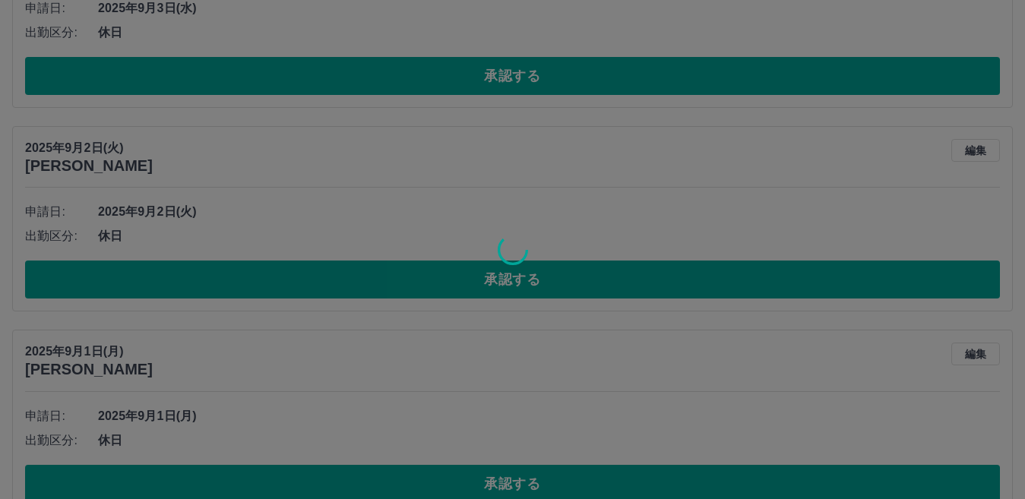
scroll to position [8335, 0]
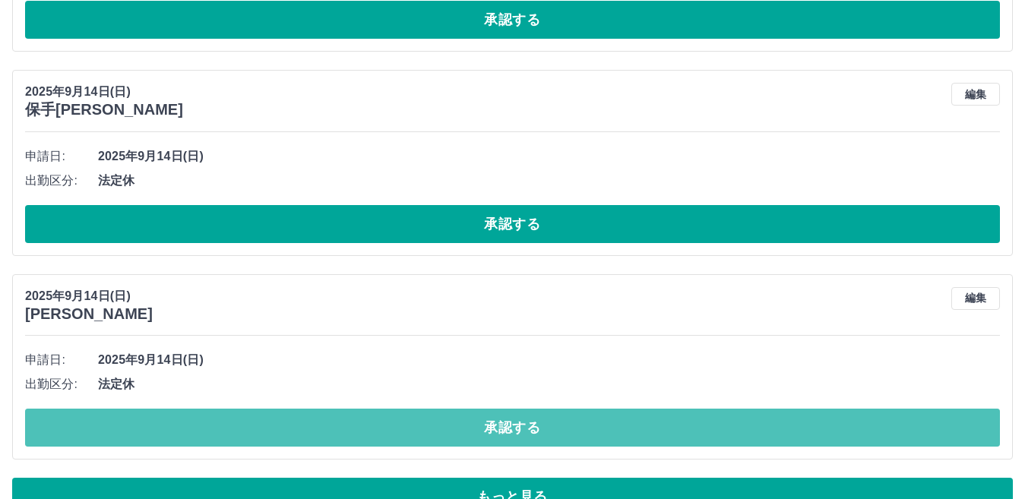
click at [465, 409] on button "承認する" at bounding box center [512, 428] width 975 height 38
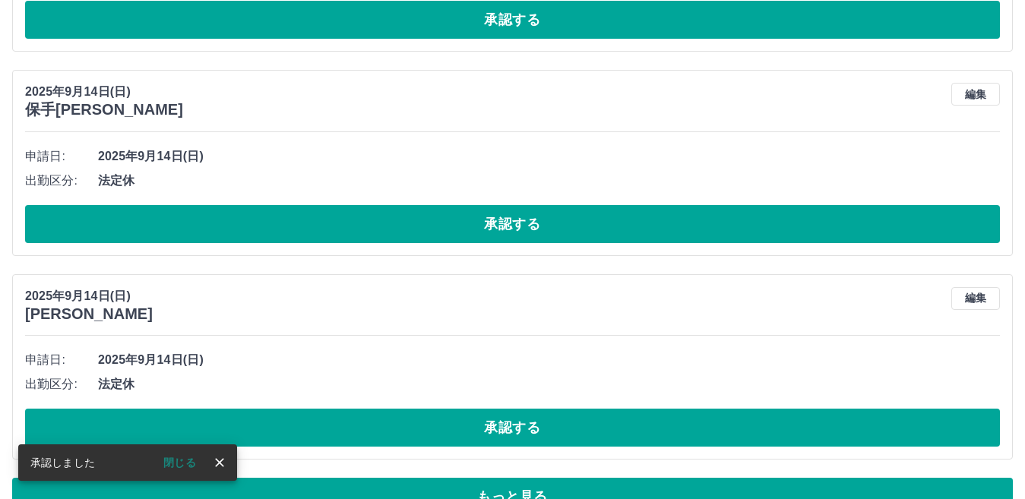
click at [461, 409] on button "承認する" at bounding box center [512, 428] width 975 height 38
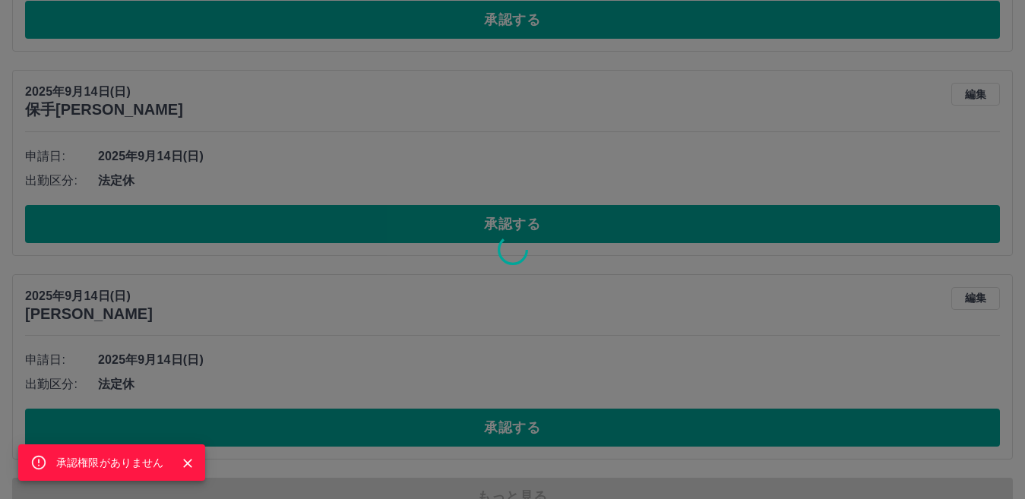
click at [462, 382] on div "承認権限がありません" at bounding box center [512, 249] width 1025 height 499
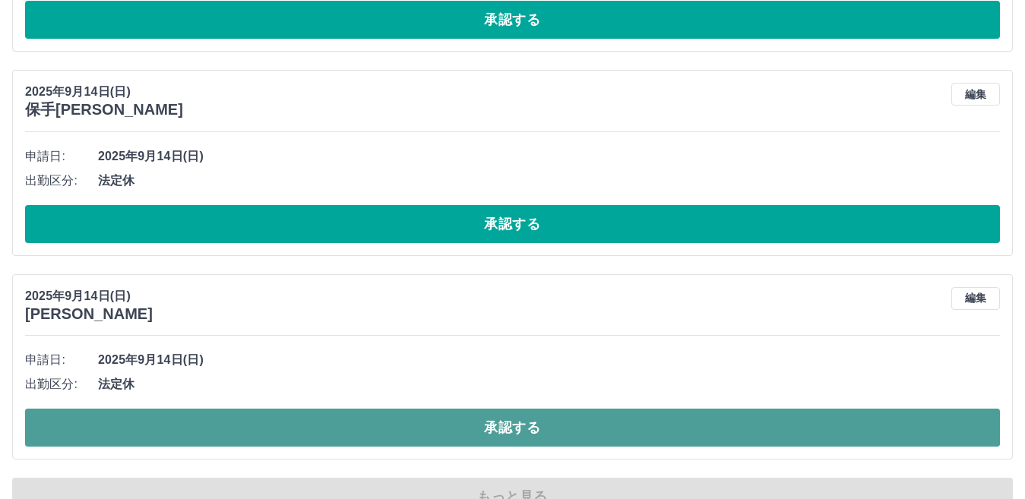
click at [532, 409] on button "承認する" at bounding box center [512, 428] width 975 height 38
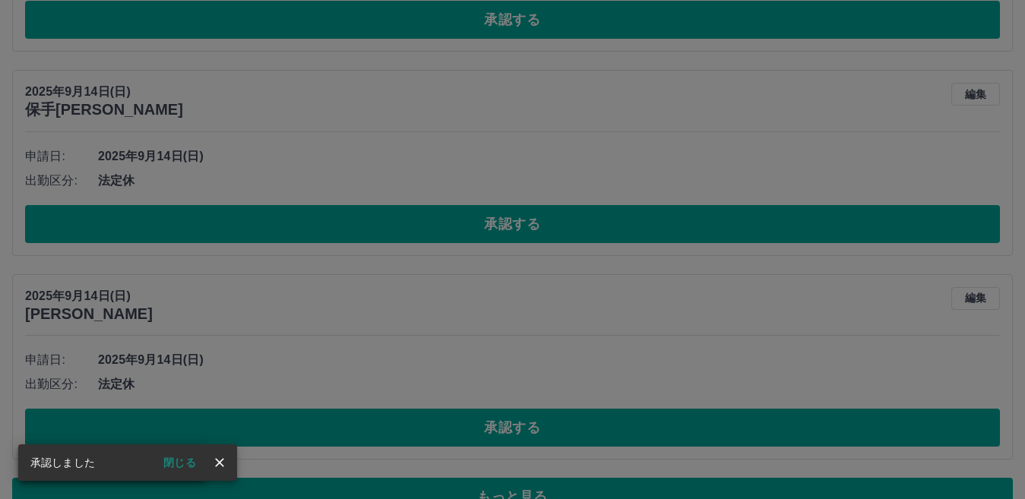
click at [533, 403] on div "承認権限がありません" at bounding box center [512, 249] width 1025 height 499
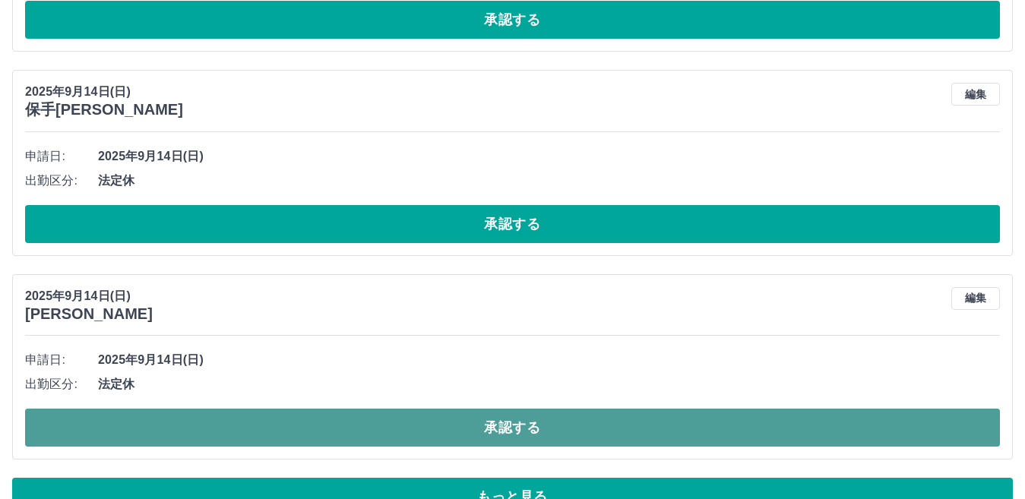
click at [534, 409] on button "承認する" at bounding box center [512, 428] width 975 height 38
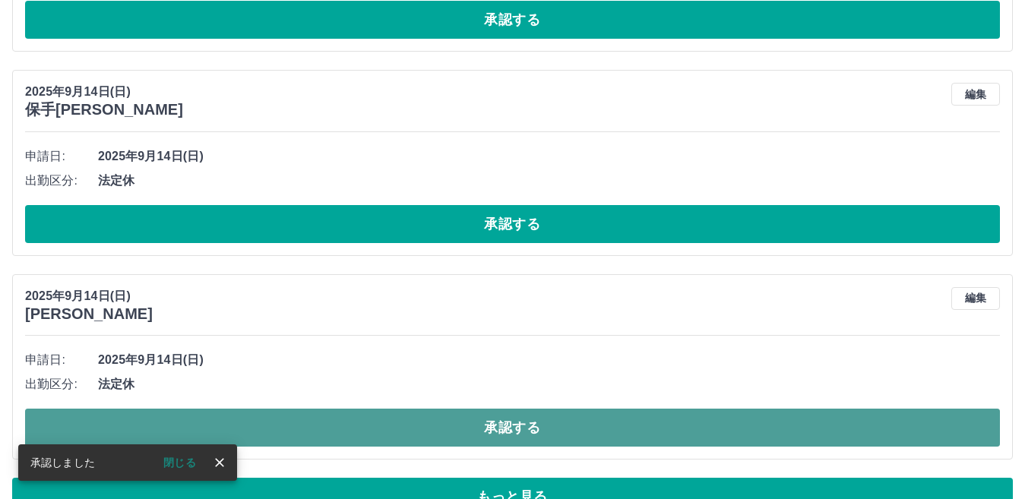
click at [526, 409] on button "承認する" at bounding box center [512, 428] width 975 height 38
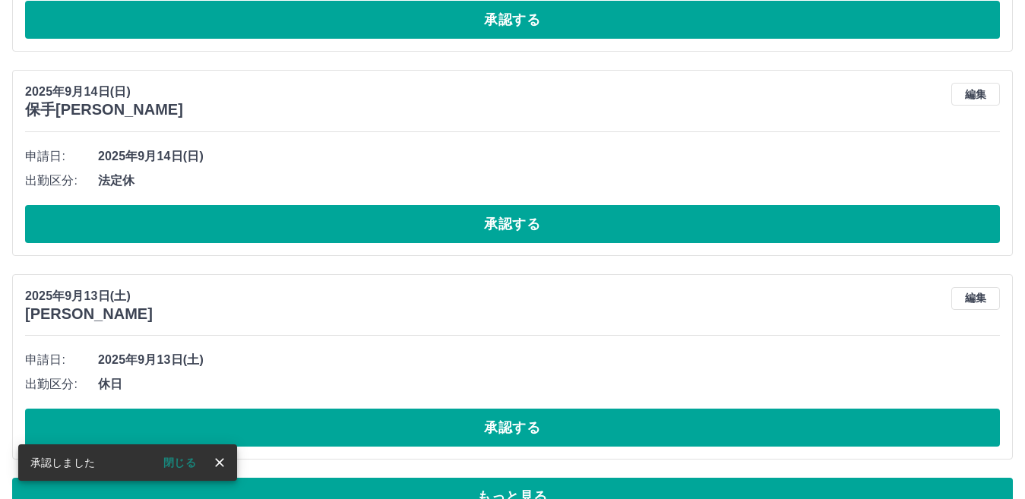
click at [526, 409] on button "承認する" at bounding box center [512, 428] width 975 height 38
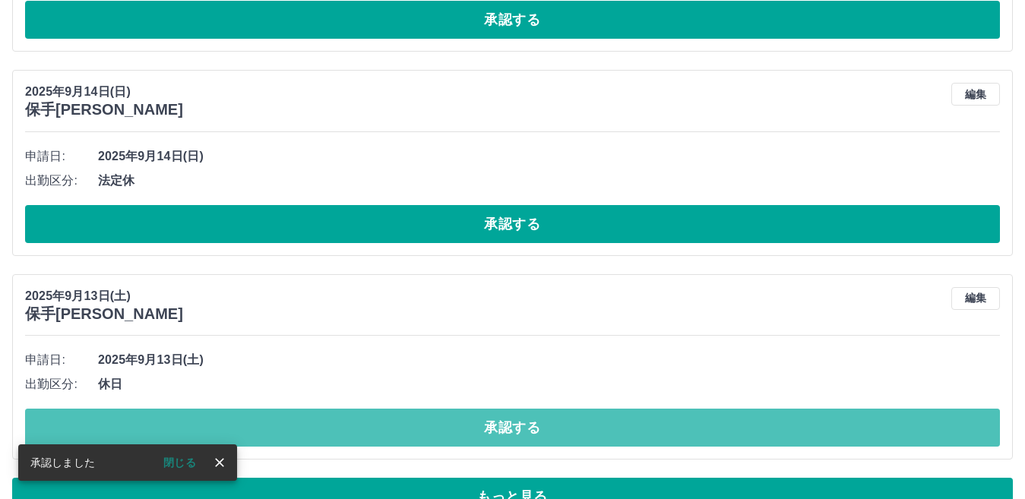
click at [526, 409] on button "承認する" at bounding box center [512, 428] width 975 height 38
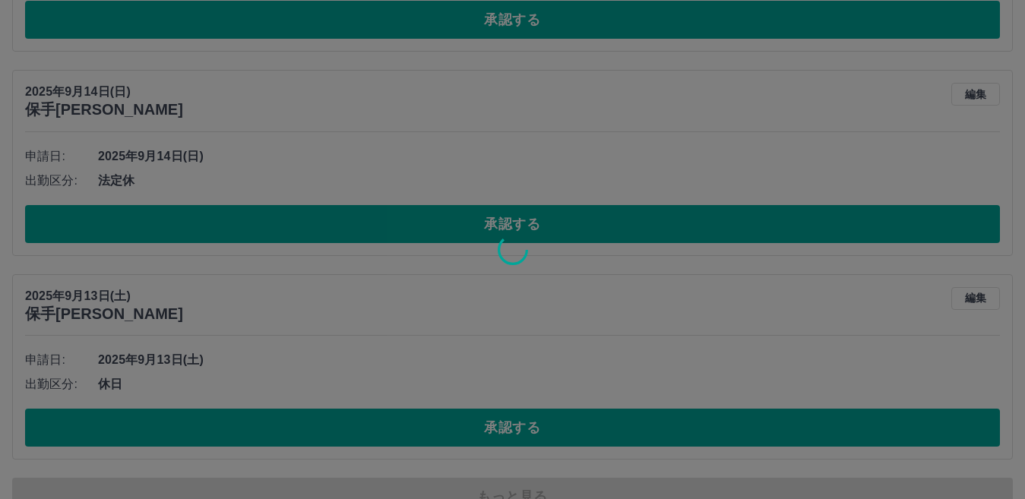
click at [582, 333] on div at bounding box center [512, 249] width 1025 height 499
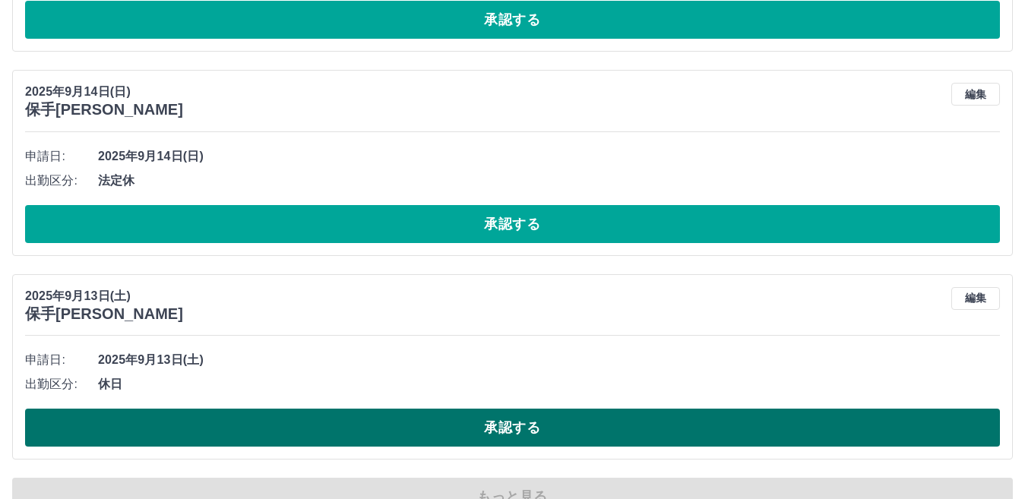
drag, startPoint x: 469, startPoint y: 380, endPoint x: 476, endPoint y: 387, distance: 9.1
click at [469, 409] on button "承認する" at bounding box center [512, 428] width 975 height 38
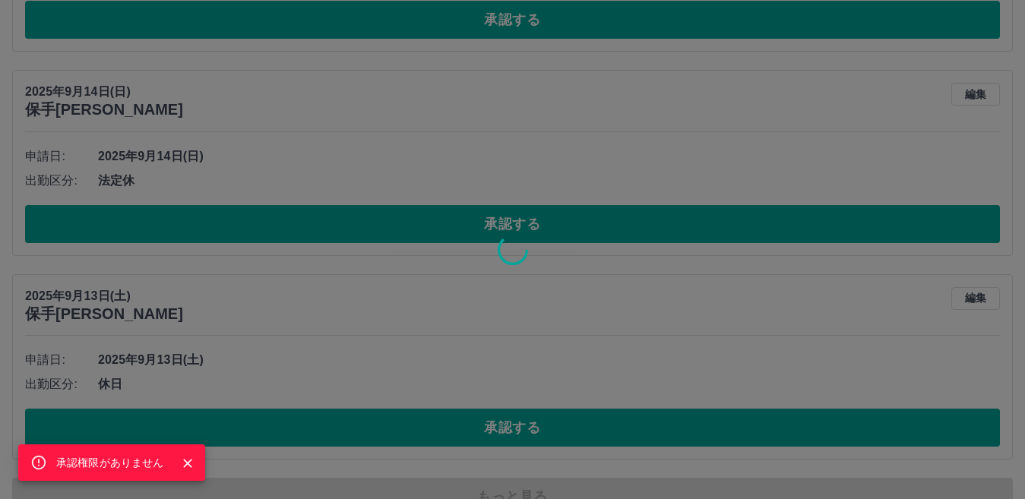
click at [193, 457] on icon "Close" at bounding box center [187, 463] width 15 height 15
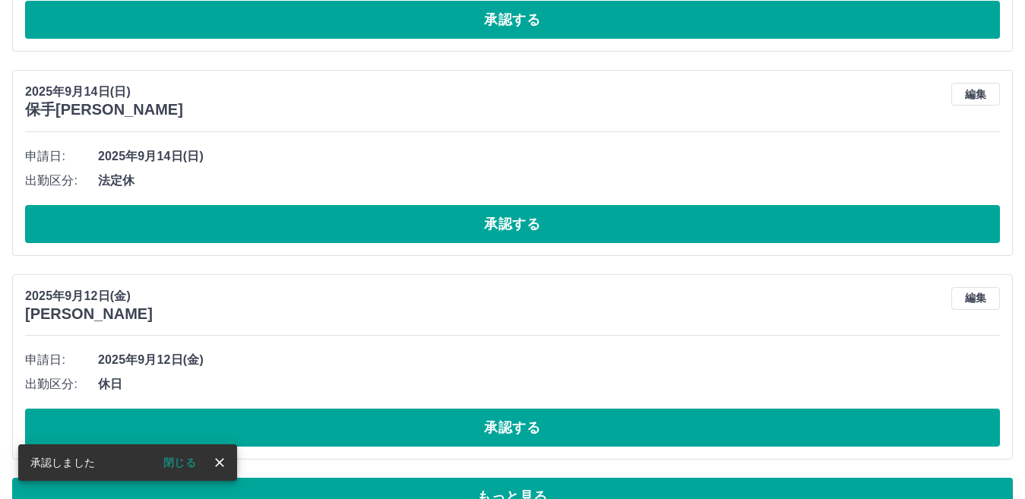
click at [190, 460] on button "閉じる" at bounding box center [179, 462] width 57 height 23
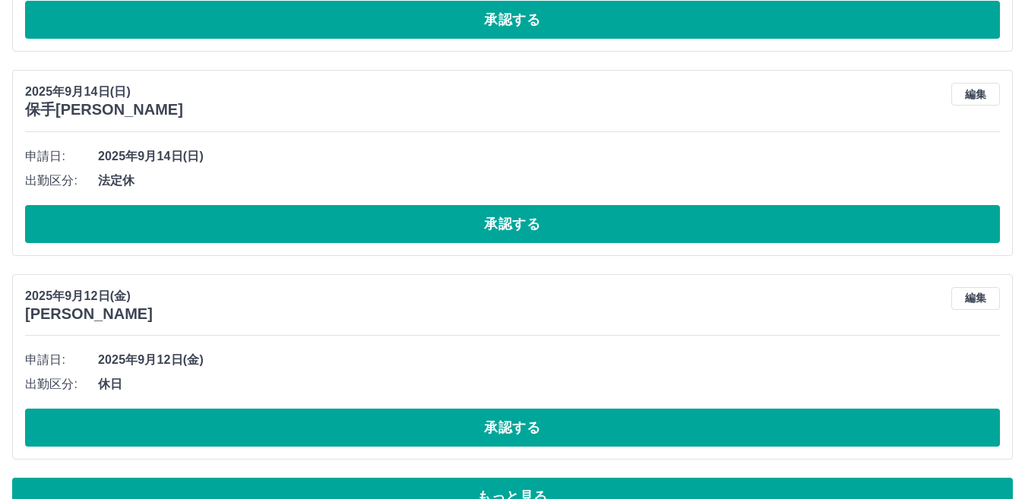
click at [260, 424] on div "2025年9月12日(金) 高橋　一颯 編集 申請日: 2025年9月12日(金) 出勤区分: 休日 承認する" at bounding box center [512, 366] width 1001 height 185
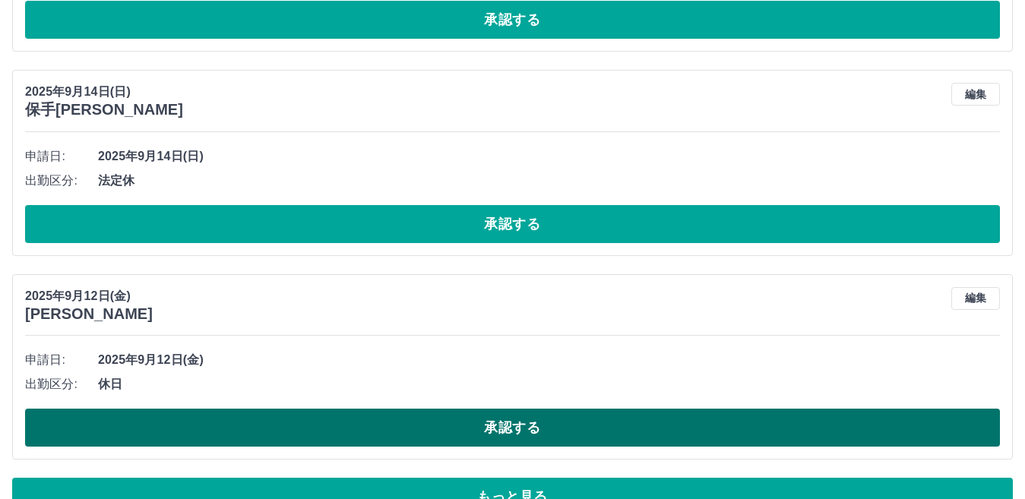
click at [261, 409] on button "承認する" at bounding box center [512, 428] width 975 height 38
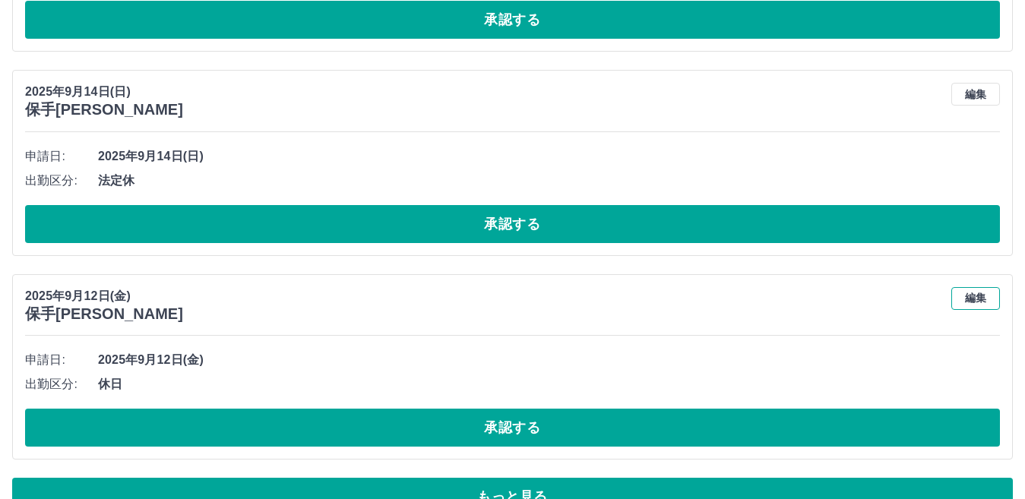
click at [976, 287] on button "編集" at bounding box center [975, 298] width 49 height 23
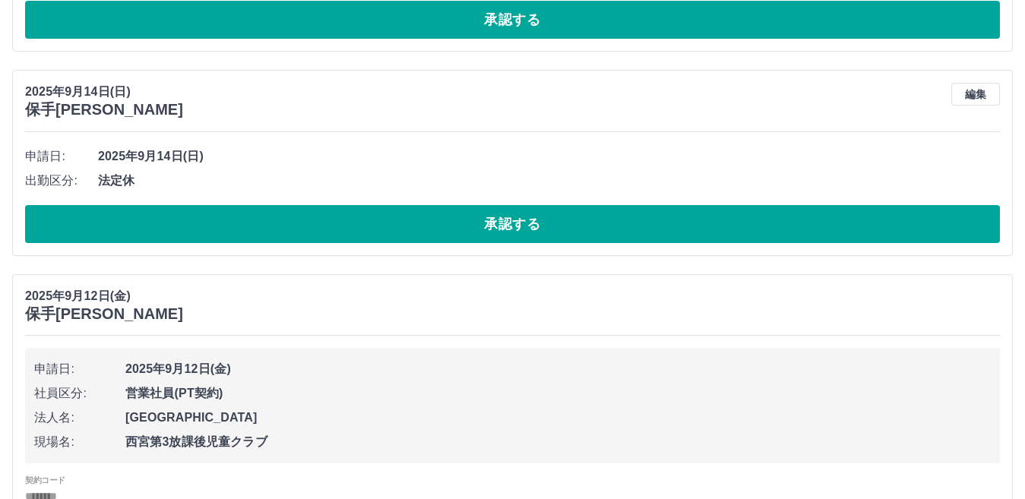
scroll to position [8487, 0]
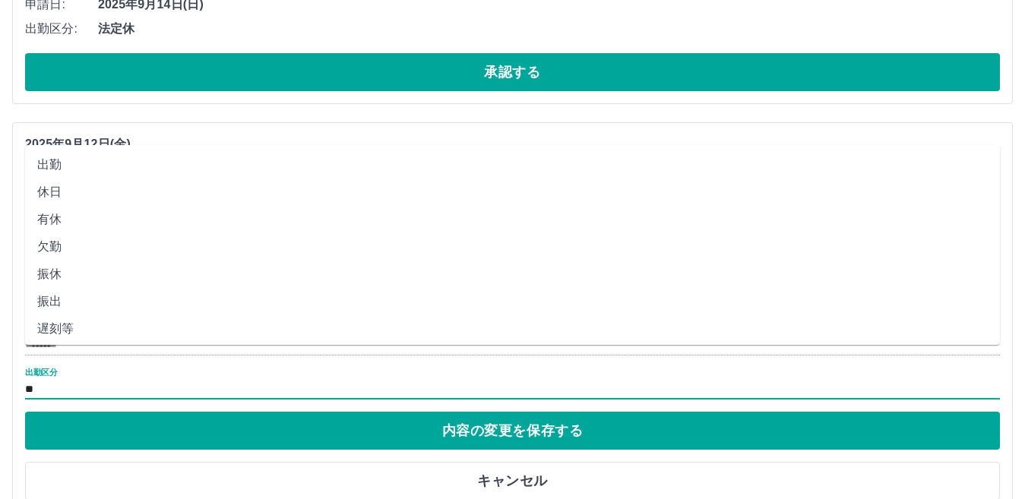
click at [81, 380] on input "**" at bounding box center [512, 389] width 975 height 19
click at [107, 158] on li "出勤" at bounding box center [512, 164] width 975 height 27
type input "**"
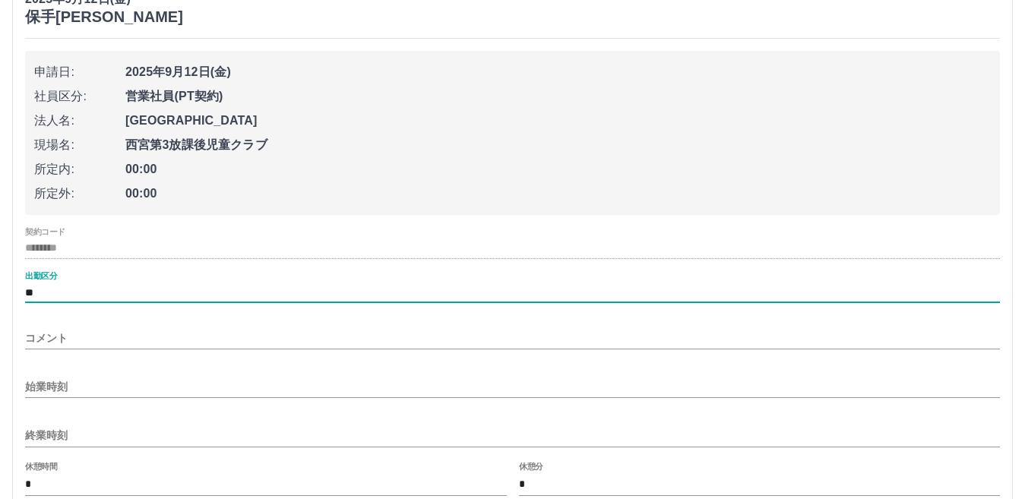
scroll to position [8638, 0]
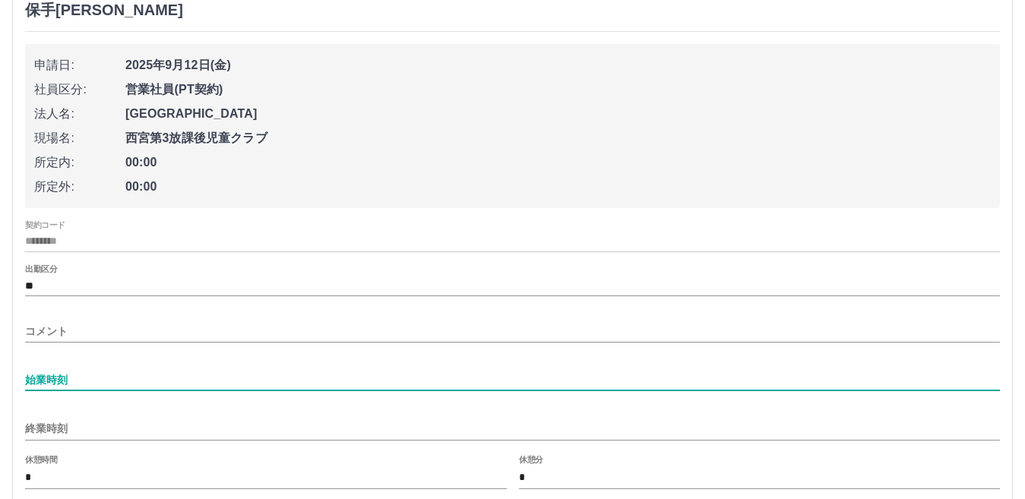
click at [55, 369] on input "始業時刻" at bounding box center [512, 380] width 975 height 22
type input "****"
click at [118, 418] on input "終業時刻" at bounding box center [512, 429] width 975 height 22
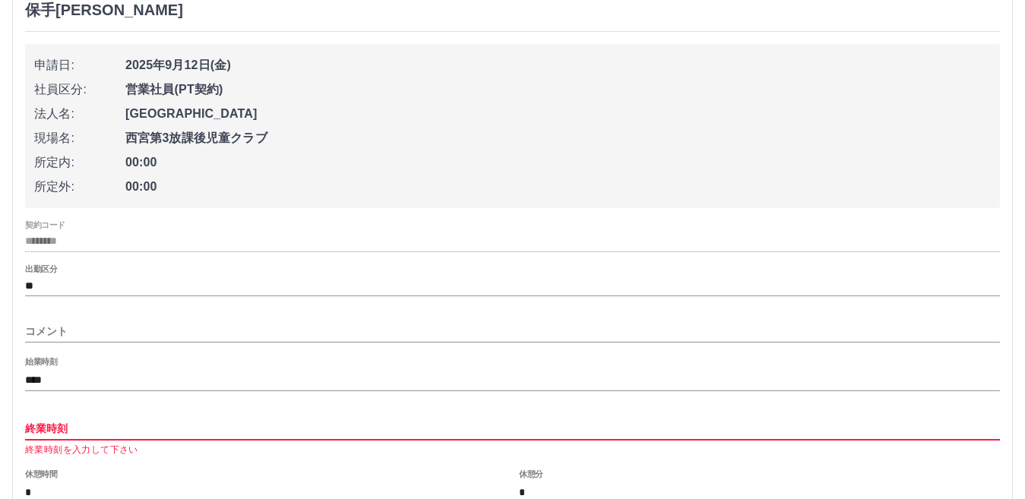
type input "****"
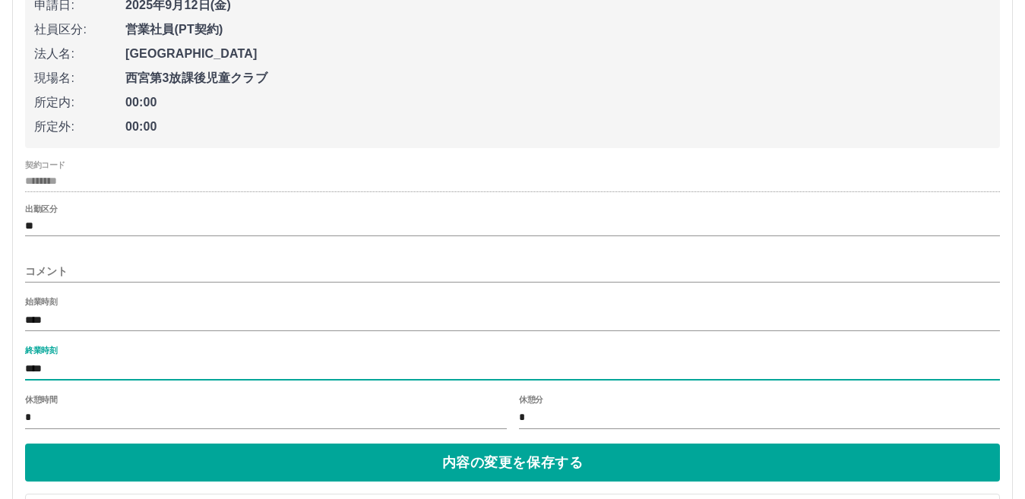
scroll to position [8784, 0]
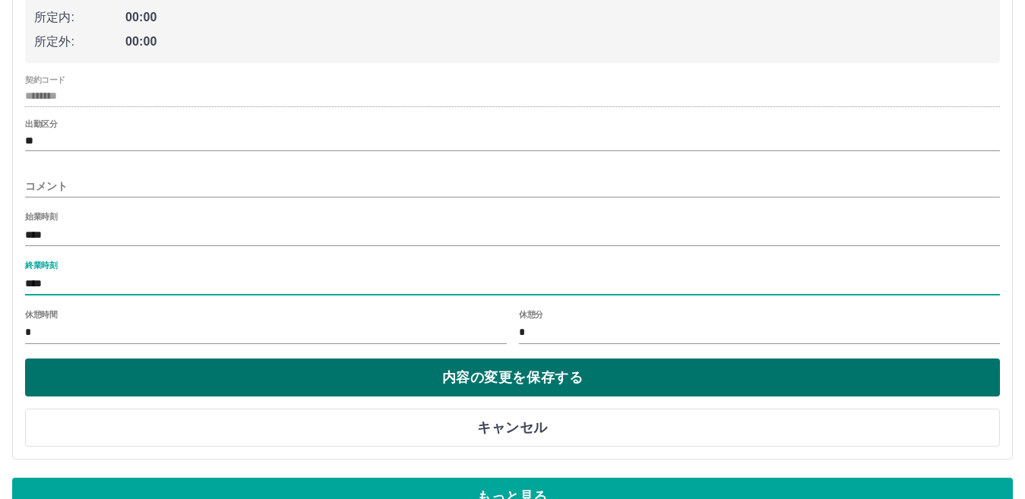
click at [510, 359] on button "内容の変更を保存する" at bounding box center [512, 378] width 975 height 38
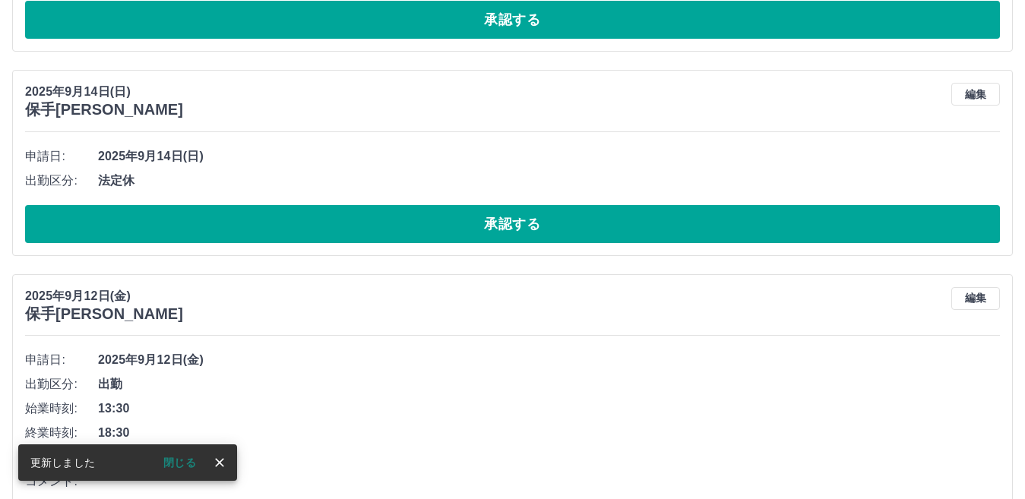
scroll to position [8553, 0]
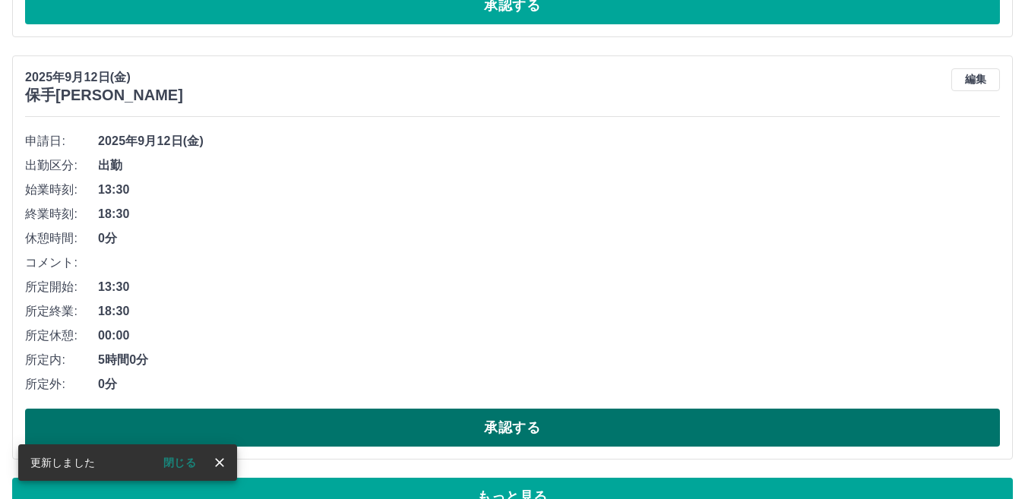
click at [513, 409] on button "承認する" at bounding box center [512, 428] width 975 height 38
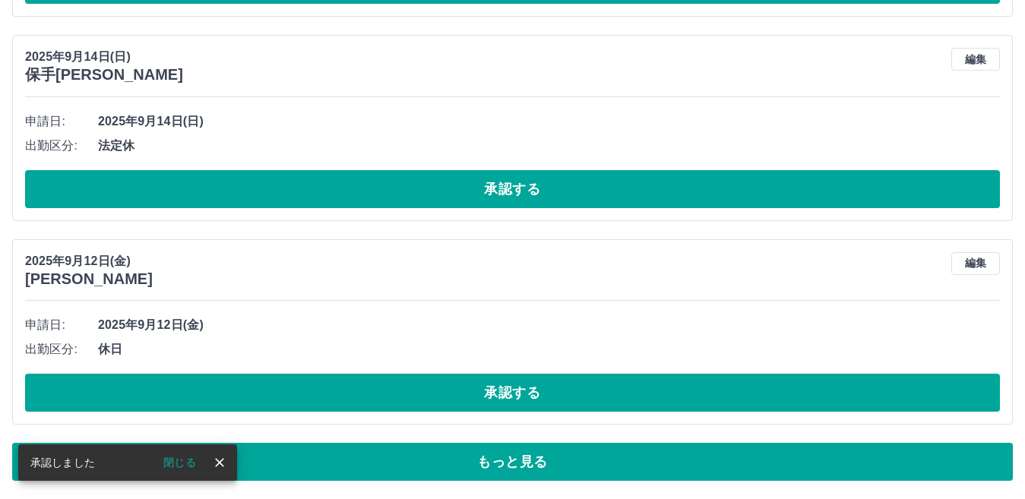
scroll to position [8335, 0]
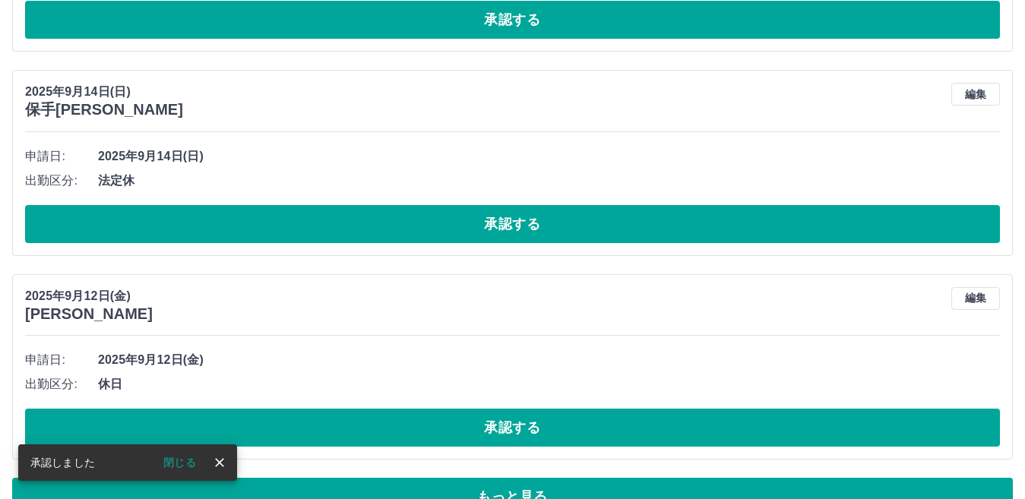
click at [513, 409] on button "承認する" at bounding box center [512, 428] width 975 height 38
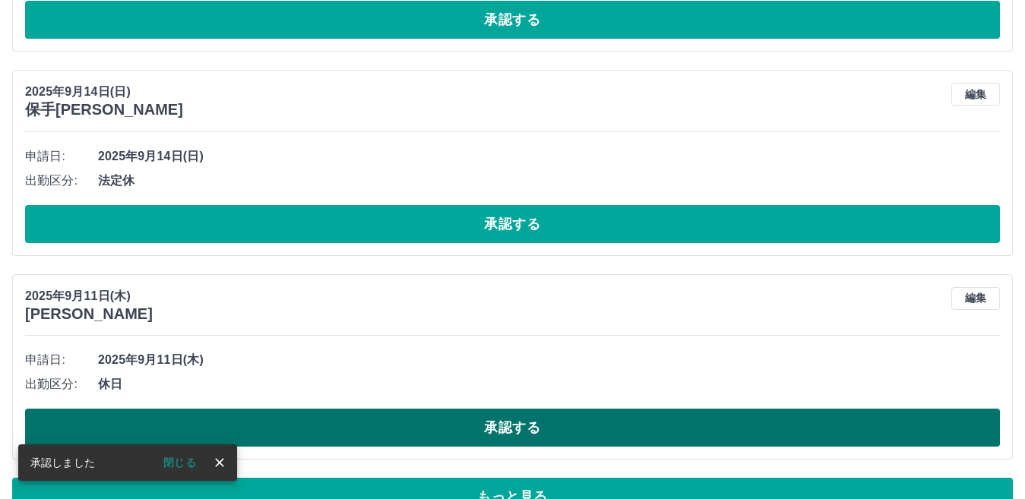
click at [513, 409] on button "承認する" at bounding box center [512, 428] width 975 height 38
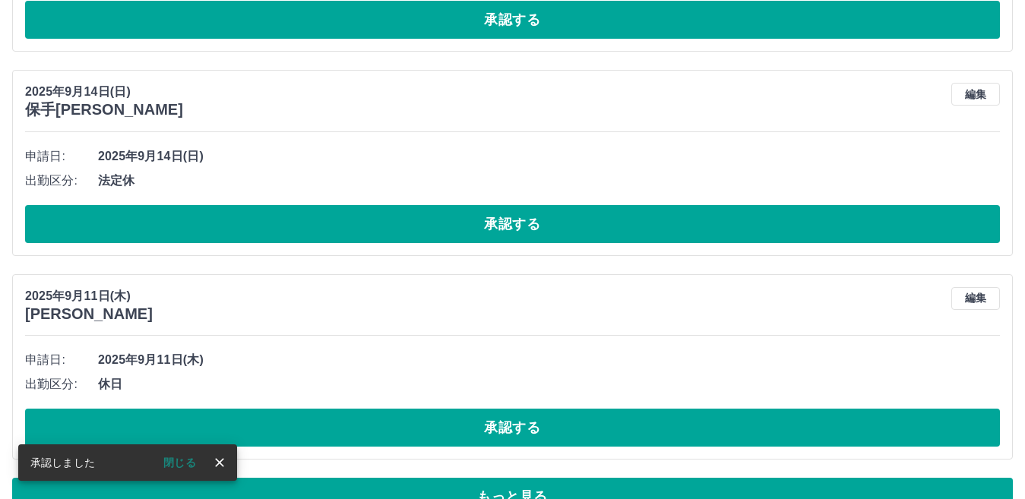
click at [513, 409] on button "承認する" at bounding box center [512, 428] width 975 height 38
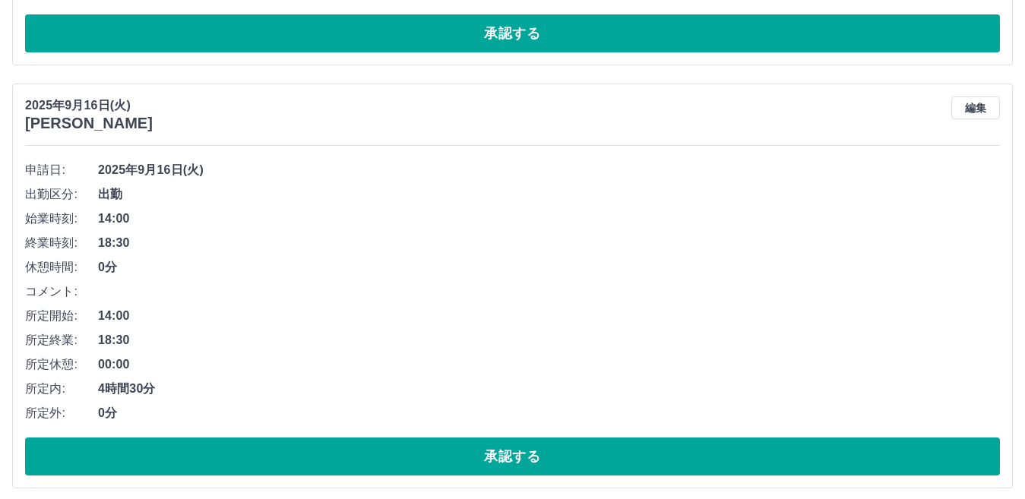
scroll to position [6056, 0]
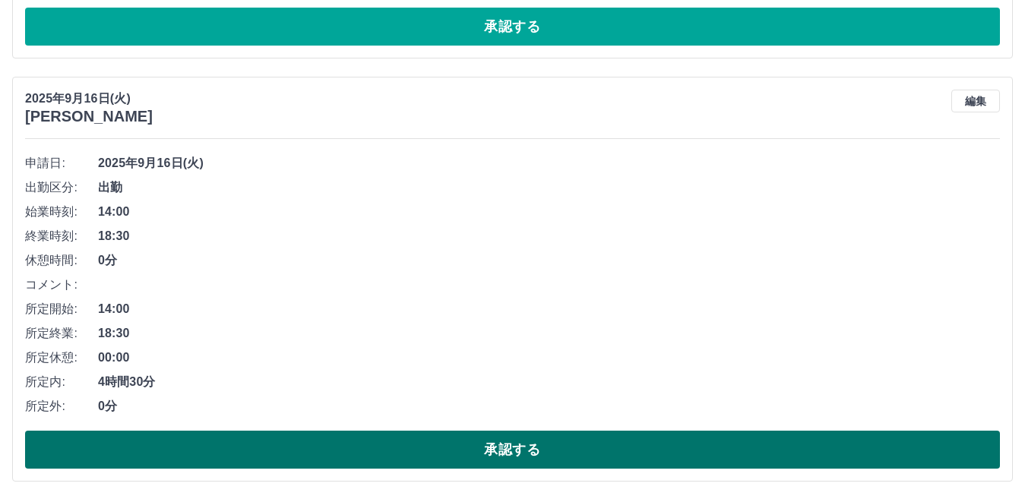
click at [483, 431] on button "承認する" at bounding box center [512, 450] width 975 height 38
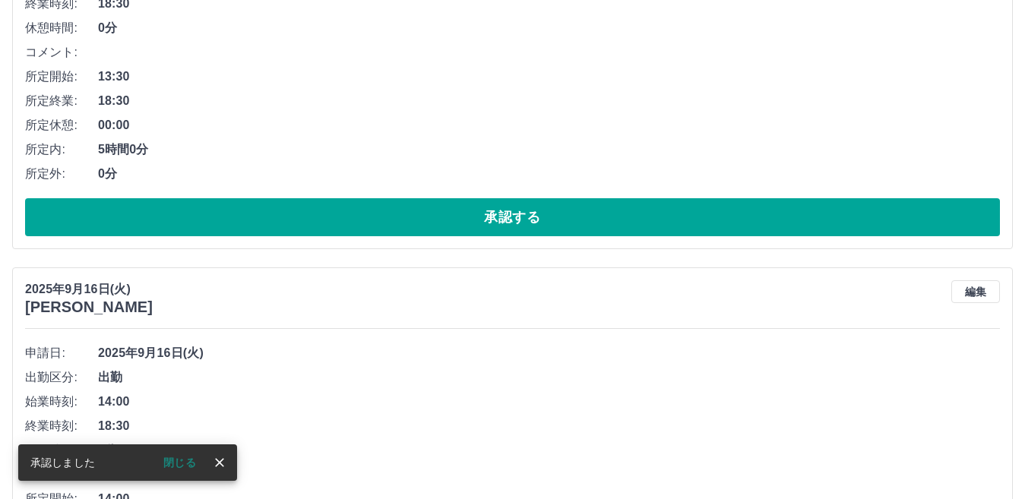
scroll to position [5600, 0]
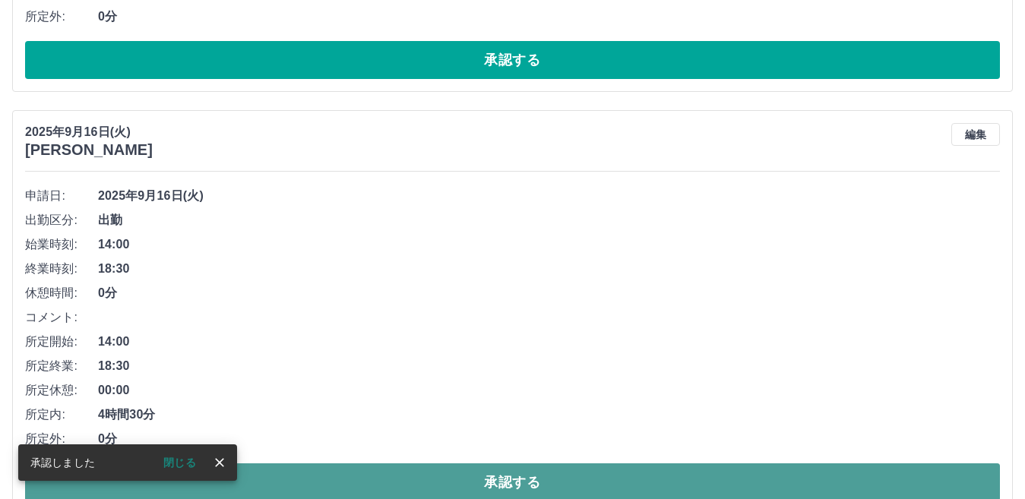
click at [479, 463] on button "承認する" at bounding box center [512, 482] width 975 height 38
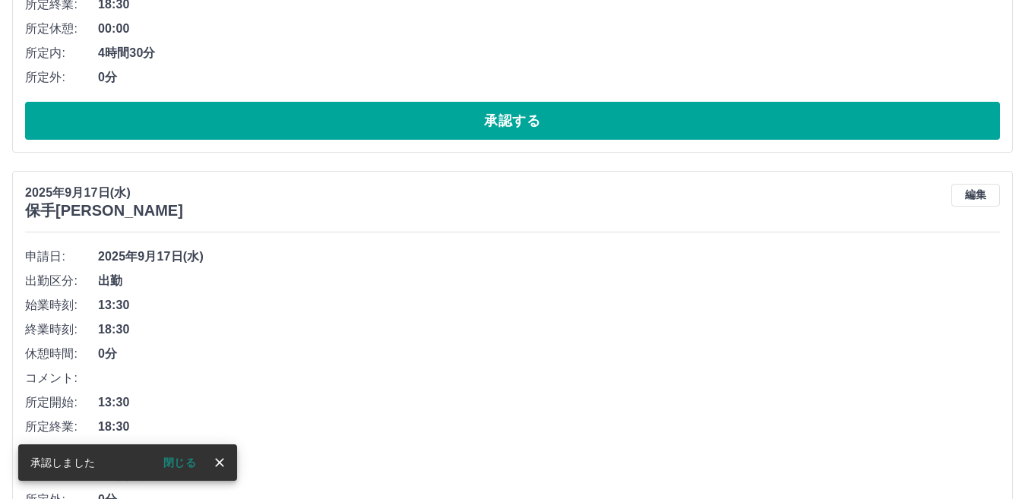
scroll to position [5144, 0]
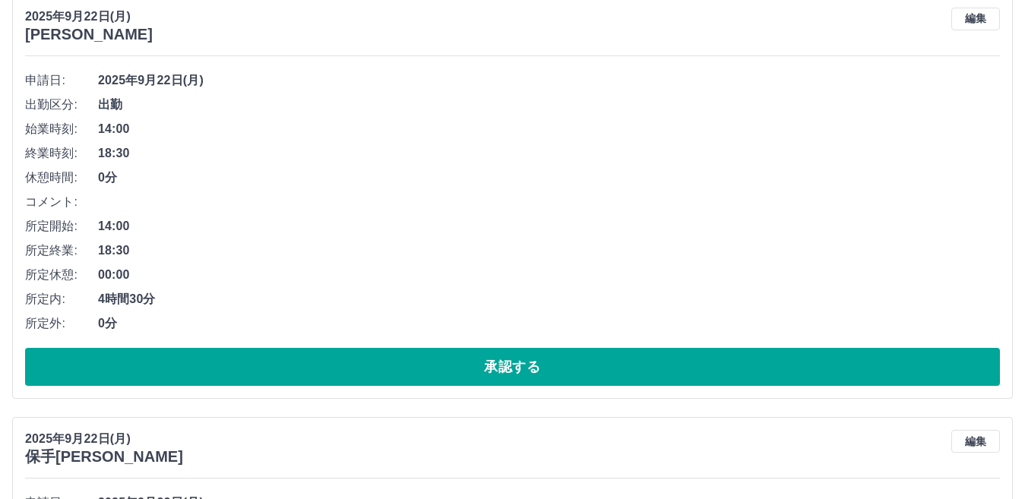
scroll to position [304, 0]
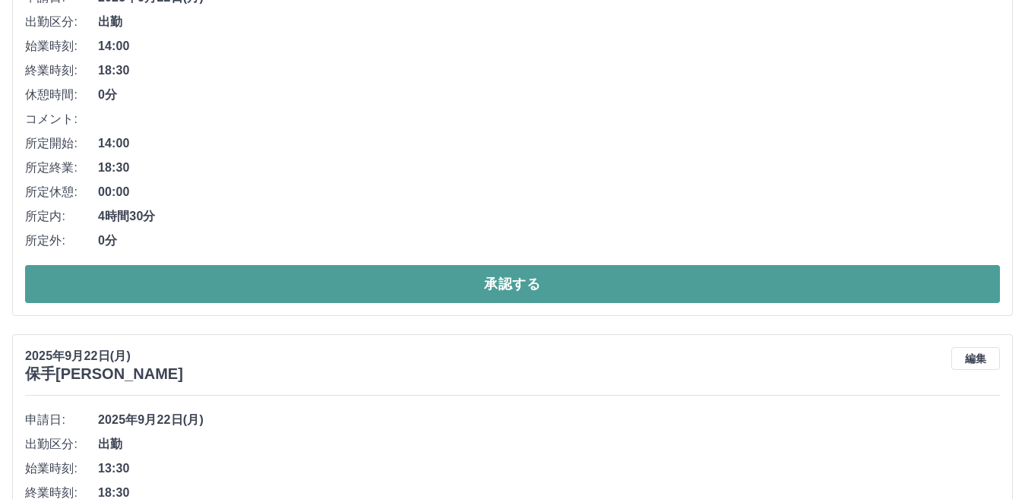
click at [468, 266] on button "承認する" at bounding box center [512, 284] width 975 height 38
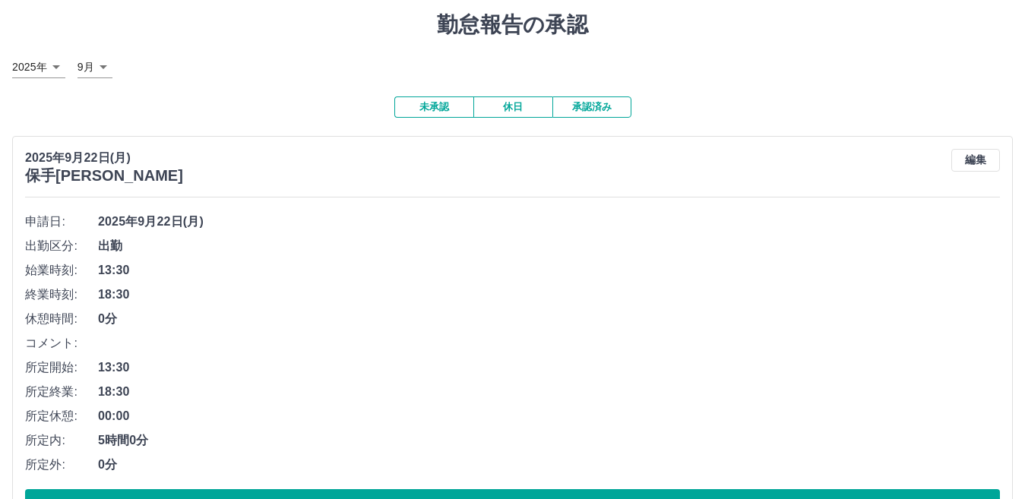
scroll to position [228, 0]
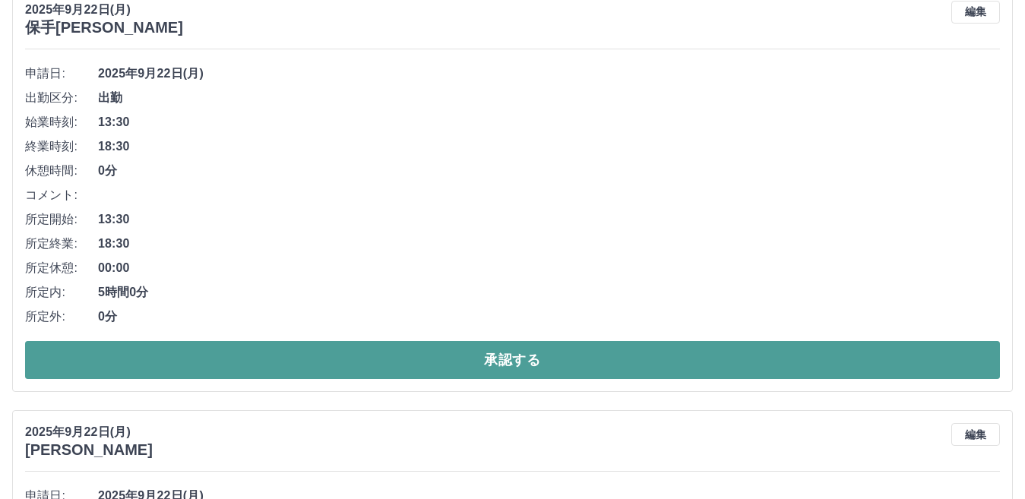
click at [414, 341] on button "承認する" at bounding box center [512, 360] width 975 height 38
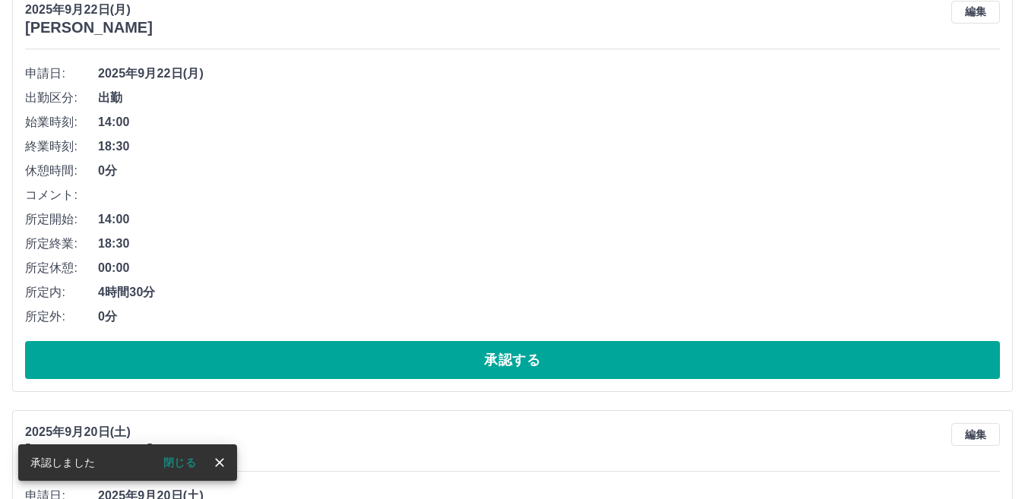
click at [413, 341] on button "承認する" at bounding box center [512, 360] width 975 height 38
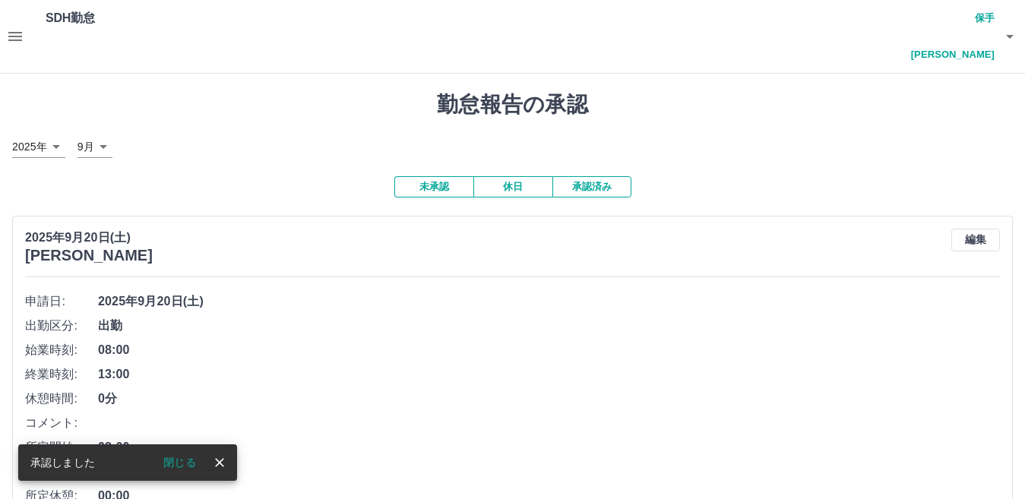
scroll to position [304, 0]
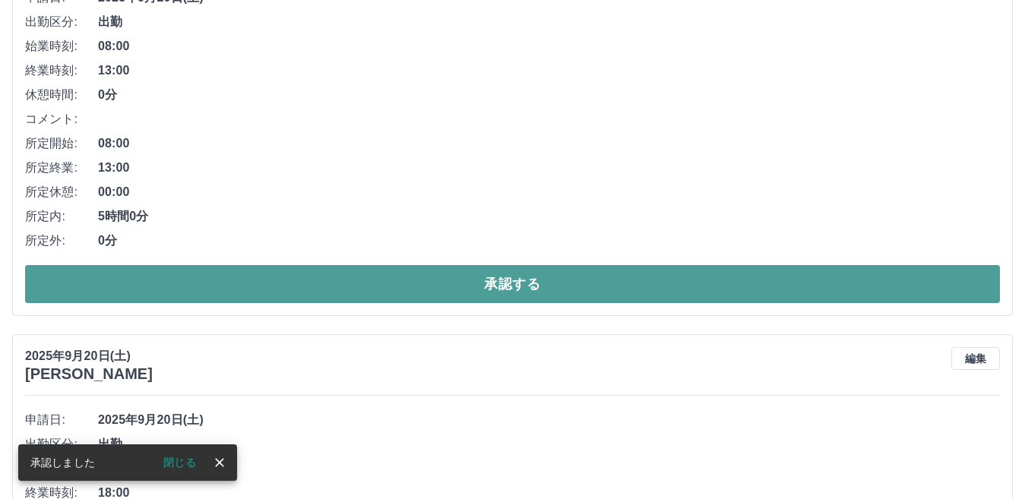
click at [397, 265] on button "承認する" at bounding box center [512, 284] width 975 height 38
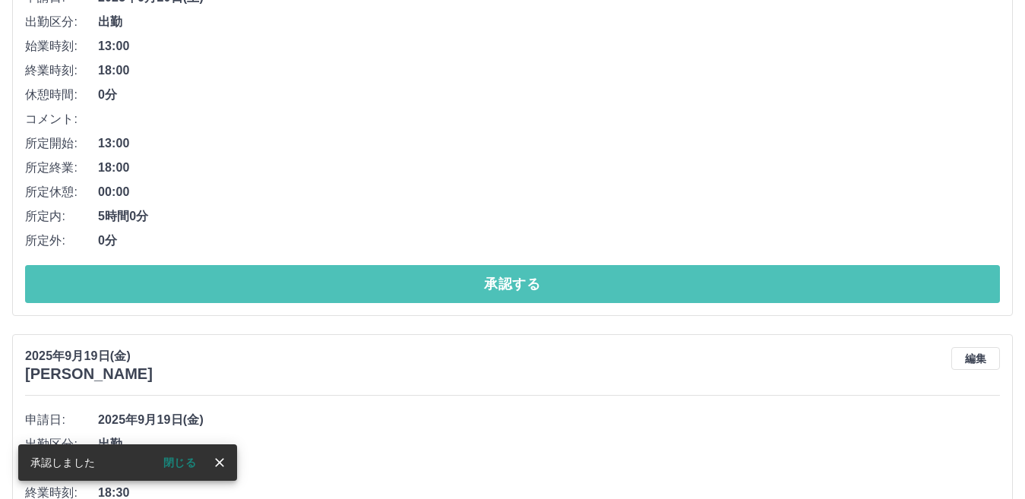
click at [390, 265] on button "承認する" at bounding box center [512, 284] width 975 height 38
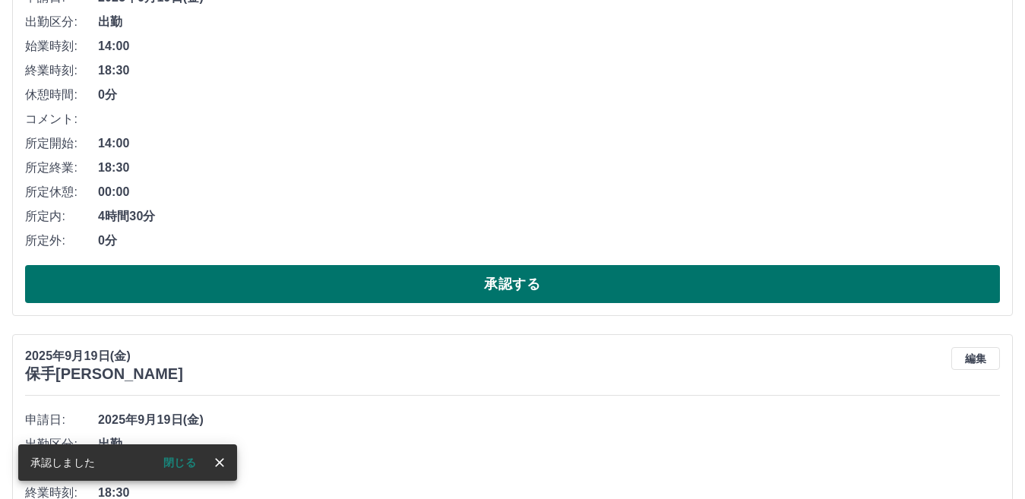
click at [390, 265] on button "承認する" at bounding box center [512, 284] width 975 height 38
click at [388, 265] on button "承認する" at bounding box center [512, 284] width 975 height 38
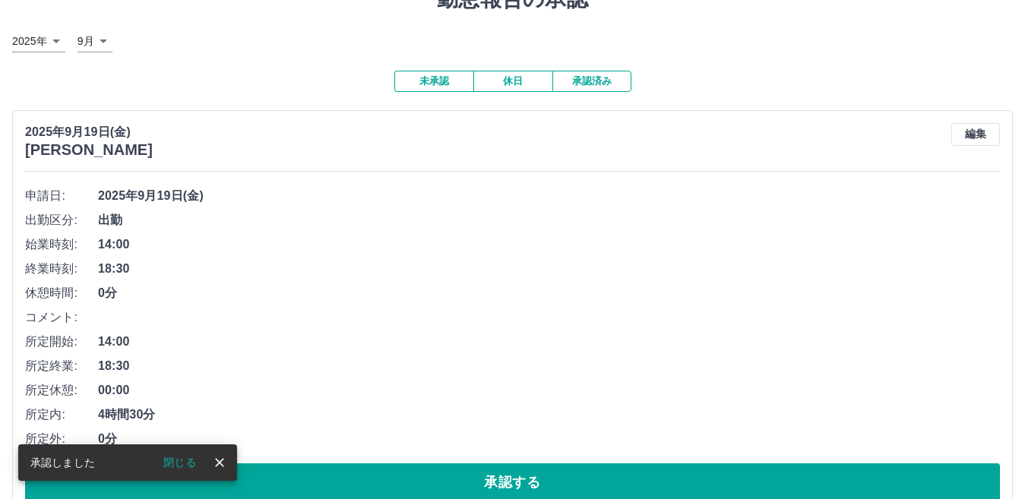
scroll to position [228, 0]
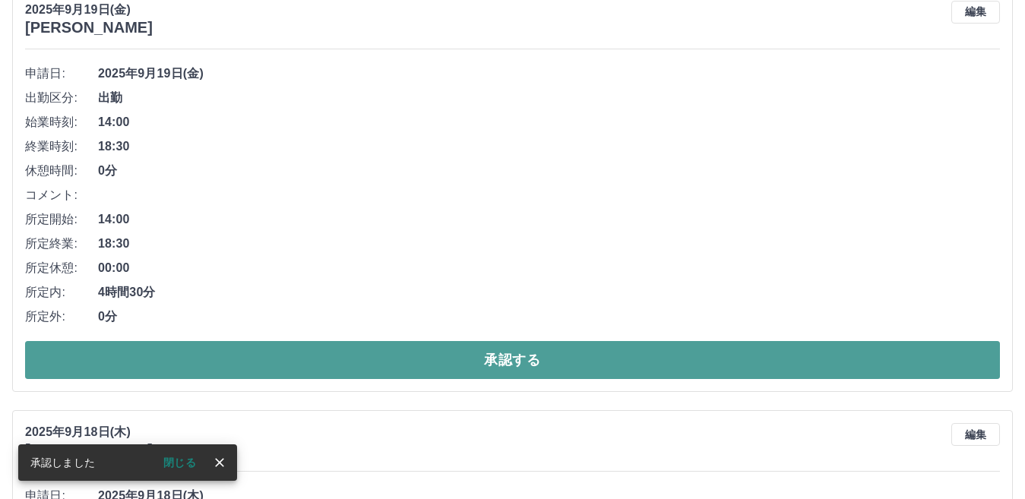
click at [387, 341] on button "承認する" at bounding box center [512, 360] width 975 height 38
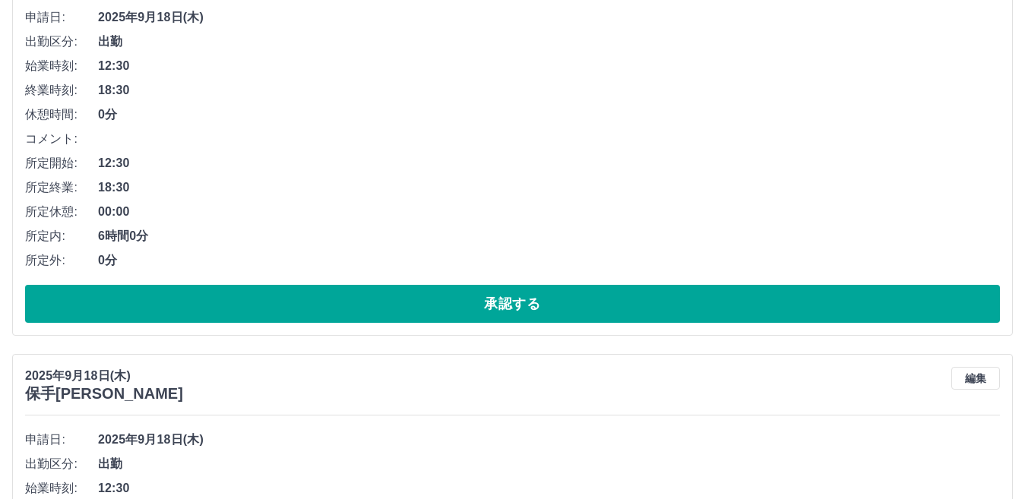
scroll to position [304, 0]
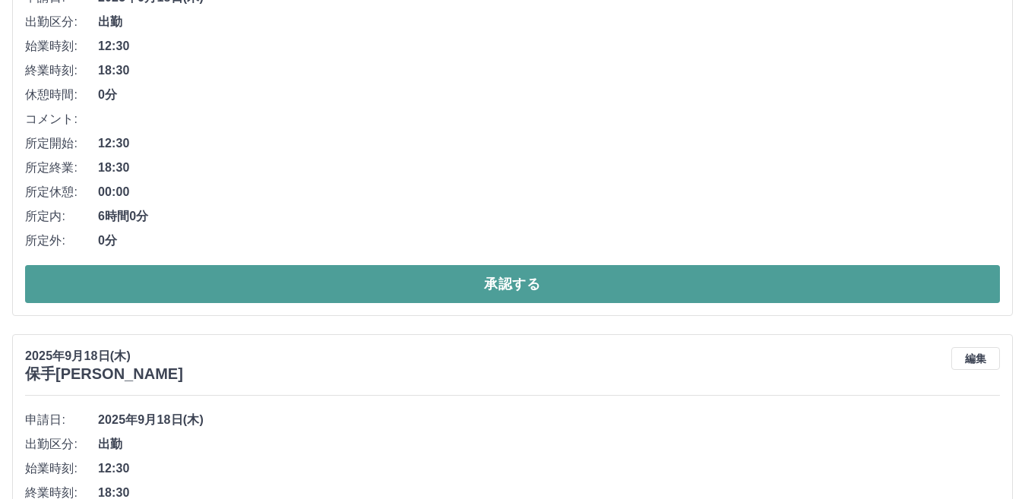
click at [399, 265] on button "承認する" at bounding box center [512, 284] width 975 height 38
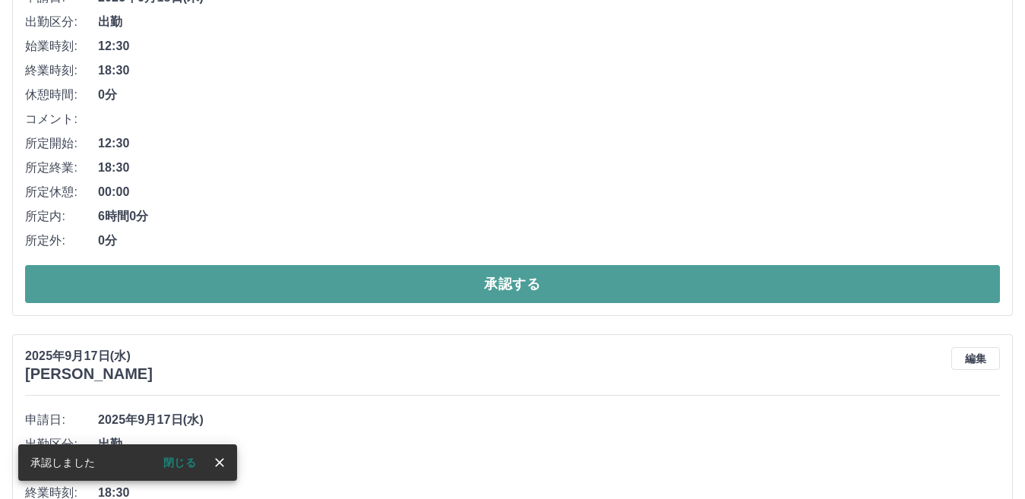
click at [395, 265] on button "承認する" at bounding box center [512, 284] width 975 height 38
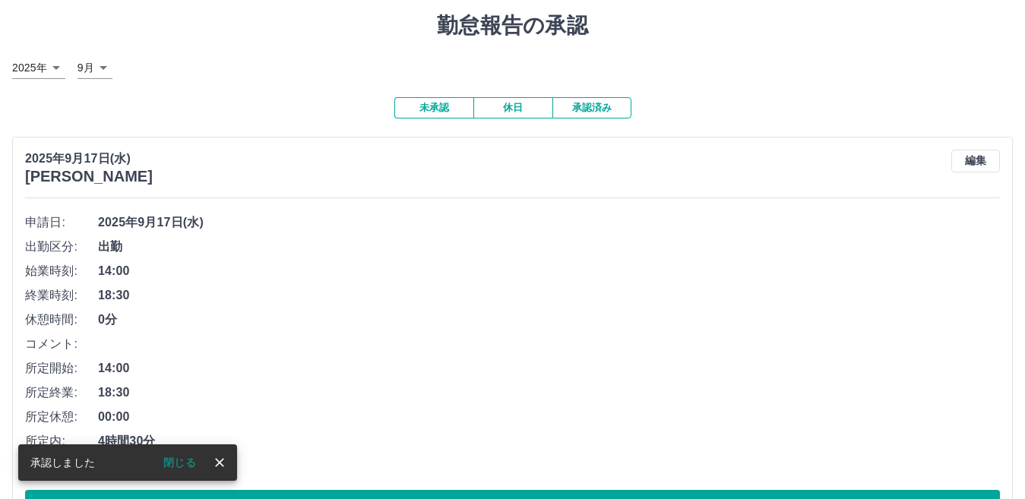
scroll to position [228, 0]
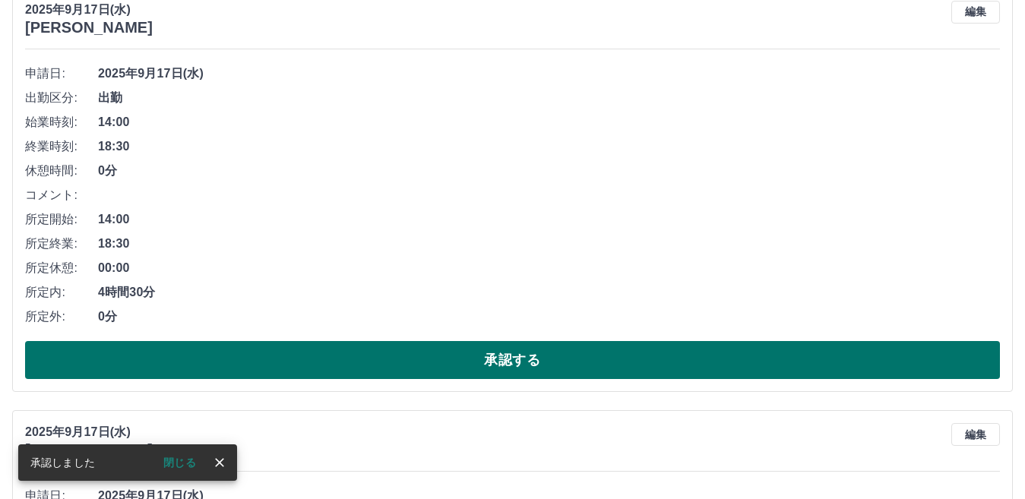
click at [375, 341] on button "承認する" at bounding box center [512, 360] width 975 height 38
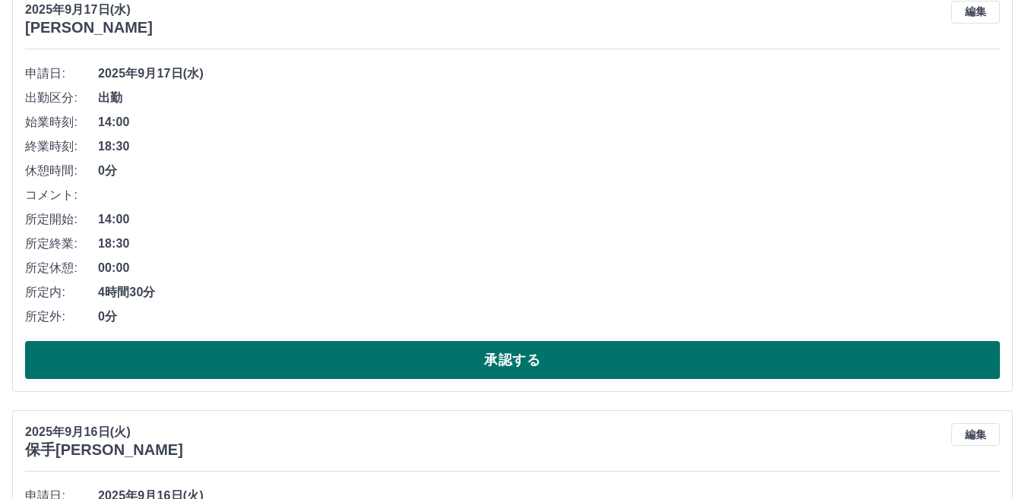
click at [371, 341] on button "承認する" at bounding box center [512, 360] width 975 height 38
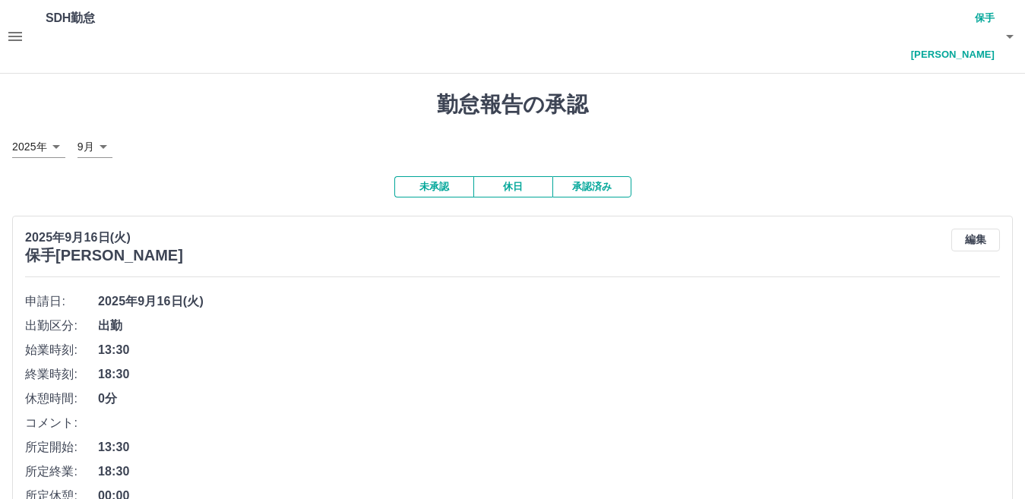
scroll to position [304, 0]
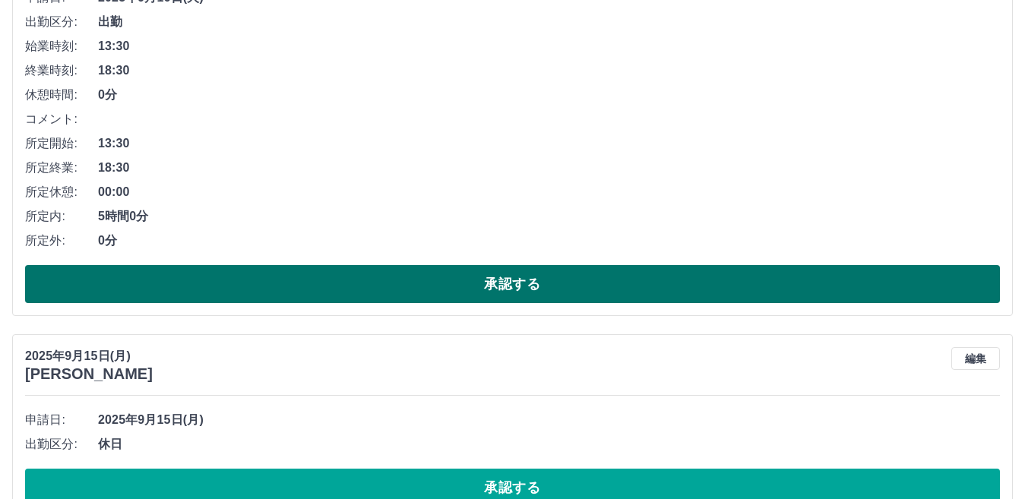
click at [368, 265] on button "承認する" at bounding box center [512, 284] width 975 height 38
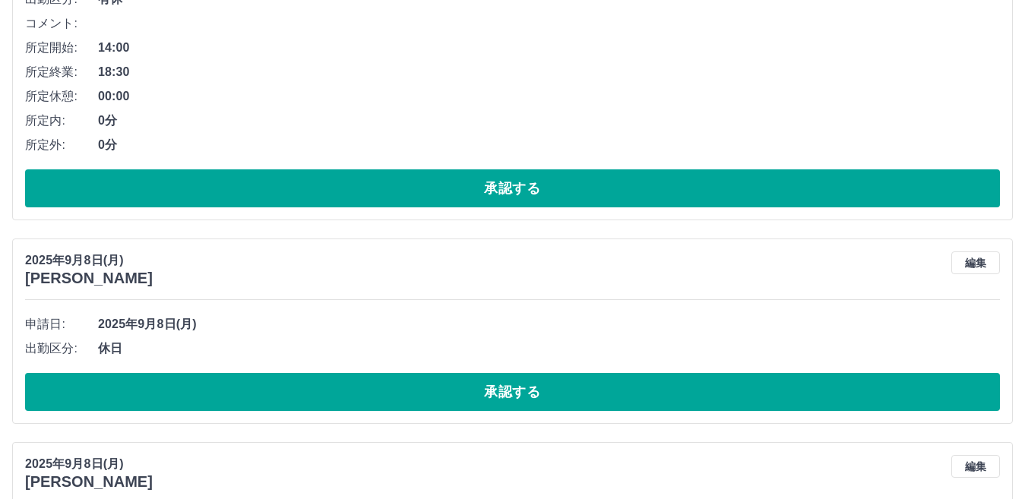
scroll to position [3233, 0]
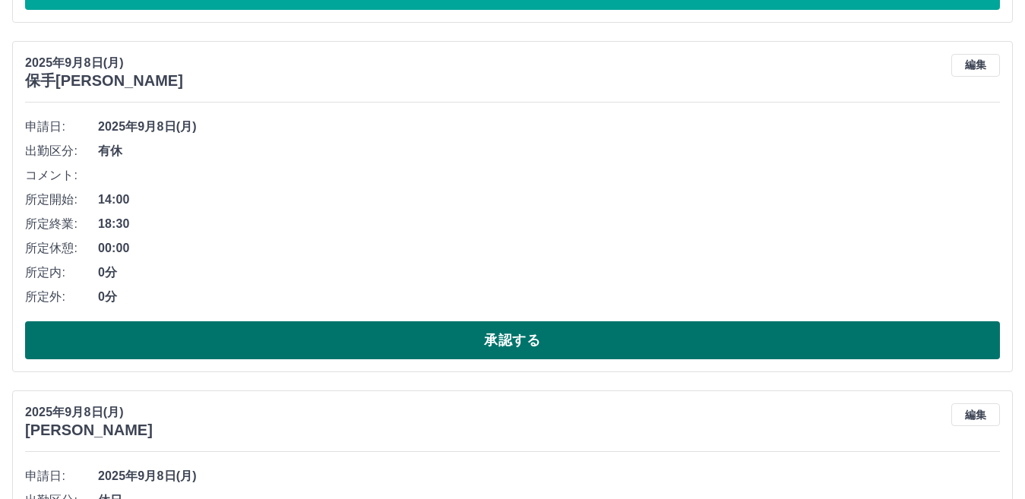
click at [370, 321] on button "承認する" at bounding box center [512, 340] width 975 height 38
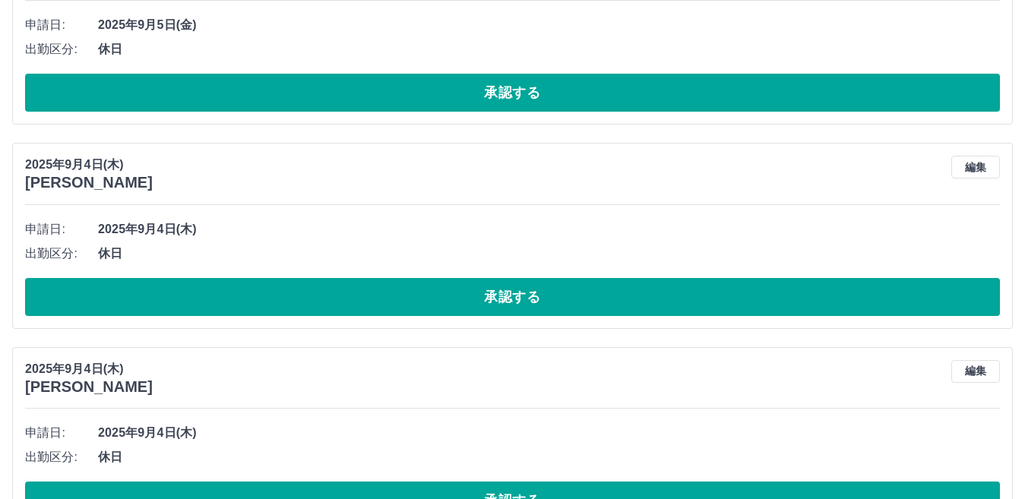
scroll to position [4834, 0]
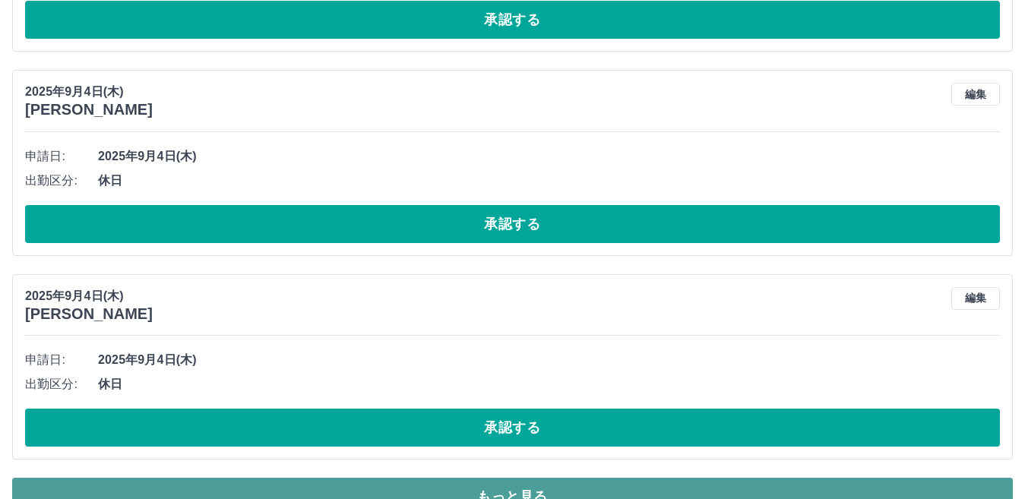
click at [447, 478] on button "もっと見る" at bounding box center [512, 497] width 1001 height 38
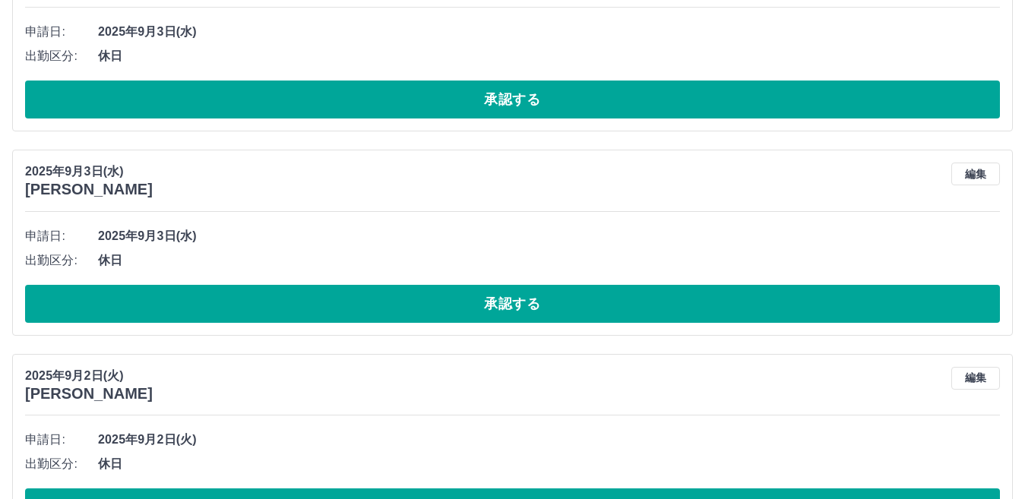
scroll to position [5389, 0]
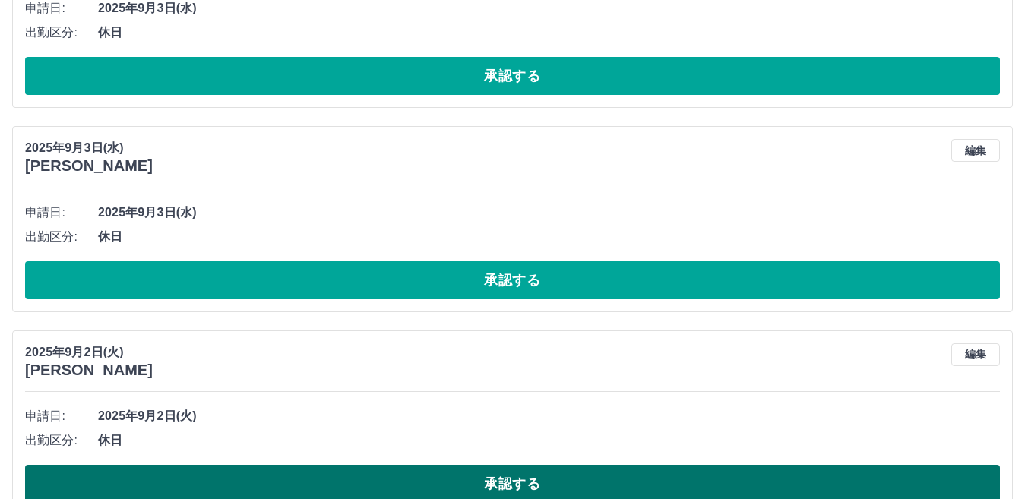
click at [452, 465] on button "承認する" at bounding box center [512, 484] width 975 height 38
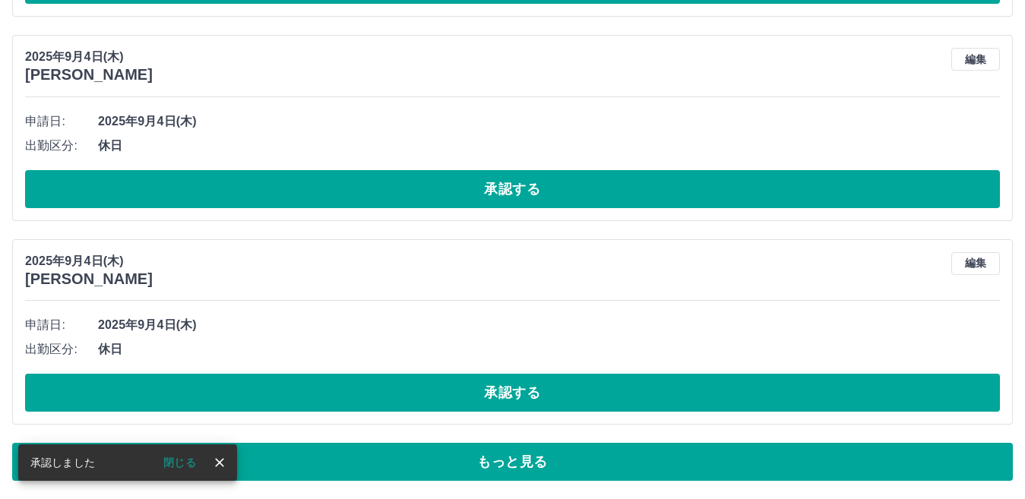
scroll to position [4834, 0]
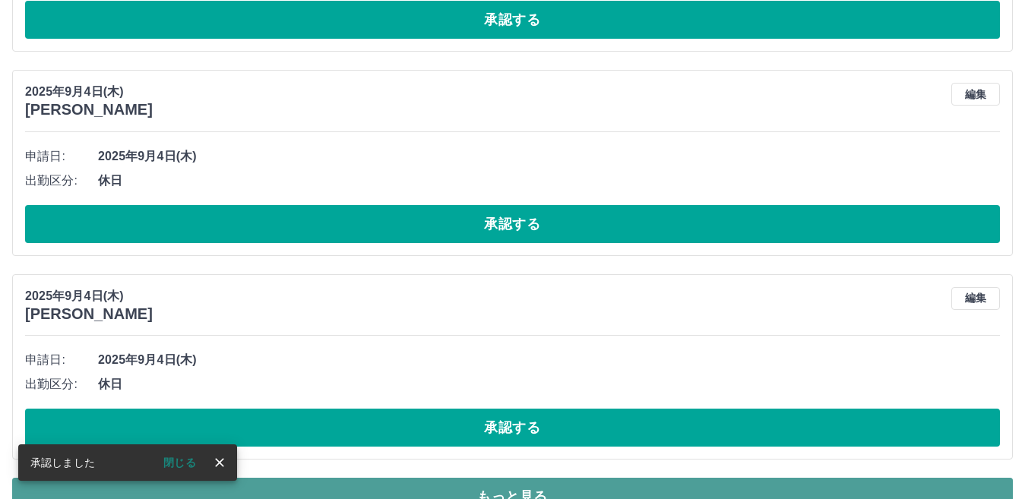
click at [454, 478] on button "もっと見る" at bounding box center [512, 497] width 1001 height 38
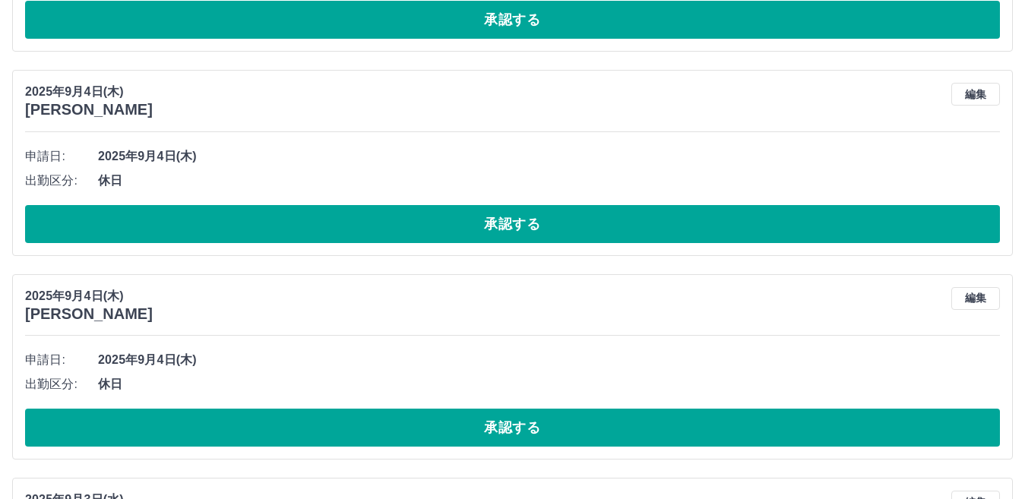
scroll to position [5186, 0]
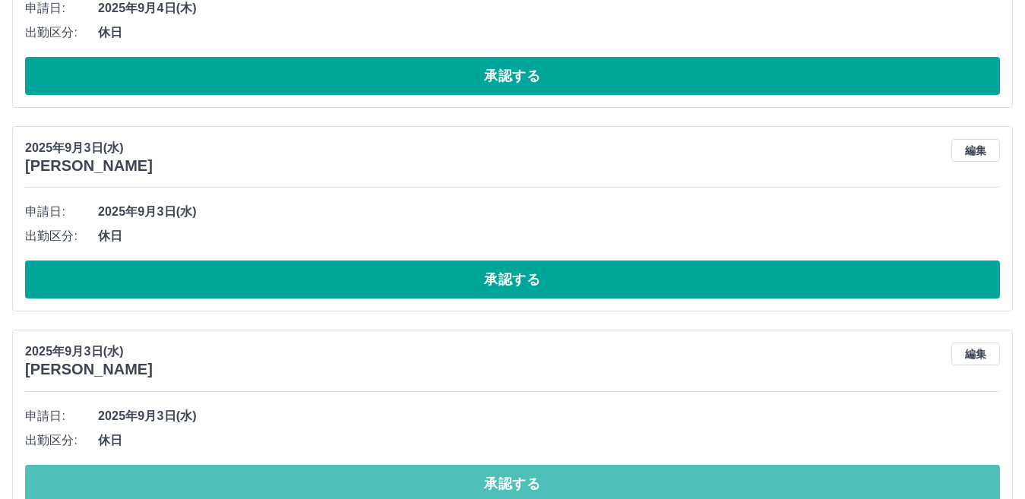
click at [451, 465] on button "承認する" at bounding box center [512, 484] width 975 height 38
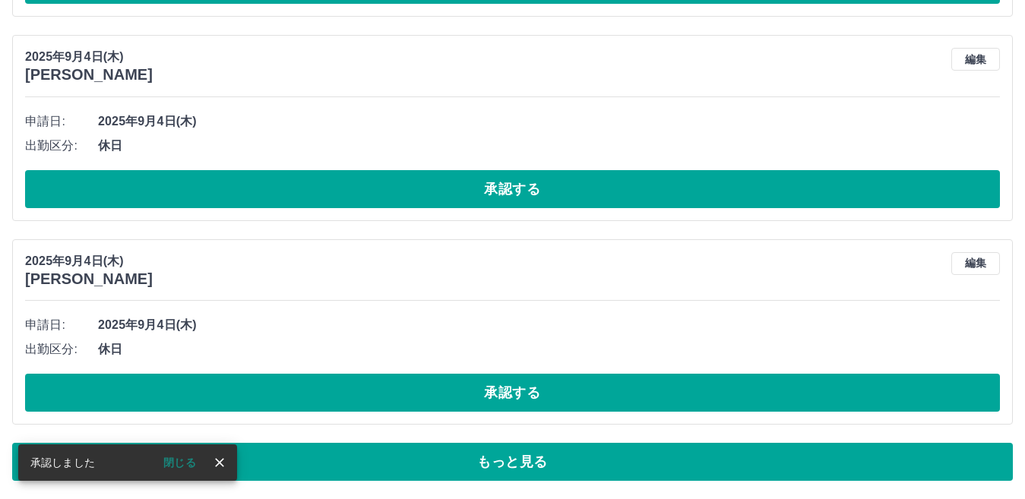
scroll to position [4834, 0]
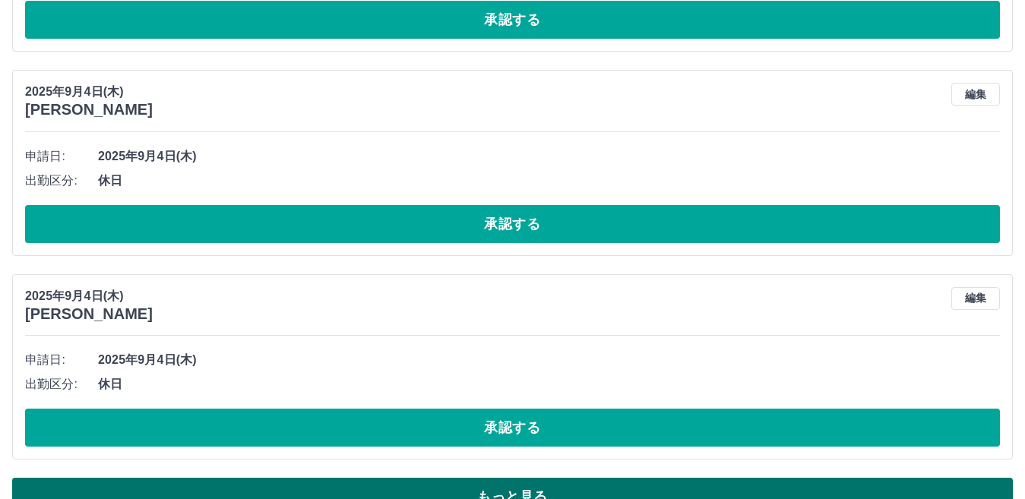
click at [456, 478] on button "もっと見る" at bounding box center [512, 497] width 1001 height 38
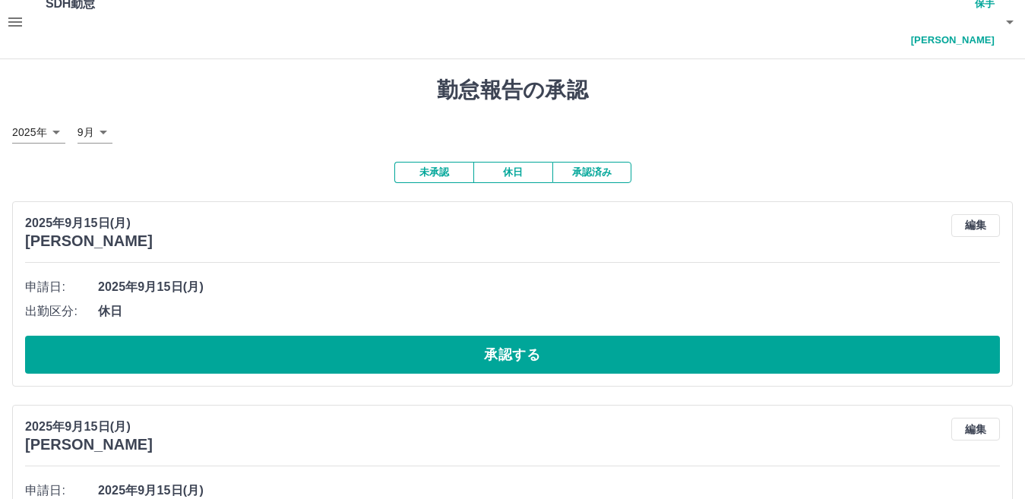
scroll to position [0, 0]
